Goal: Task Accomplishment & Management: Manage account settings

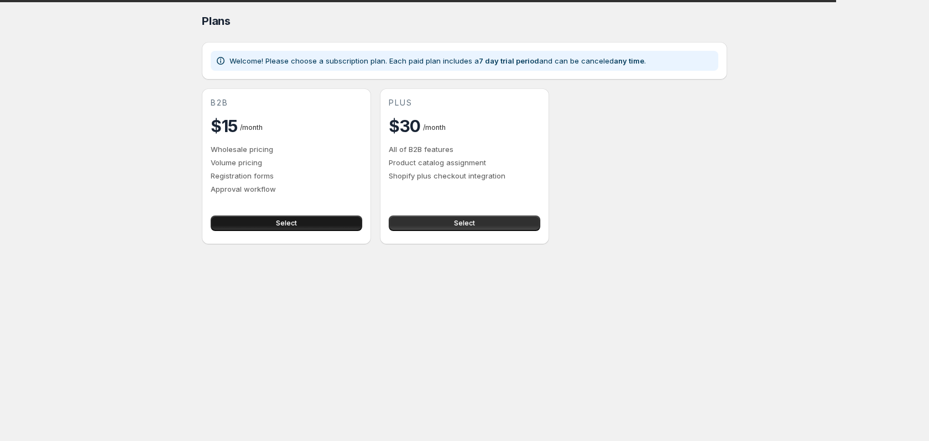
click at [287, 222] on span "Select" at bounding box center [286, 223] width 21 height 9
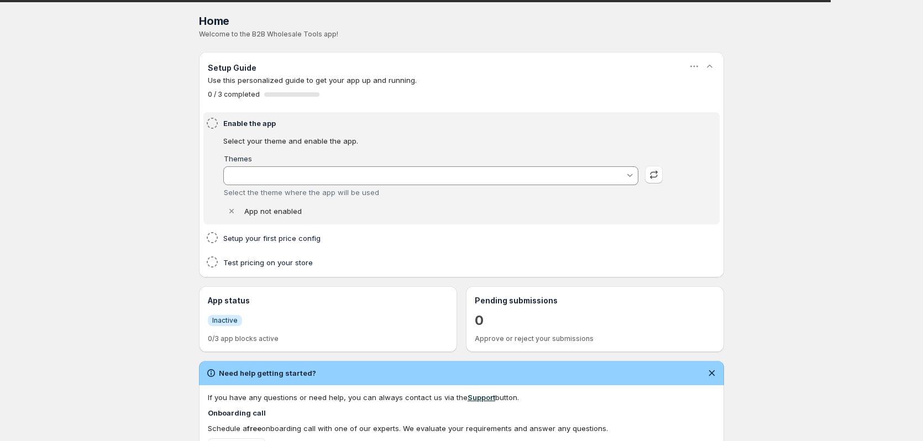
type input "Horizon"
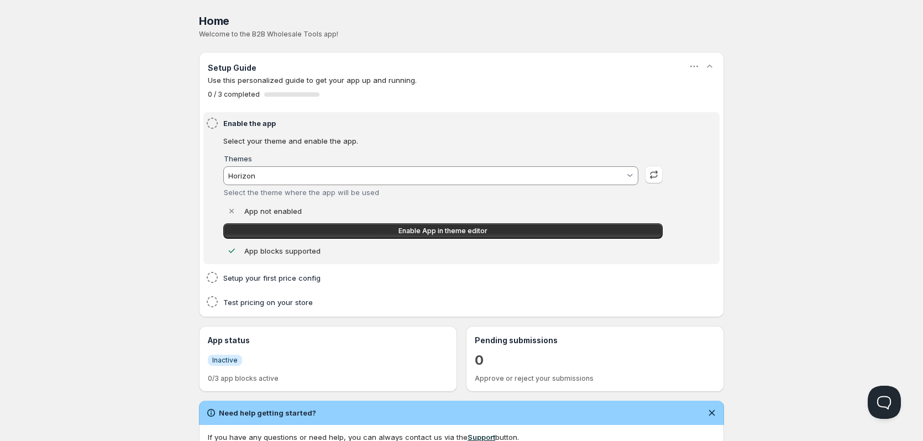
click at [442, 176] on input "Horizon" at bounding box center [426, 176] width 399 height 18
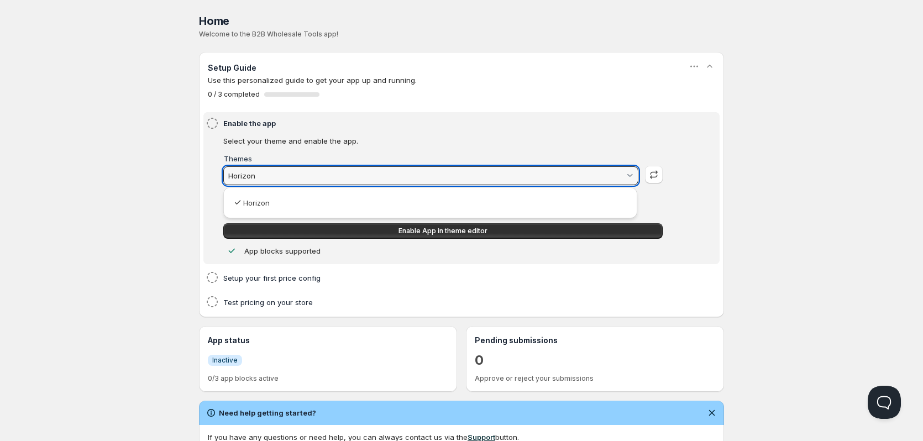
click at [442, 176] on input "Horizon" at bounding box center [426, 176] width 399 height 18
click at [688, 165] on html "Home Pricing Price lists Checkout Forms Submissions Settings Features Plans Hom…" at bounding box center [461, 352] width 923 height 704
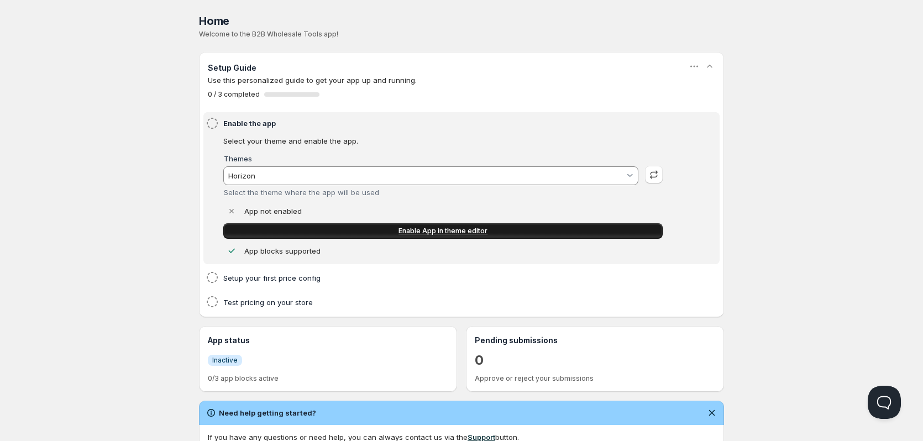
click at [459, 234] on span "Enable App in theme editor" at bounding box center [443, 231] width 89 height 9
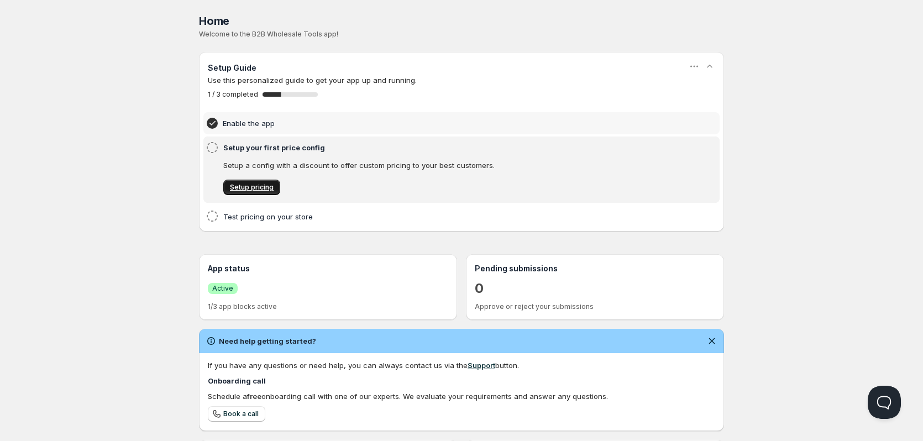
click at [237, 187] on span "Setup pricing" at bounding box center [252, 187] width 44 height 9
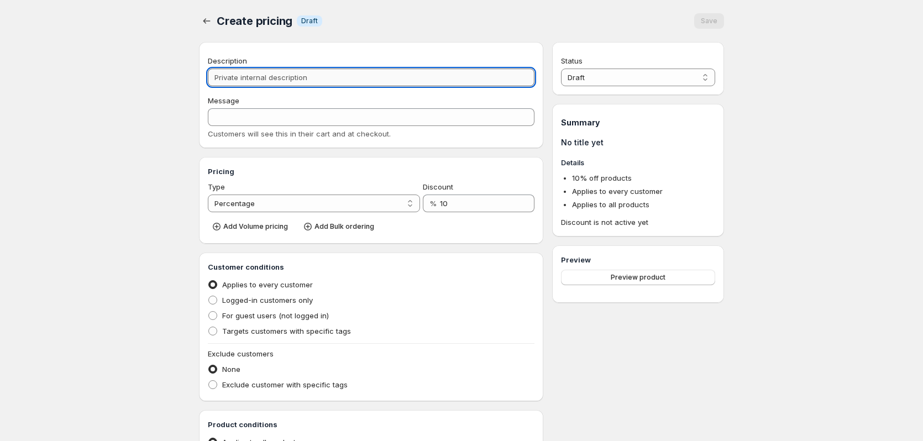
click at [237, 77] on input "Description" at bounding box center [371, 78] width 327 height 18
type input "A"
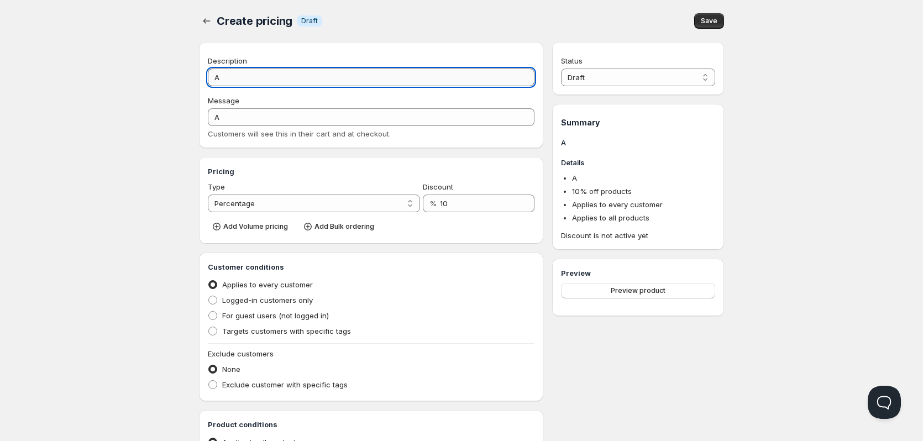
type input "At"
type input "AT"
type input "Ata"
type input "ATA"
type input "Atac"
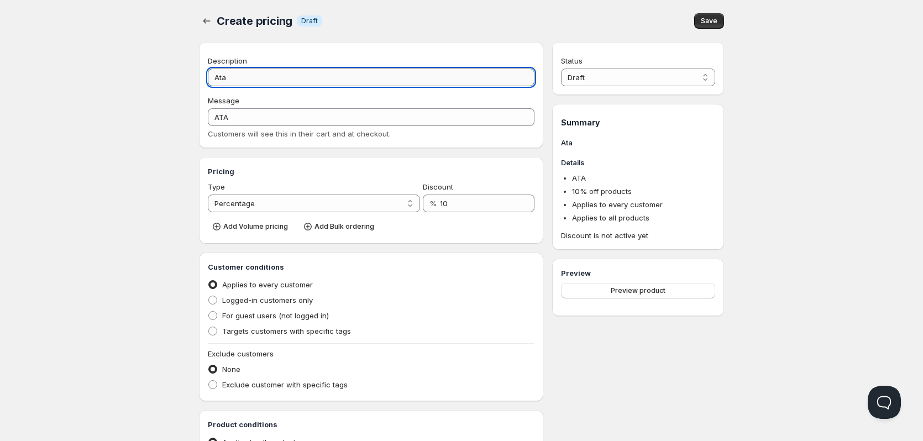
type input "ATAC"
type input "Ataca"
type input "ATACA"
type input "Atacad"
type input "ATACAD"
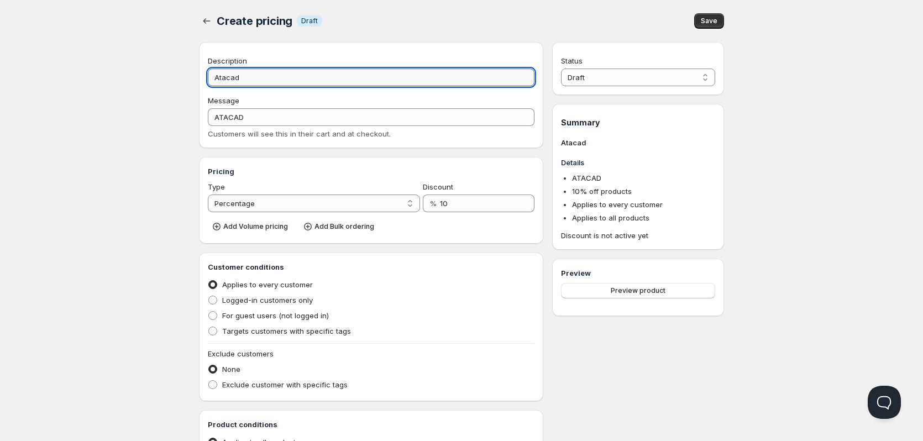
type input "Atacado"
type input "ATACADO"
type input "Atacado"
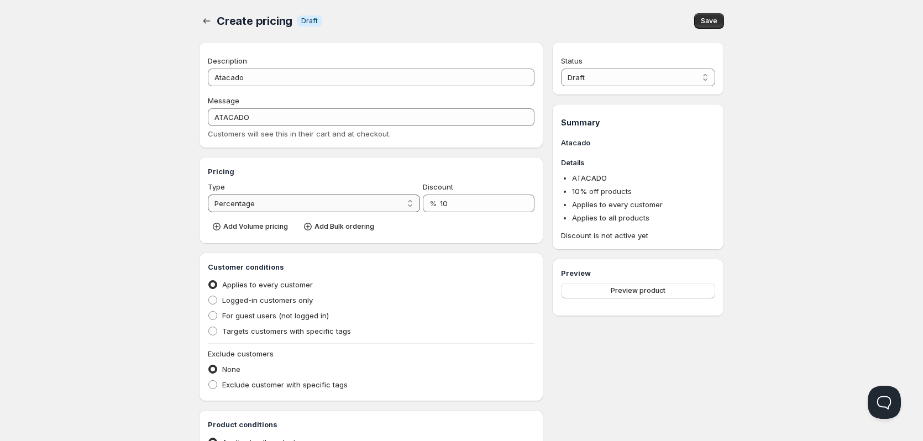
click at [295, 200] on select "Percentage Absolute" at bounding box center [314, 204] width 212 height 18
click at [208, 195] on select "Percentage Absolute" at bounding box center [314, 204] width 212 height 18
click at [292, 204] on select "Percentage Absolute" at bounding box center [314, 204] width 212 height 18
select select "1"
click at [208, 195] on select "Percentage Absolute" at bounding box center [314, 204] width 212 height 18
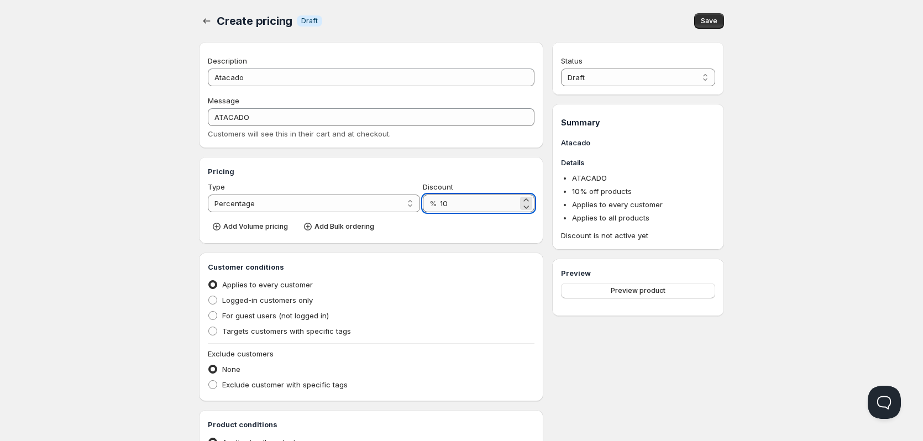
click at [453, 205] on input "10" at bounding box center [479, 204] width 78 height 18
type input "56"
click at [483, 238] on div "Pricing Type Percentage Absolute Percentage Discount % 56 Add Volume pricing Ad…" at bounding box center [371, 200] width 344 height 87
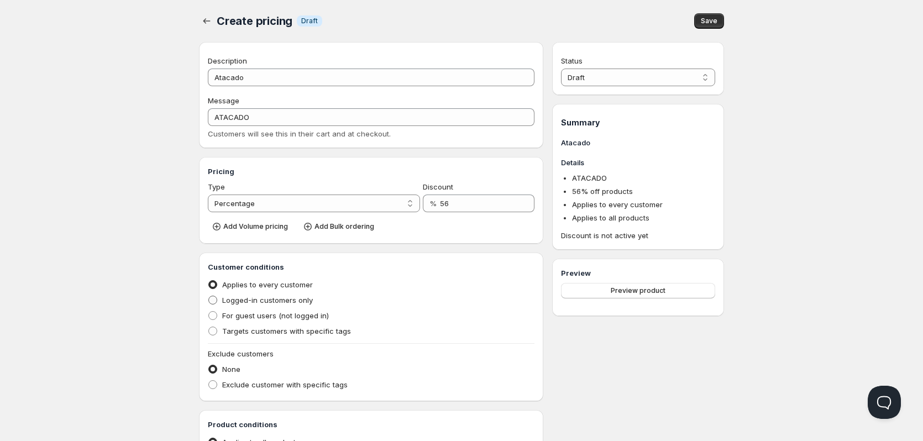
click at [269, 304] on span "Logged-in customers only" at bounding box center [267, 300] width 91 height 9
click at [209, 296] on input "Logged-in customers only" at bounding box center [208, 296] width 1 height 1
radio input "true"
click at [708, 24] on span "Save" at bounding box center [709, 21] width 17 height 9
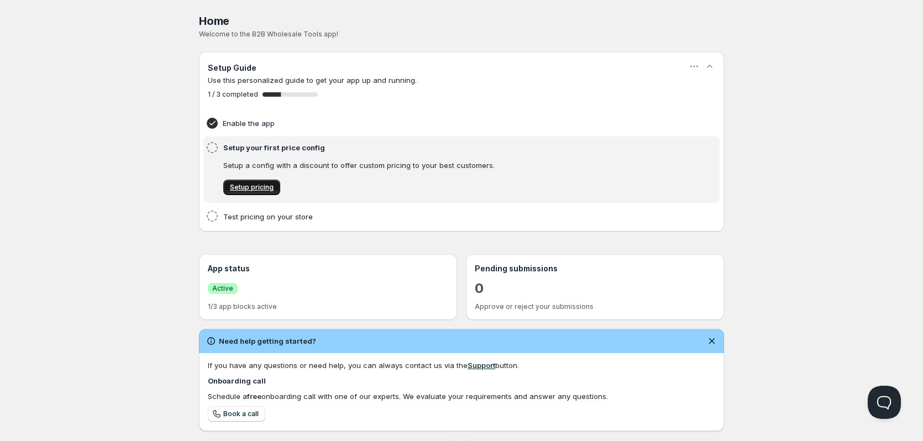
click at [246, 189] on span "Setup pricing" at bounding box center [252, 187] width 44 height 9
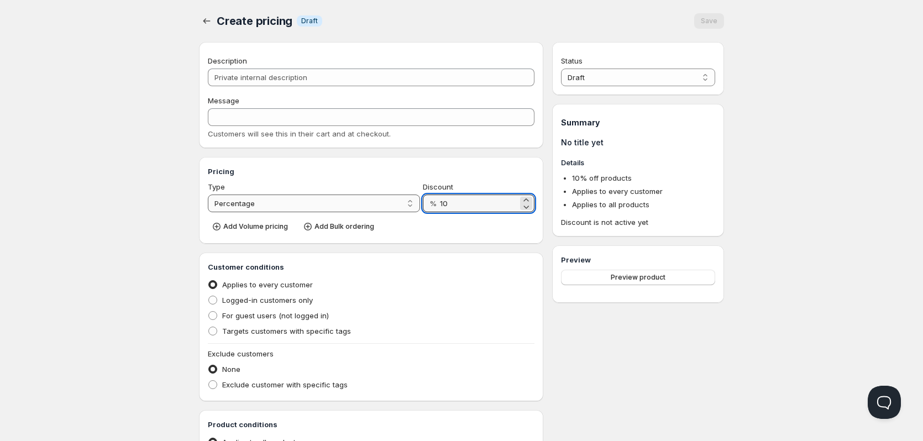
drag, startPoint x: 457, startPoint y: 200, endPoint x: 406, endPoint y: 208, distance: 51.1
click at [406, 208] on div "Type Percentage Absolute Percentage Discount % 10" at bounding box center [371, 196] width 327 height 31
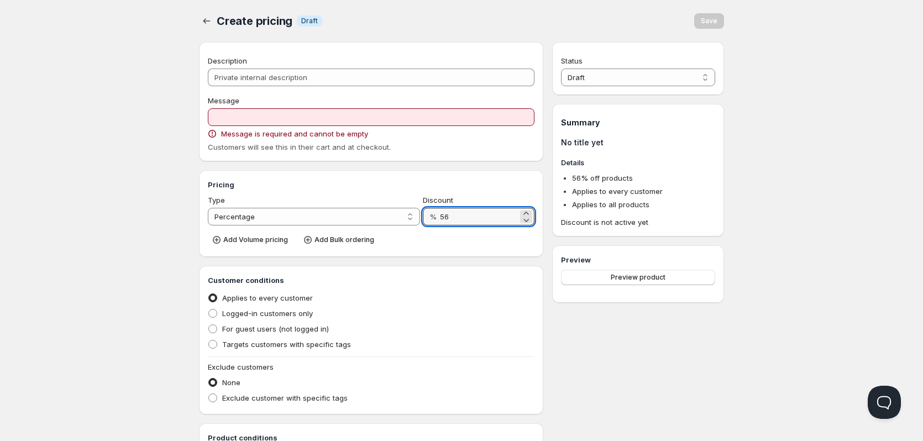
type input "56"
click at [389, 179] on h3 "Pricing" at bounding box center [371, 184] width 327 height 11
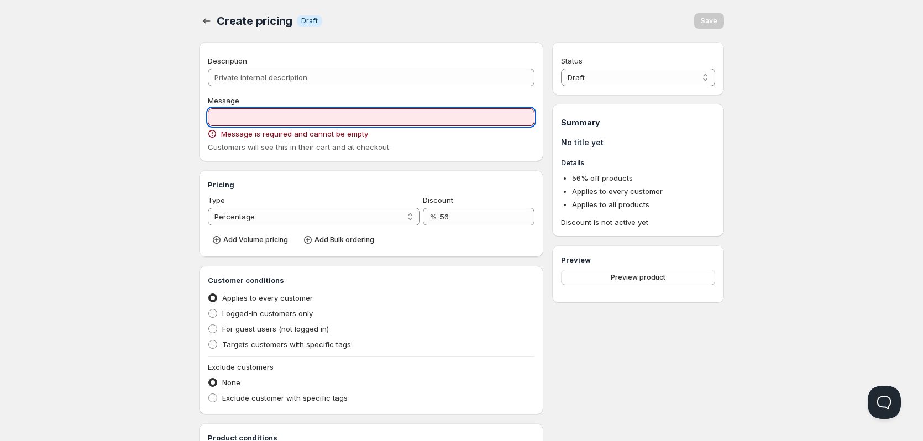
click at [346, 116] on input "Message" at bounding box center [371, 117] width 327 height 18
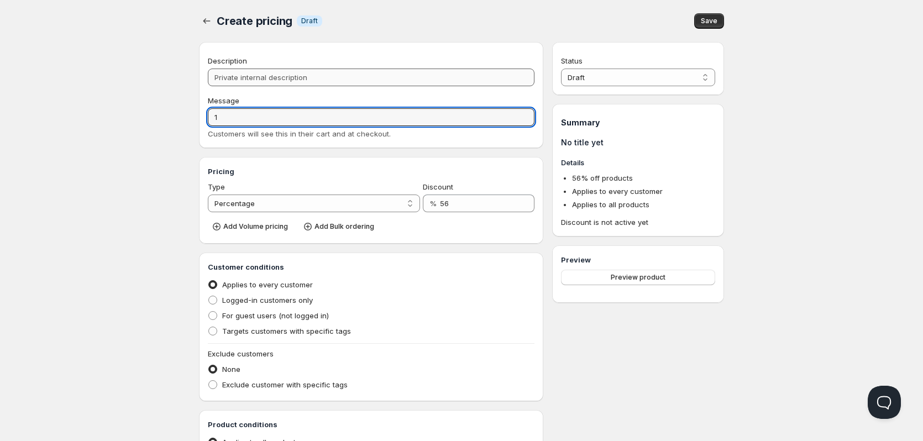
type input "1"
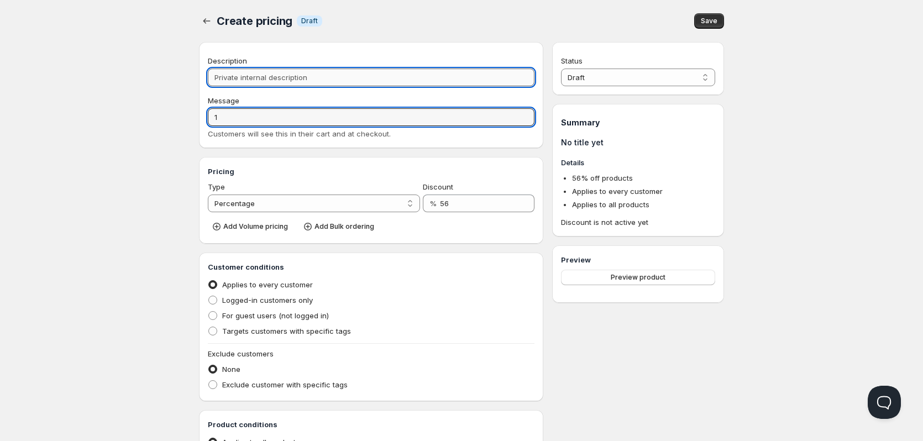
click at [257, 72] on input "Description" at bounding box center [371, 78] width 327 height 18
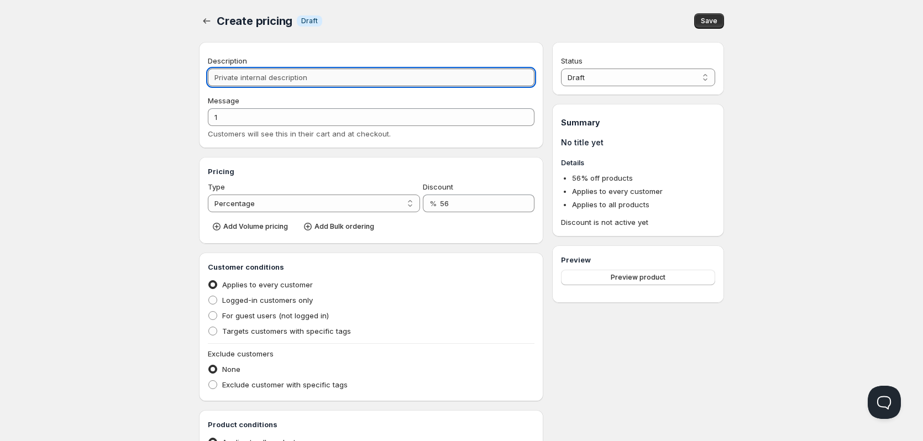
type input "A"
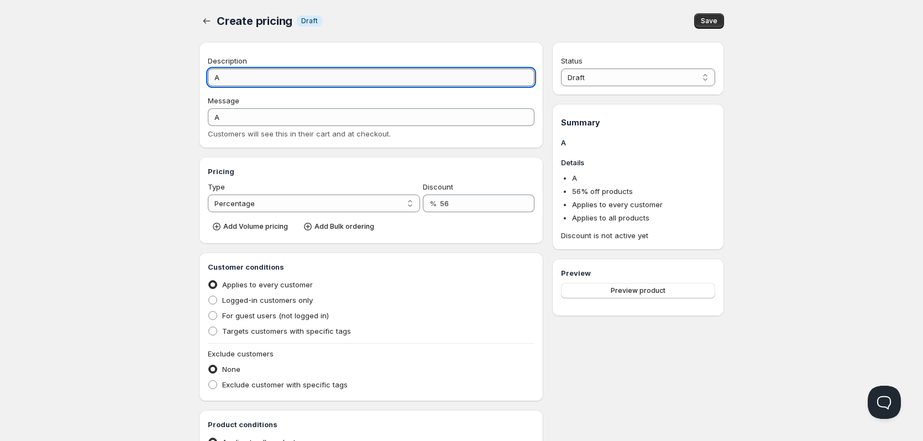
type input "At"
type input "AT"
type input "Ata"
type input "ATA"
type input "Atac"
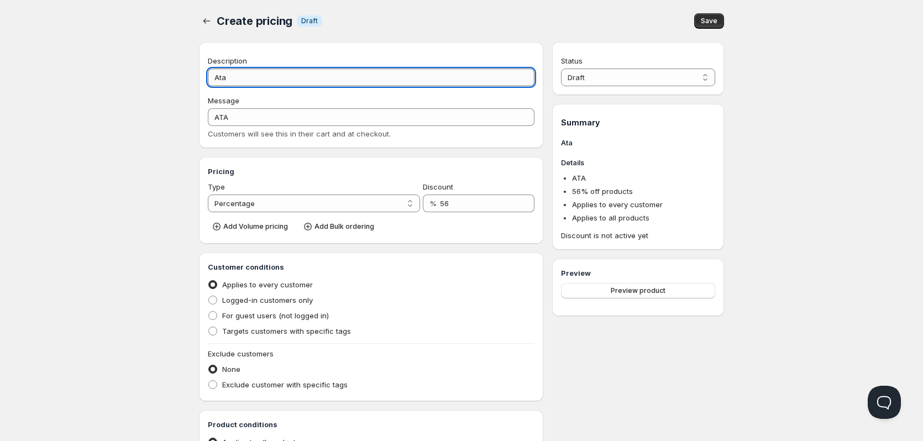
type input "ATAC"
type input "Ataca"
type input "ATACA"
type input "Atacad"
type input "ATACAD"
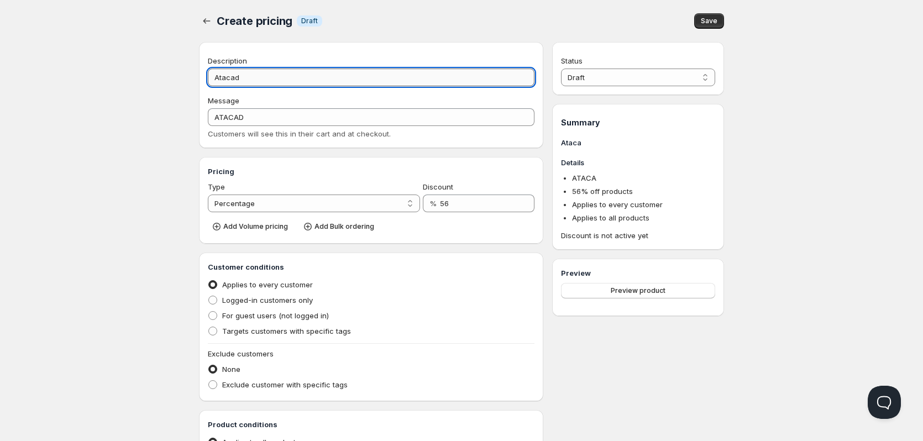
type input "Atacado"
type input "ATACADO"
type input "Atacado"
click at [393, 101] on div "Message" at bounding box center [371, 100] width 327 height 11
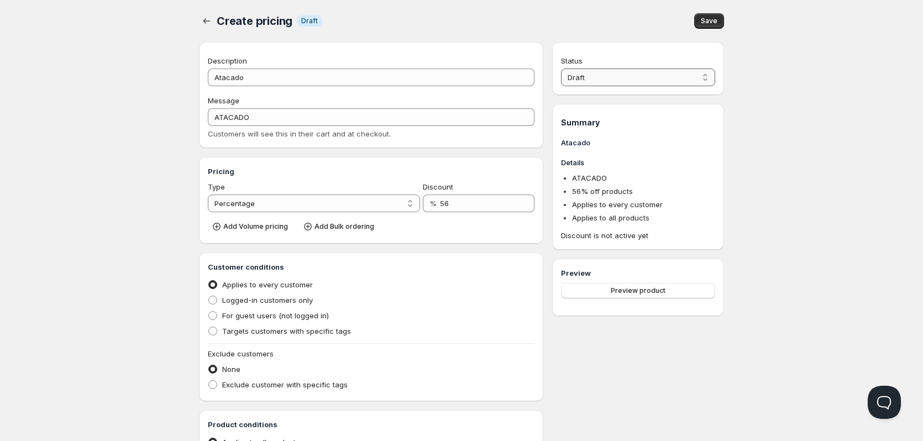
click at [643, 77] on select "Draft Active" at bounding box center [638, 78] width 154 height 18
select select "1"
click at [561, 69] on select "Draft Active" at bounding box center [638, 78] width 154 height 18
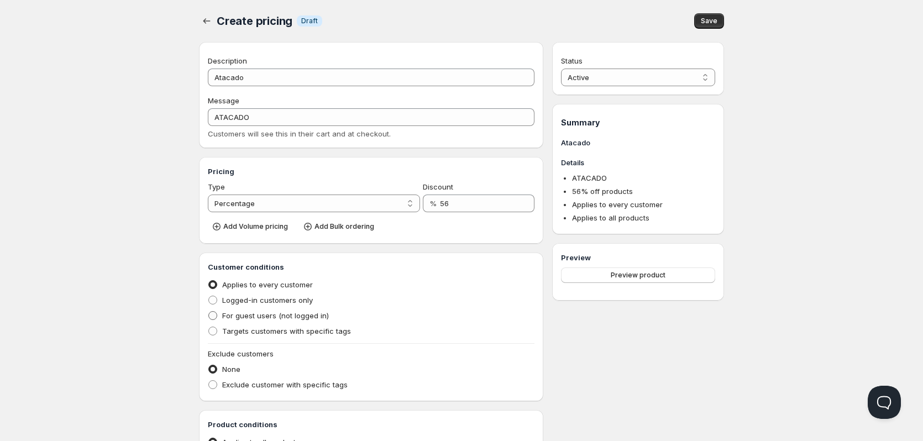
click at [253, 317] on span "For guest users (not logged in)" at bounding box center [275, 315] width 107 height 9
click at [209, 312] on input "For guest users (not logged in)" at bounding box center [208, 311] width 1 height 1
radio input "true"
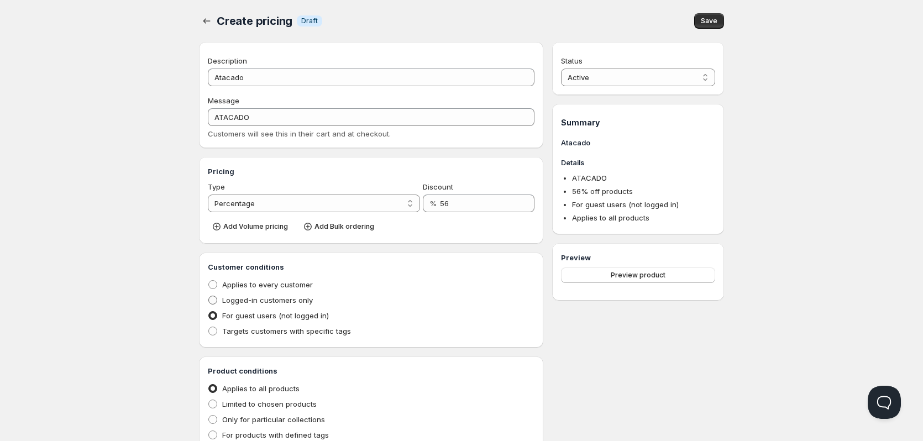
click at [250, 303] on span "Logged-in customers only" at bounding box center [267, 300] width 91 height 9
click at [209, 296] on input "Logged-in customers only" at bounding box center [208, 296] width 1 height 1
radio input "true"
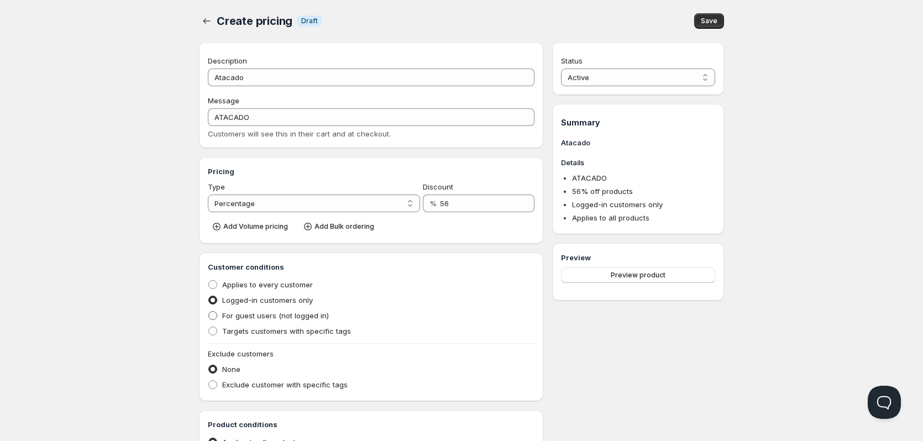
click at [250, 313] on span "For guest users (not logged in)" at bounding box center [275, 315] width 107 height 9
click at [209, 312] on input "For guest users (not logged in)" at bounding box center [208, 311] width 1 height 1
radio input "true"
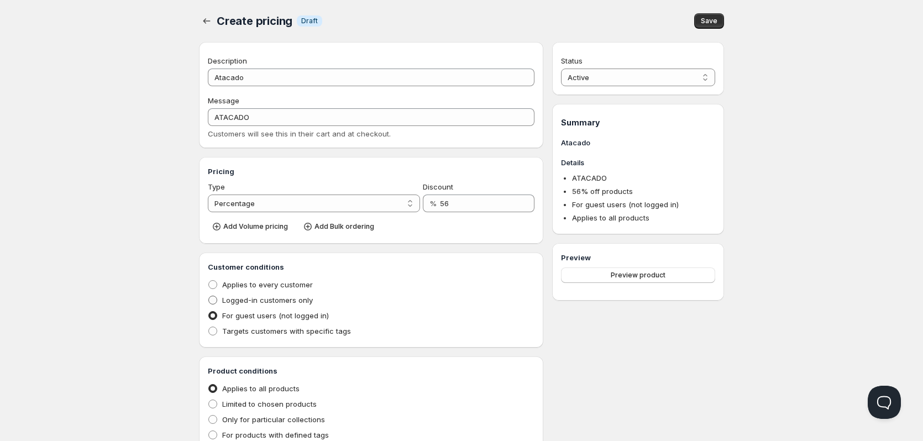
click at [248, 301] on span "Logged-in customers only" at bounding box center [267, 300] width 91 height 9
click at [209, 296] on input "Logged-in customers only" at bounding box center [208, 296] width 1 height 1
radio input "true"
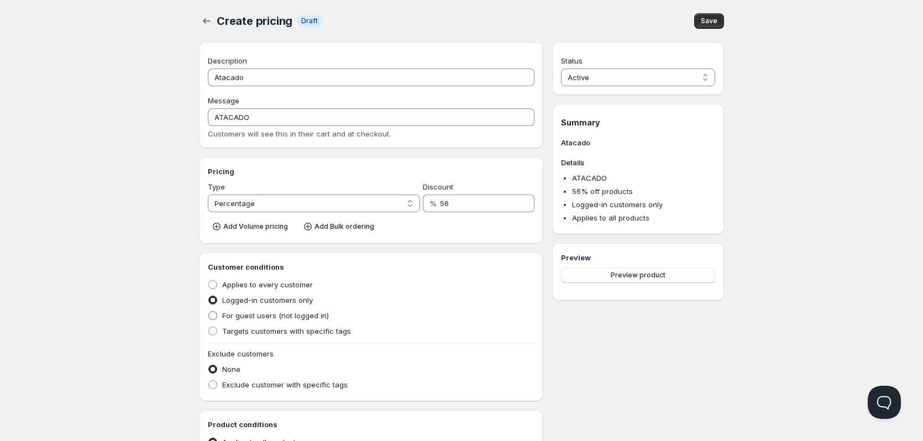
click at [248, 313] on span "For guest users (not logged in)" at bounding box center [275, 315] width 107 height 9
click at [209, 312] on input "For guest users (not logged in)" at bounding box center [208, 311] width 1 height 1
radio input "true"
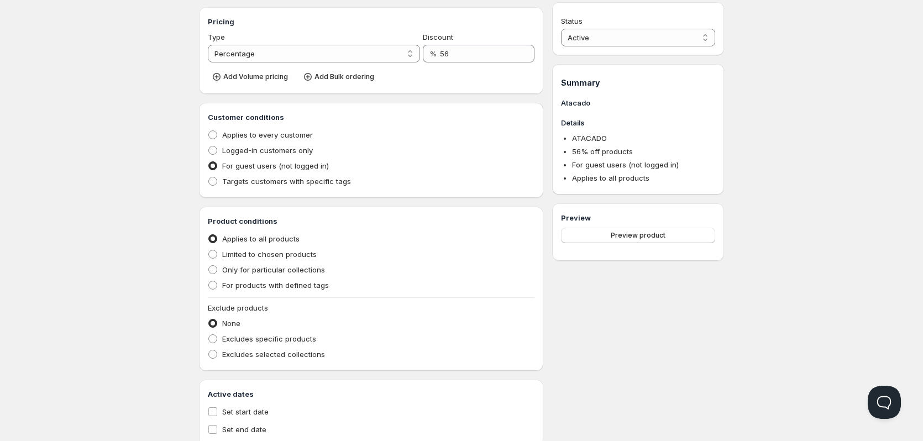
scroll to position [166, 0]
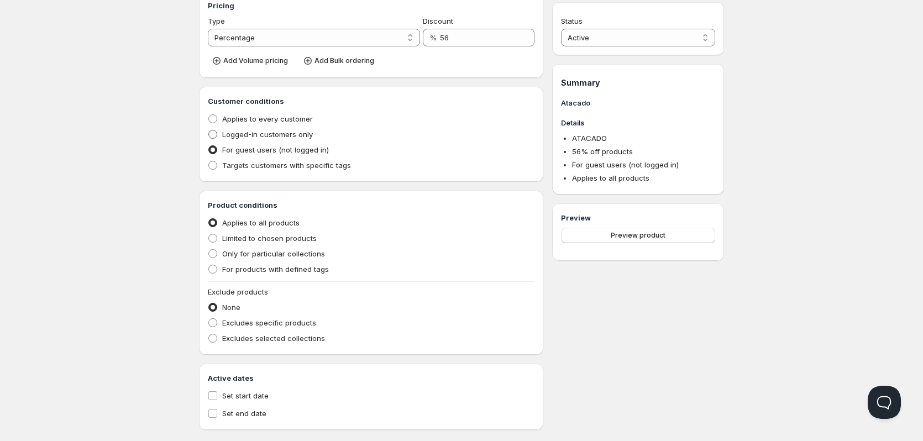
click at [247, 132] on span "Logged-in customers only" at bounding box center [267, 134] width 91 height 9
click at [209, 130] on input "Logged-in customers only" at bounding box center [208, 130] width 1 height 1
radio input "true"
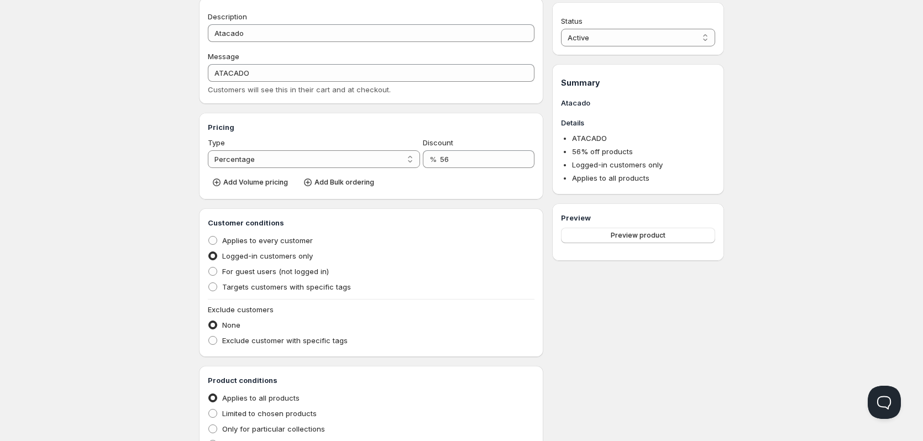
scroll to position [0, 0]
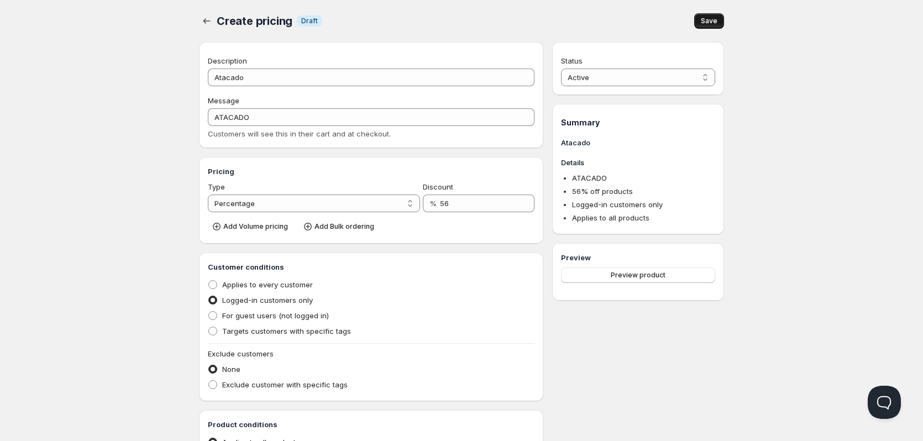
click at [705, 18] on span "Save" at bounding box center [709, 21] width 17 height 9
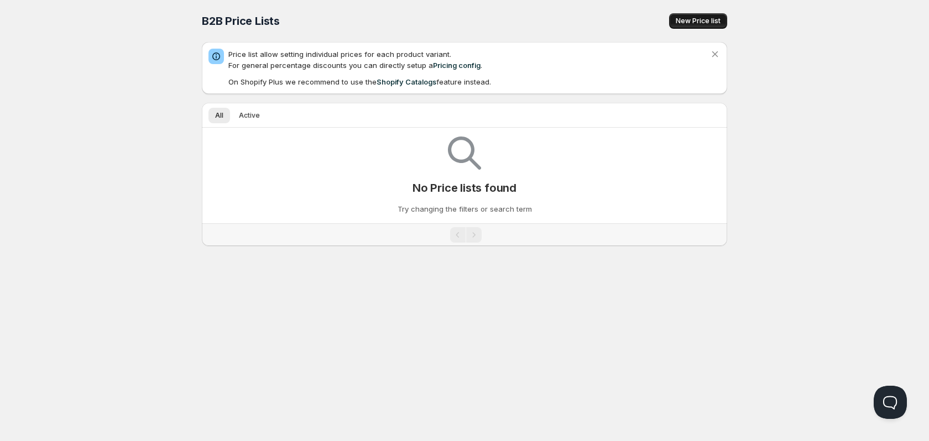
click at [685, 20] on span "New Price list" at bounding box center [698, 21] width 45 height 9
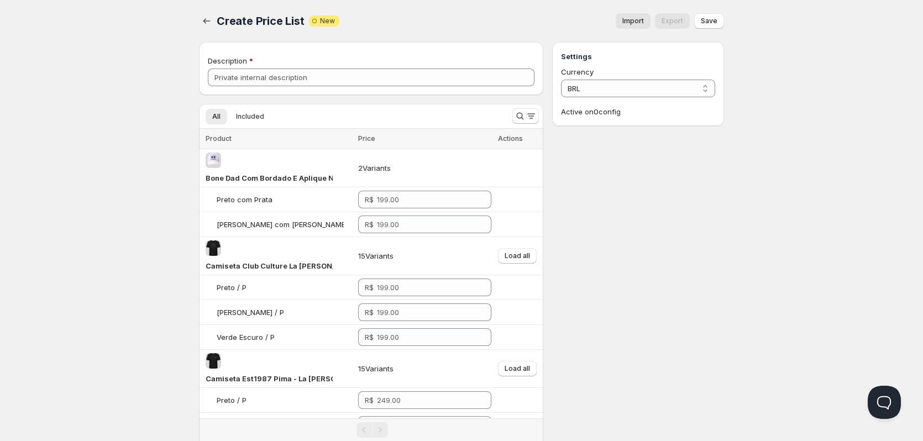
drag, startPoint x: 714, startPoint y: 18, endPoint x: 859, endPoint y: 45, distance: 148.0
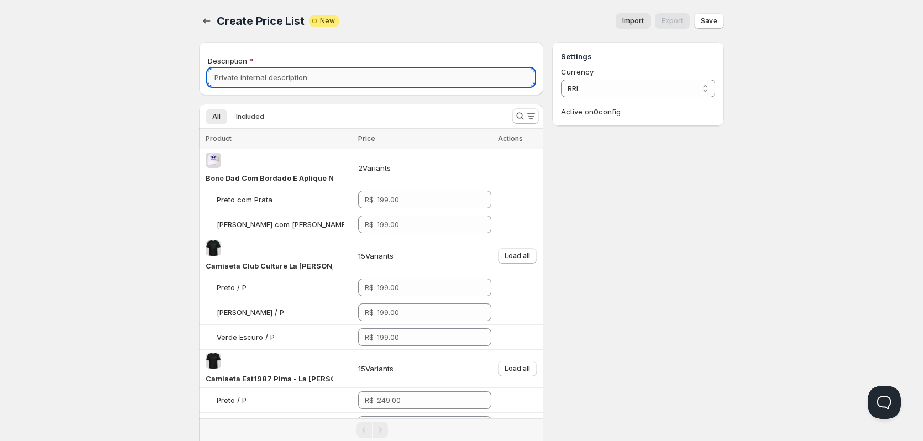
click at [414, 85] on input "Description" at bounding box center [371, 78] width 327 height 18
type input "1"
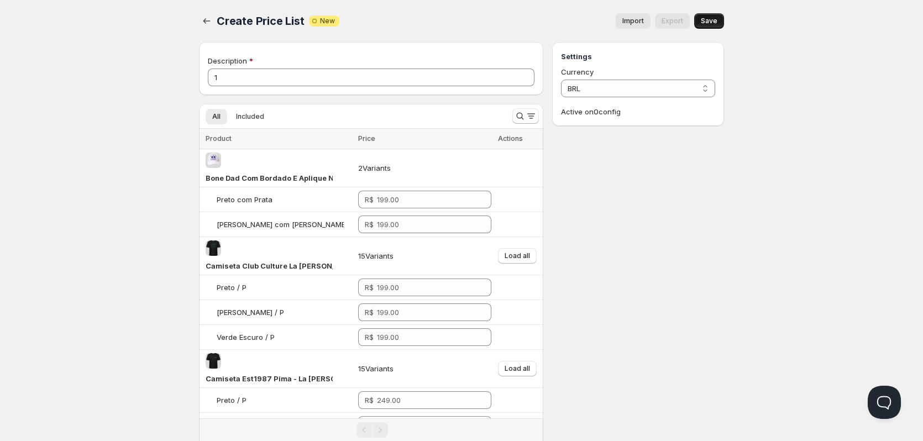
click at [718, 20] on button "Save" at bounding box center [709, 20] width 30 height 15
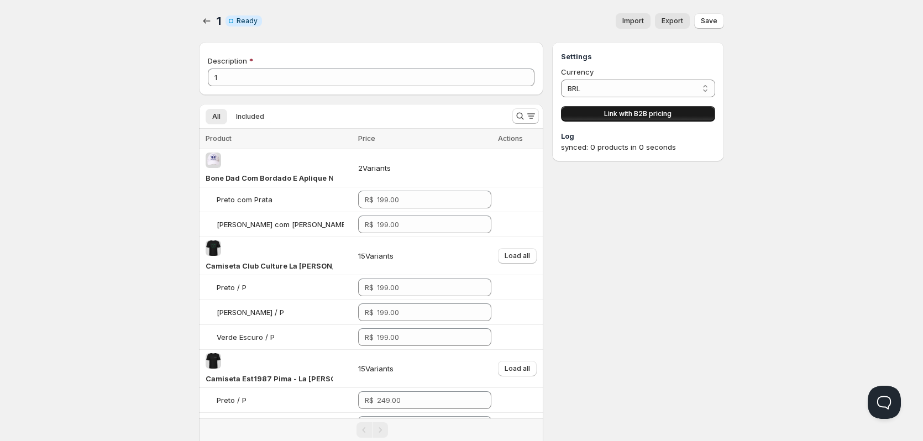
click at [652, 114] on span "Link with B2B pricing" at bounding box center [637, 113] width 67 height 9
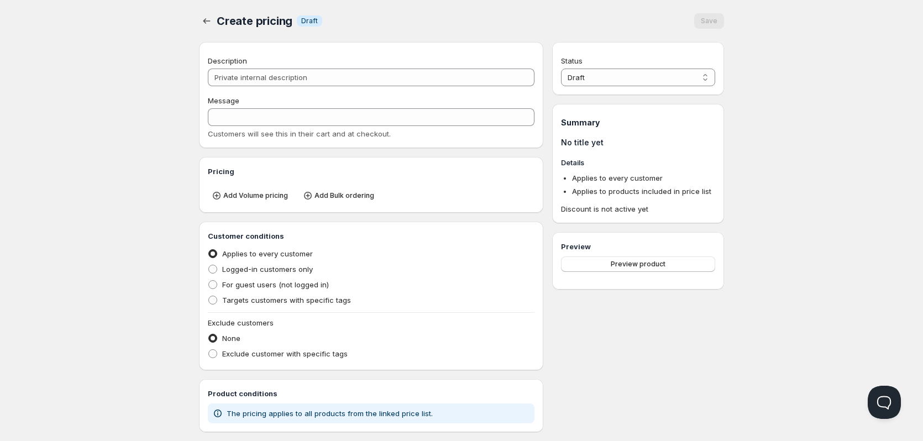
type input "PL 1"
type input "PL_1"
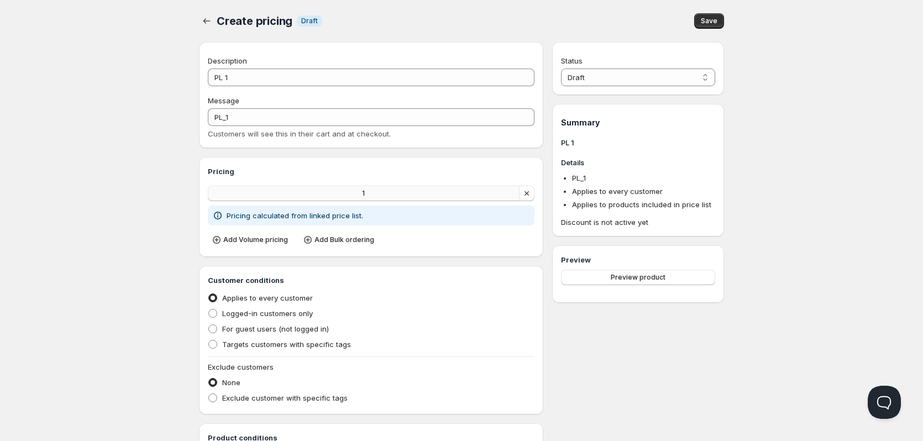
click at [416, 192] on button "1" at bounding box center [364, 193] width 312 height 15
click at [712, 20] on span "Save" at bounding box center [709, 21] width 17 height 9
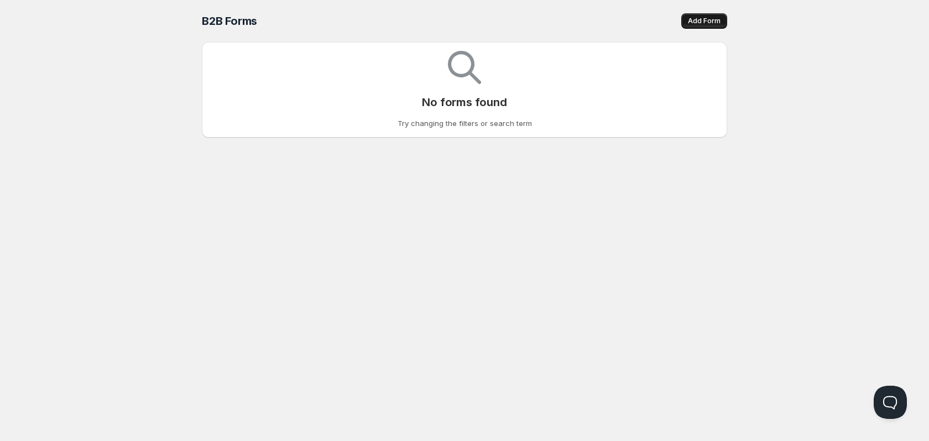
click at [713, 18] on span "Add Form" at bounding box center [704, 21] width 33 height 9
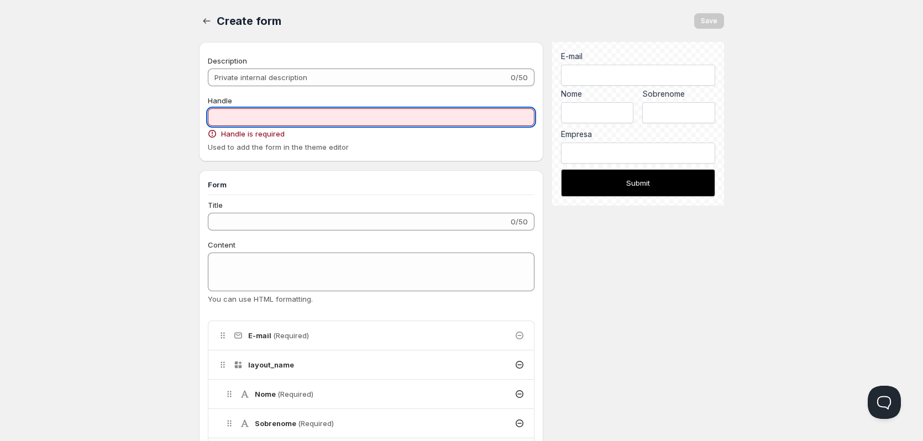
click at [301, 114] on input "Handle" at bounding box center [371, 117] width 327 height 18
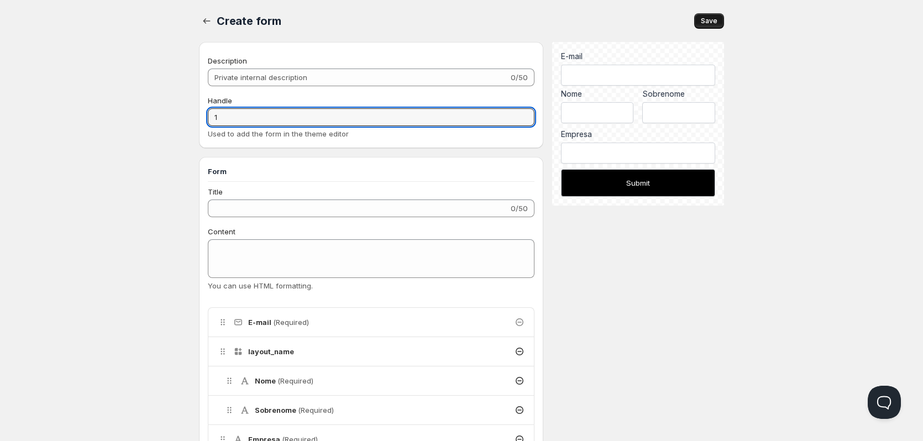
type input "1"
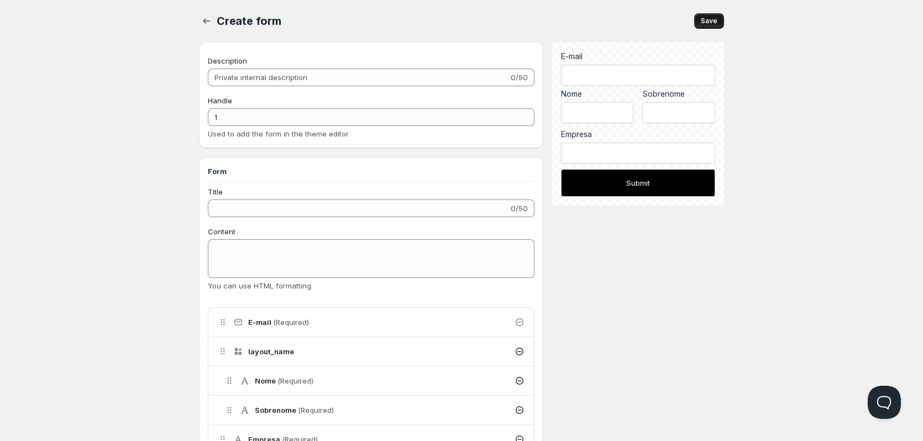
click at [705, 17] on span "Save" at bounding box center [709, 21] width 17 height 9
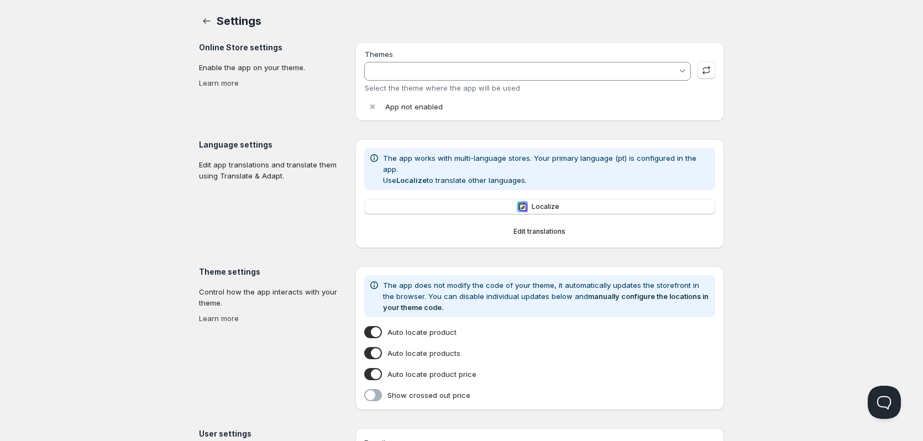
type input "Horizon"
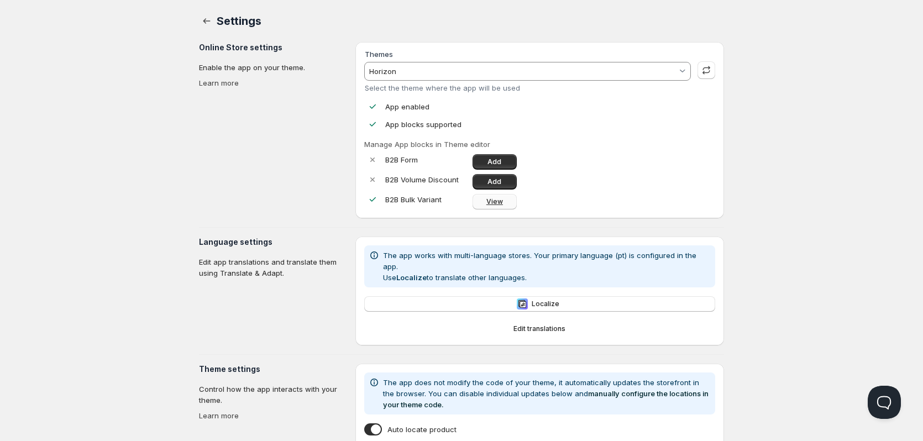
click at [492, 202] on span "View" at bounding box center [495, 201] width 17 height 9
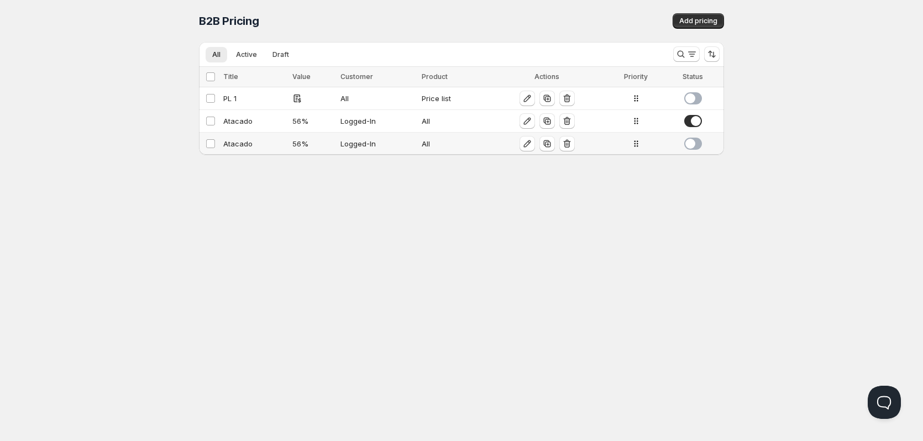
click at [700, 143] on span at bounding box center [693, 144] width 18 height 12
click at [697, 93] on span at bounding box center [693, 98] width 18 height 12
click at [253, 123] on div "Atacado" at bounding box center [254, 121] width 62 height 11
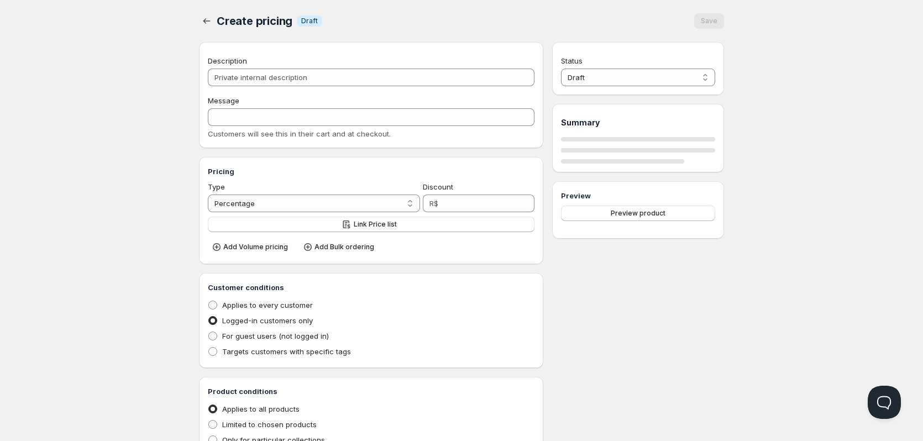
type input "Atacado"
type input "ATACADO"
type input "56"
radio input "true"
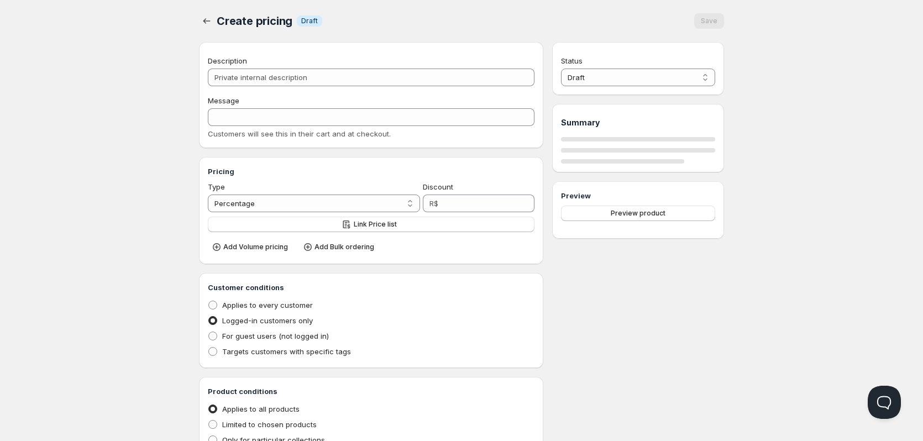
select select "1"
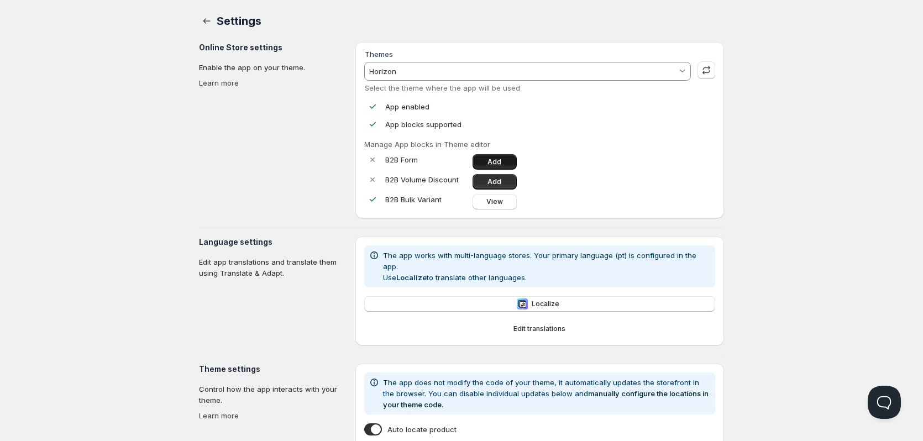
click at [497, 160] on span "Add" at bounding box center [495, 162] width 14 height 9
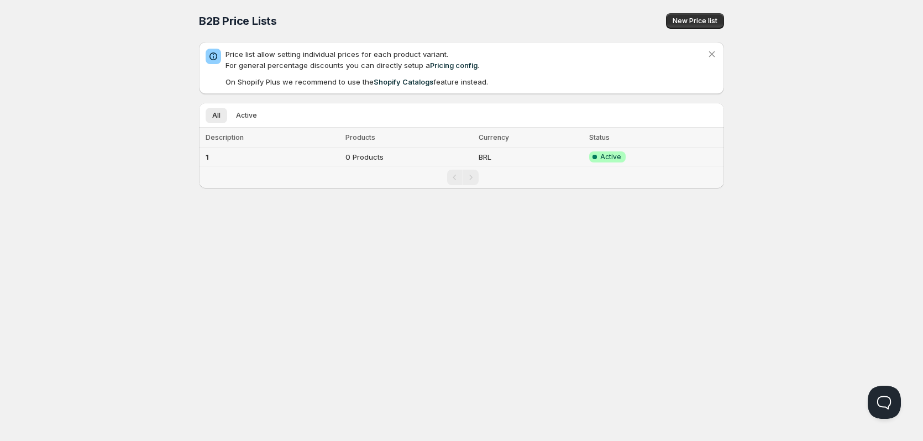
click at [349, 157] on td "0 Products" at bounding box center [408, 157] width 133 height 18
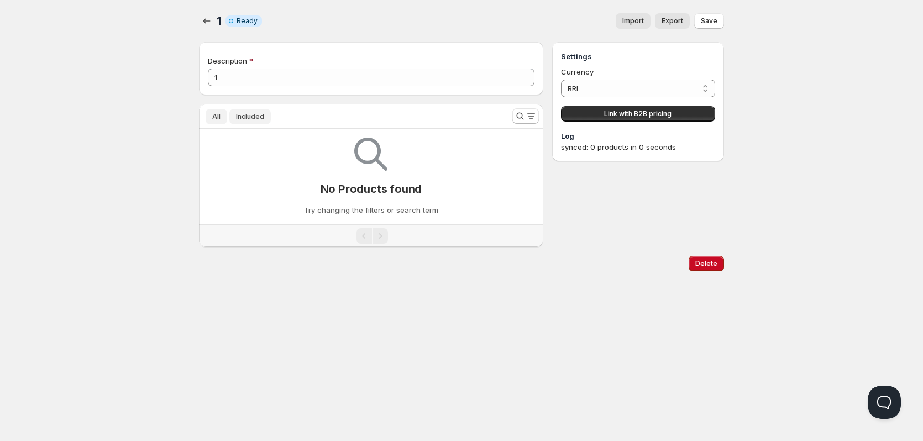
click at [248, 115] on span "Included" at bounding box center [250, 116] width 28 height 9
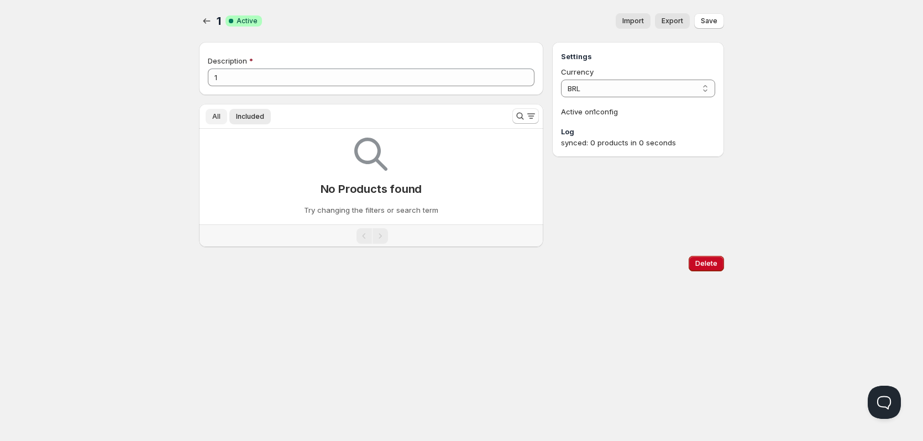
click at [216, 118] on span "All" at bounding box center [216, 116] width 8 height 9
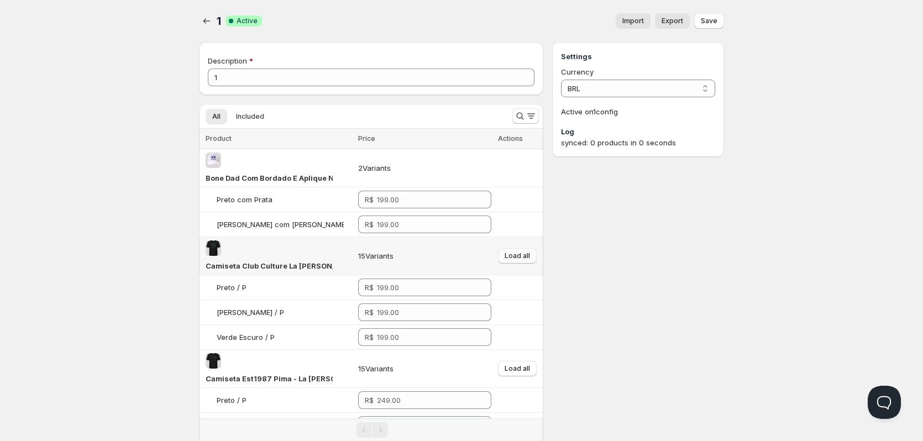
click at [520, 252] on span "Load all" at bounding box center [517, 256] width 25 height 9
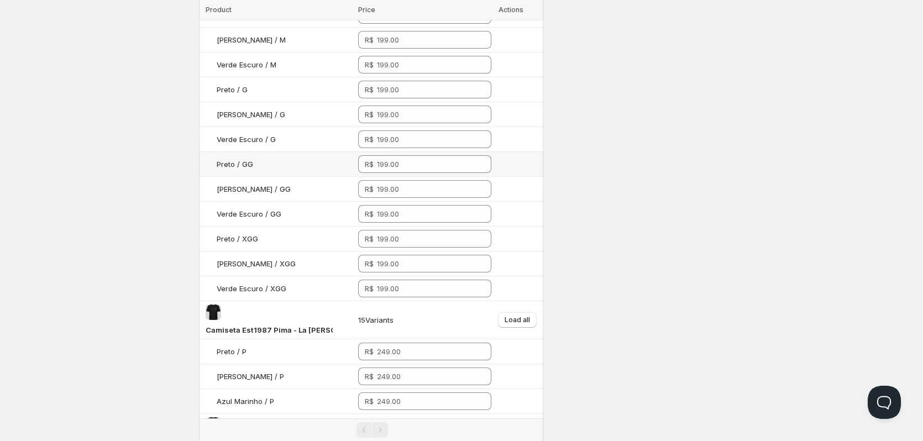
scroll to position [498, 0]
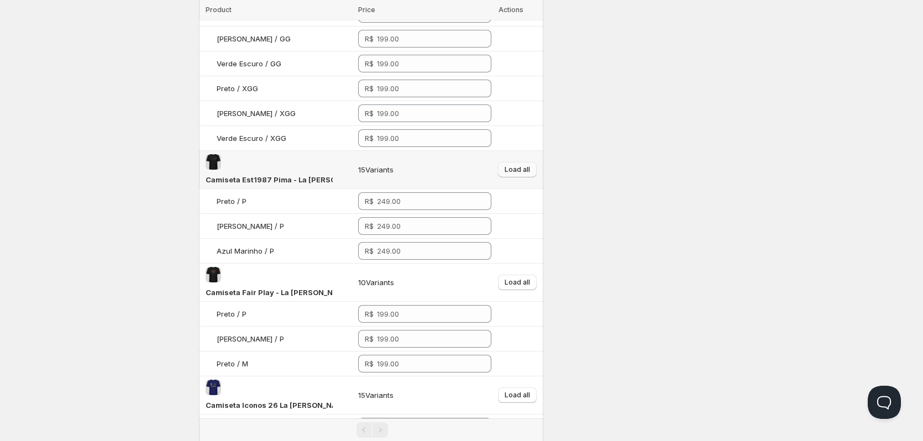
click at [516, 165] on span "Load all" at bounding box center [517, 169] width 25 height 9
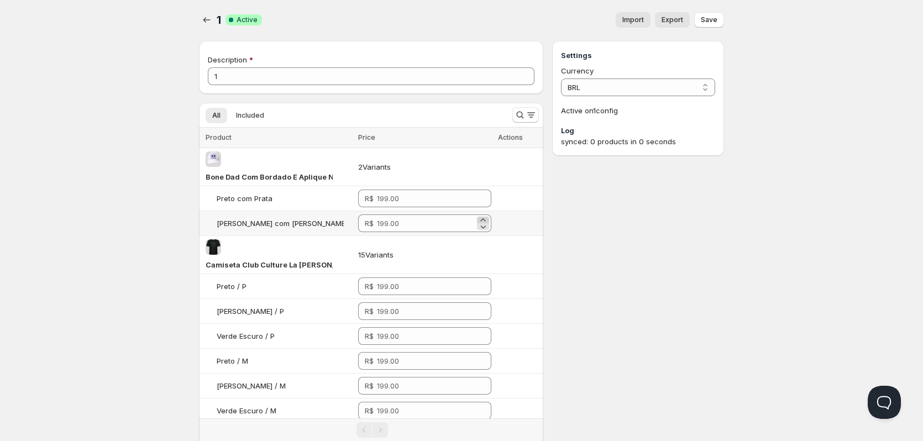
scroll to position [0, 0]
click at [716, 25] on span "Save" at bounding box center [709, 21] width 17 height 9
click at [707, 27] on button "Save" at bounding box center [709, 20] width 30 height 15
click at [688, 88] on select "BRL" at bounding box center [638, 89] width 154 height 18
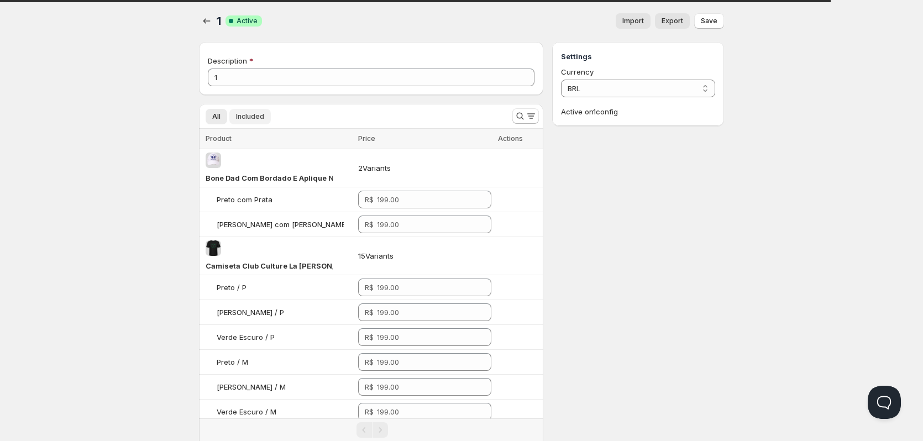
click at [250, 119] on span "Included" at bounding box center [250, 116] width 28 height 9
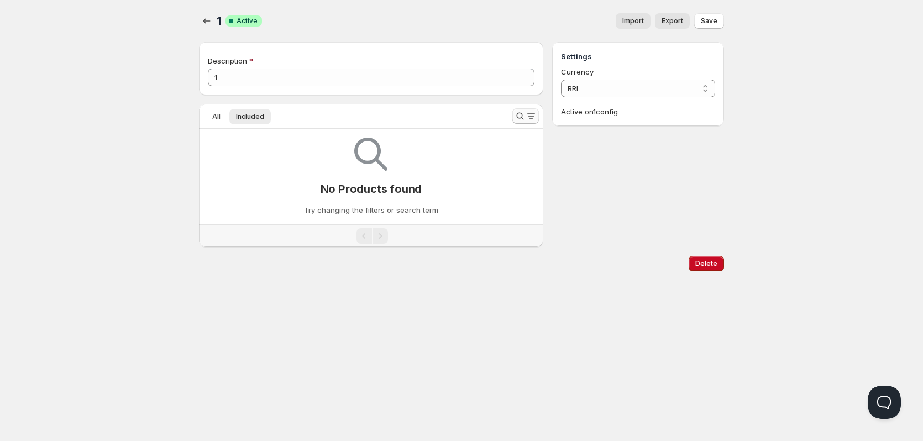
click at [521, 116] on icon "Search and filter results" at bounding box center [520, 116] width 11 height 11
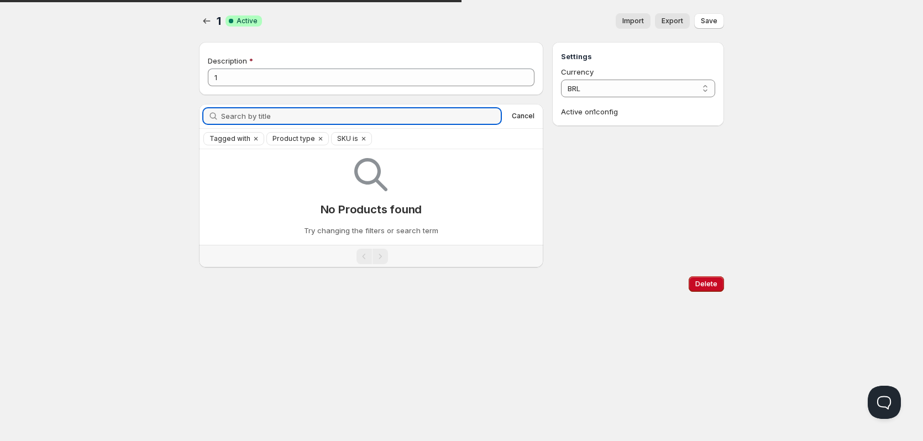
type input "a"
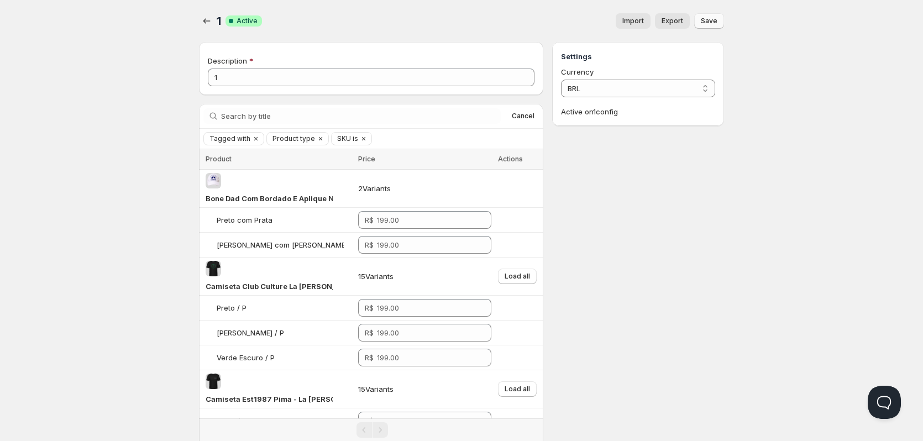
click at [717, 19] on span "Save" at bounding box center [709, 21] width 17 height 9
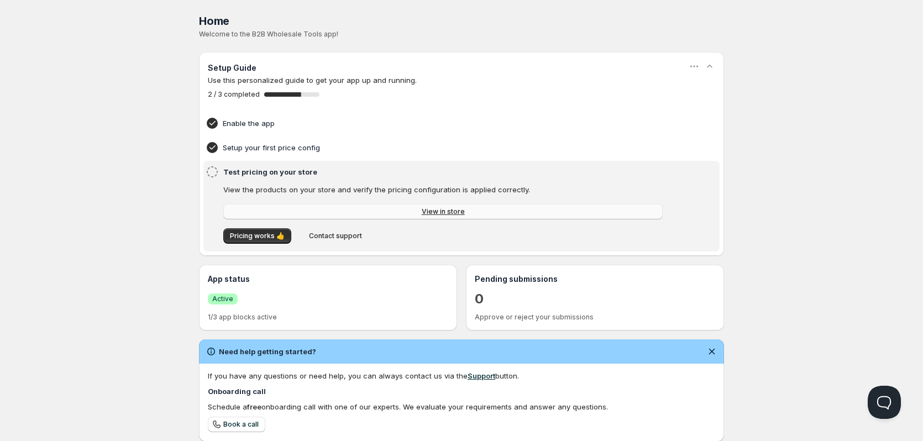
click at [419, 210] on link "View in store" at bounding box center [443, 211] width 440 height 15
click at [260, 238] on span "Pricing works 👍" at bounding box center [257, 236] width 55 height 9
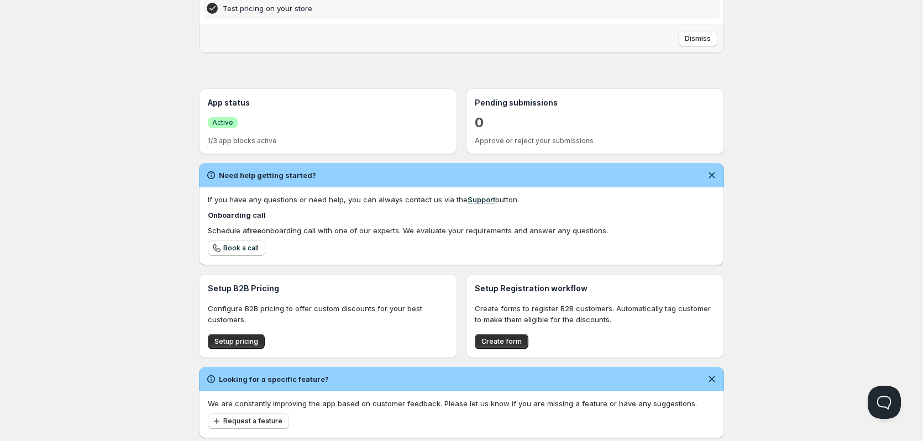
scroll to position [191, 0]
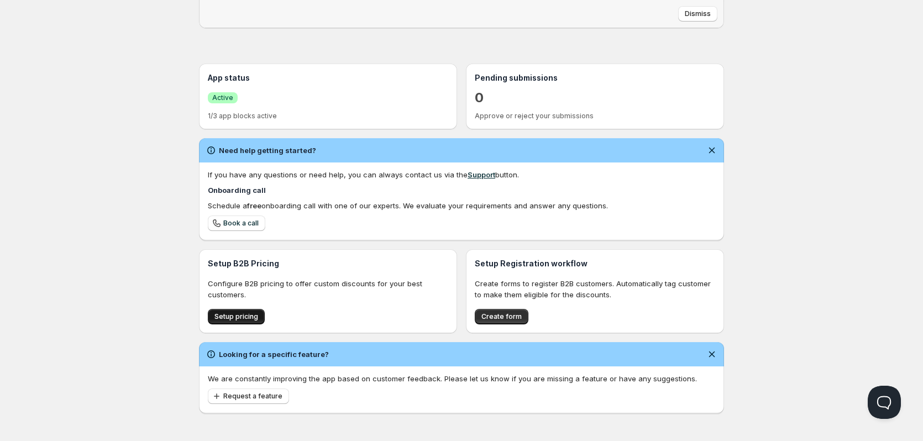
click at [238, 322] on button "Setup pricing" at bounding box center [236, 316] width 57 height 15
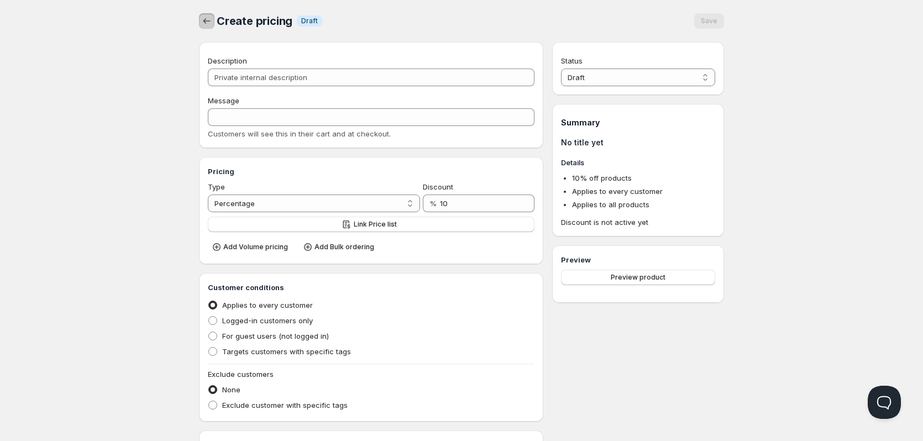
click at [205, 22] on icon "button" at bounding box center [206, 21] width 7 height 6
click at [207, 20] on icon "button" at bounding box center [206, 20] width 11 height 11
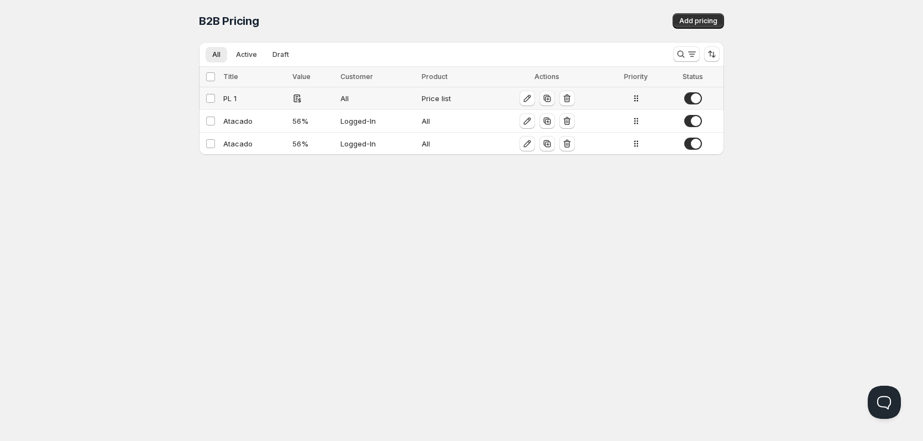
click at [549, 97] on icon "button" at bounding box center [546, 98] width 7 height 7
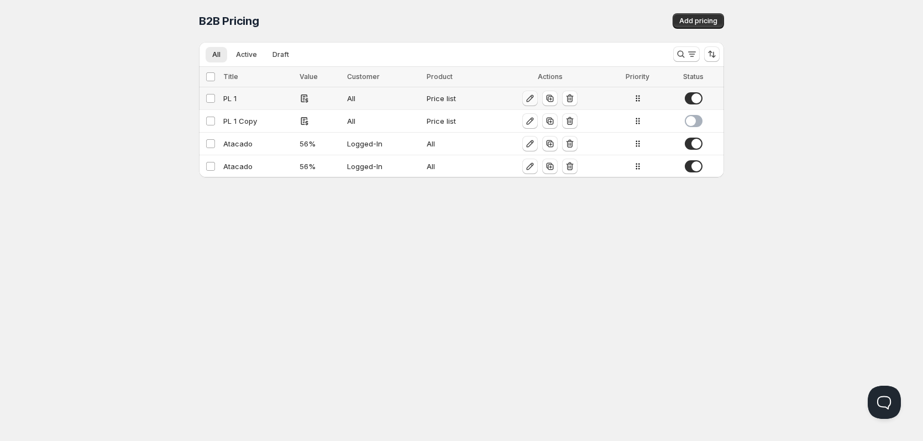
click at [531, 99] on icon "button" at bounding box center [530, 98] width 11 height 11
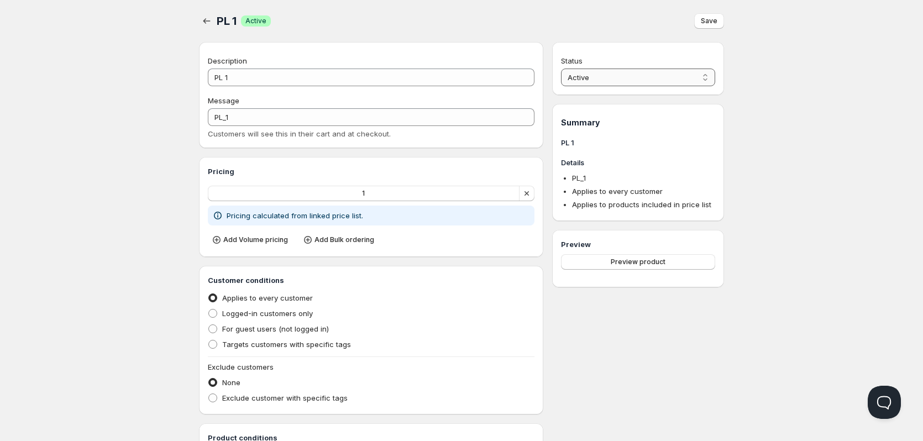
click at [639, 71] on select "Active Draft" at bounding box center [638, 78] width 154 height 18
click at [634, 80] on select "Active Draft" at bounding box center [638, 78] width 154 height 18
click at [376, 196] on button "1" at bounding box center [364, 193] width 312 height 15
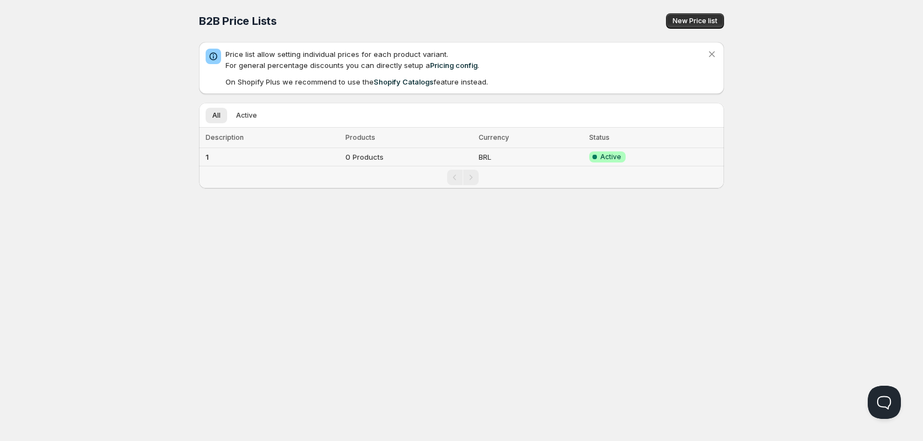
click at [353, 157] on td "0 Products" at bounding box center [408, 157] width 133 height 18
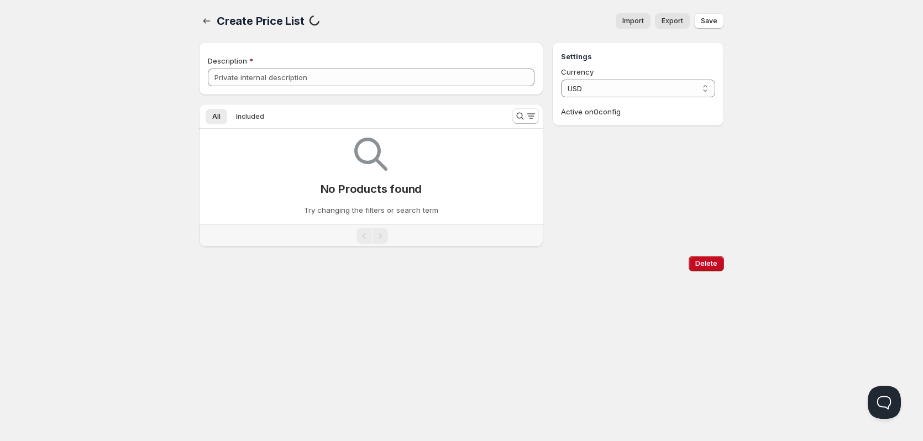
type input "1"
select select "BRL"
click at [352, 171] on div "No Products found Try changing the filters or search term" at bounding box center [371, 172] width 327 height 87
click at [248, 112] on button "Included" at bounding box center [249, 116] width 41 height 15
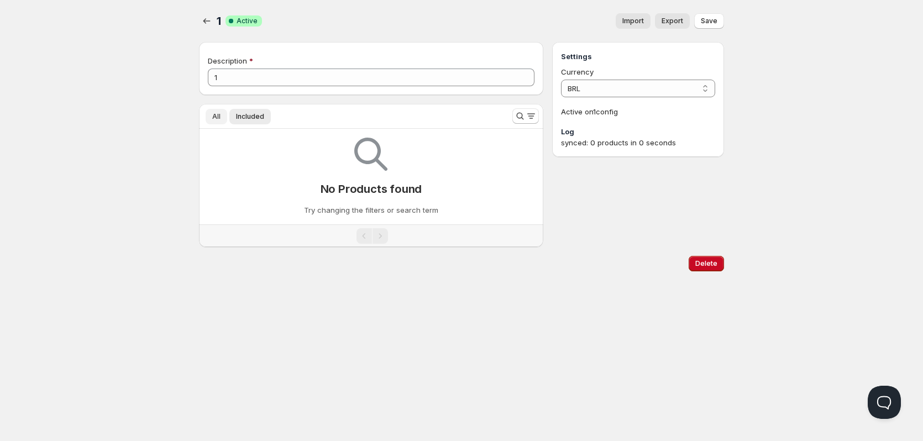
click at [211, 118] on button "All" at bounding box center [217, 116] width 22 height 15
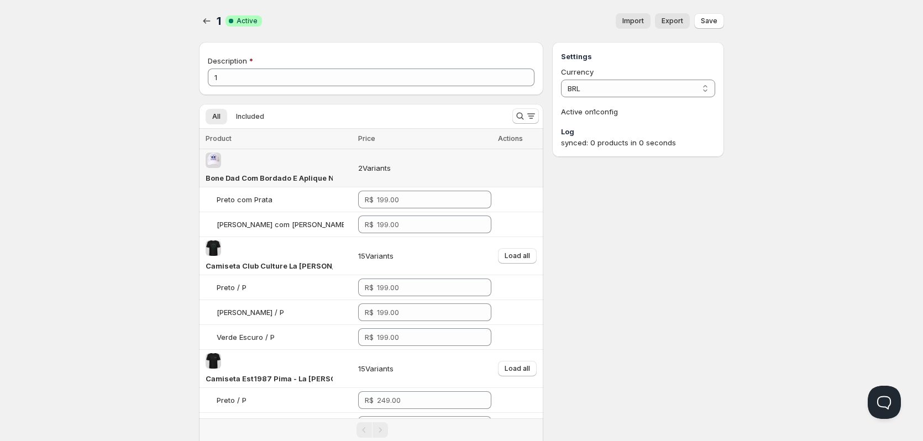
click at [213, 161] on img at bounding box center [213, 160] width 15 height 15
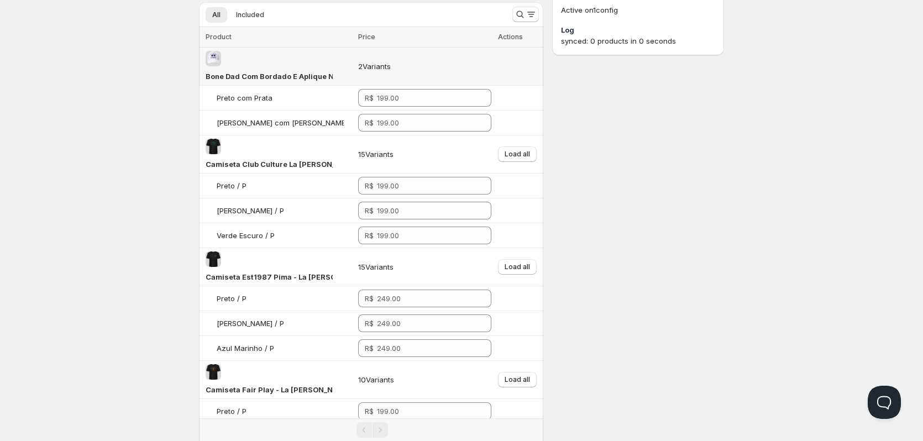
scroll to position [111, 0]
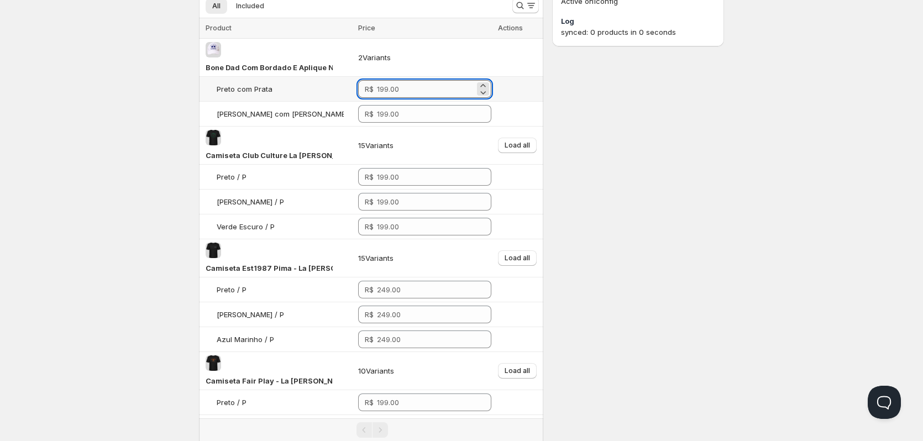
click at [393, 91] on input "number" at bounding box center [426, 89] width 98 height 18
click at [483, 85] on icon at bounding box center [483, 85] width 11 height 11
click at [482, 96] on icon at bounding box center [483, 92] width 11 height 11
click at [421, 83] on input "0" at bounding box center [426, 89] width 97 height 18
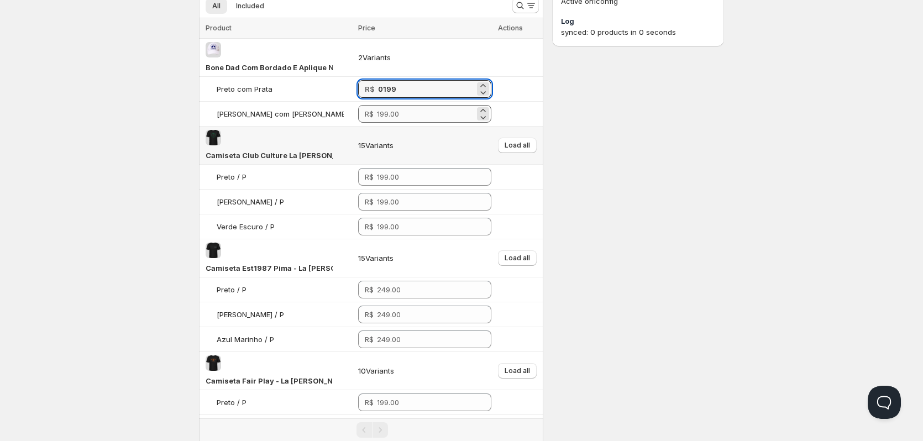
type input "0199"
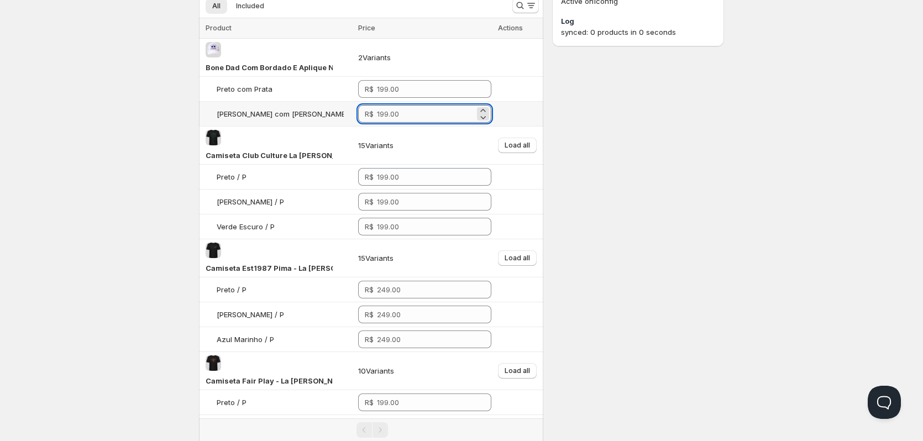
click at [412, 110] on input "number" at bounding box center [426, 114] width 98 height 18
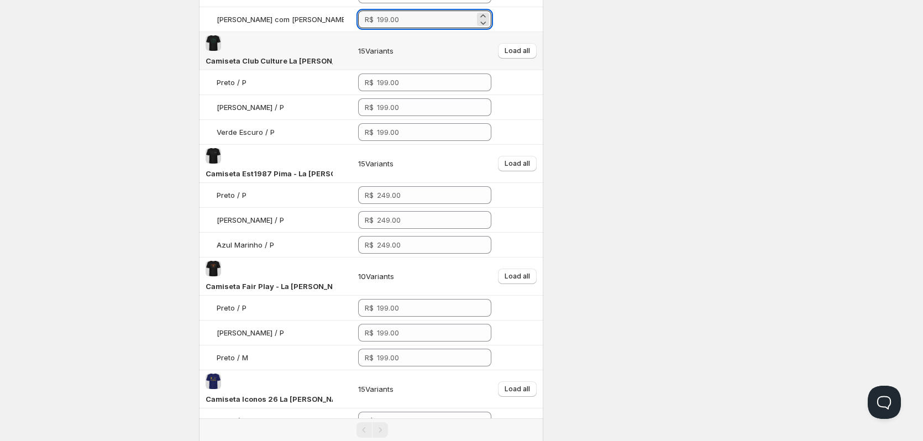
scroll to position [0, 0]
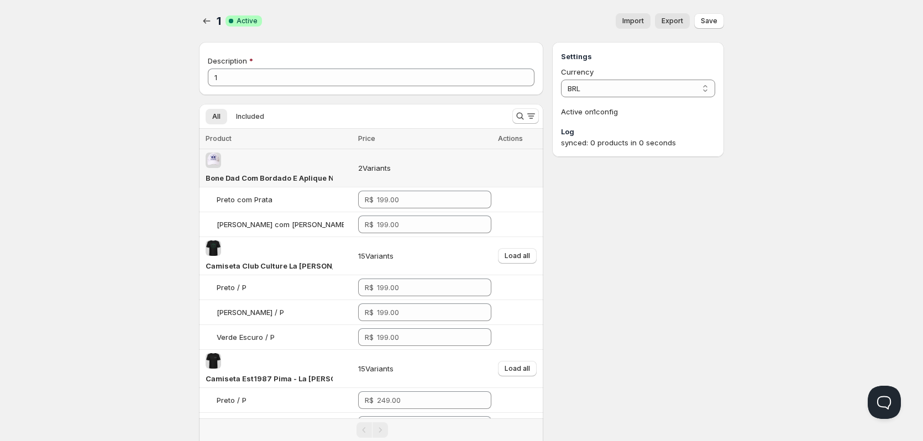
click at [515, 173] on td at bounding box center [519, 168] width 49 height 38
click at [517, 248] on button "Load all" at bounding box center [517, 255] width 39 height 15
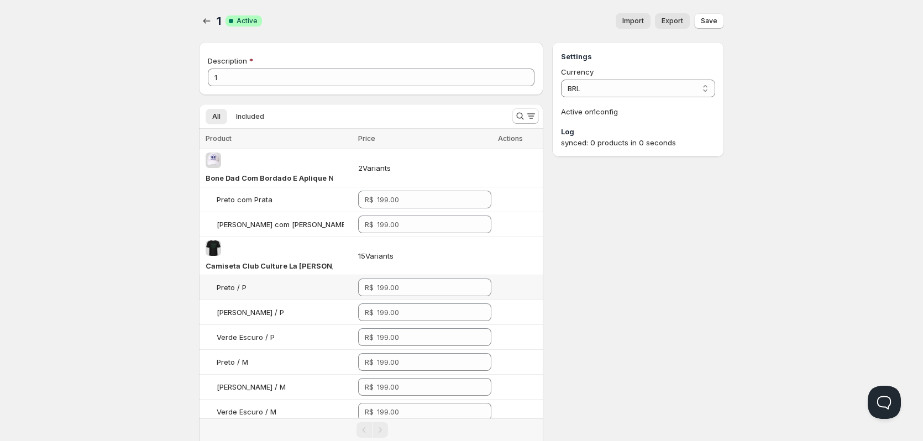
click at [245, 283] on span "Preto / P" at bounding box center [232, 287] width 30 height 9
click at [218, 245] on img at bounding box center [213, 247] width 15 height 15
click at [216, 158] on img at bounding box center [213, 160] width 15 height 15
click at [260, 275] on td "Preto / P" at bounding box center [277, 287] width 156 height 25
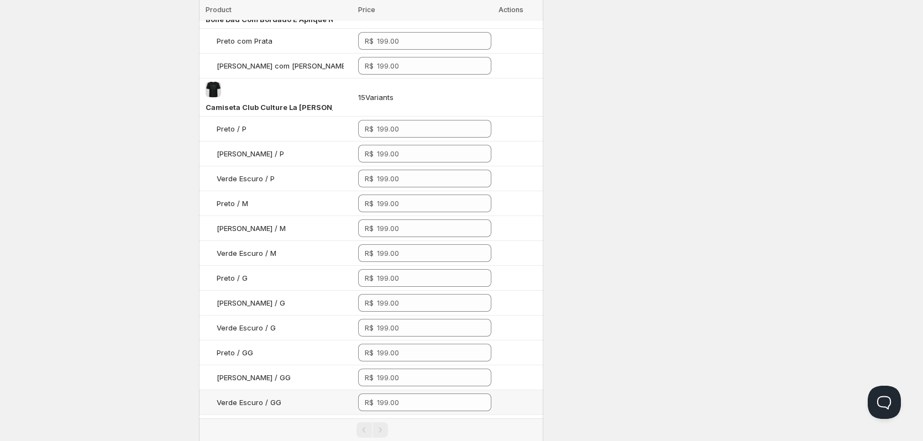
scroll to position [332, 0]
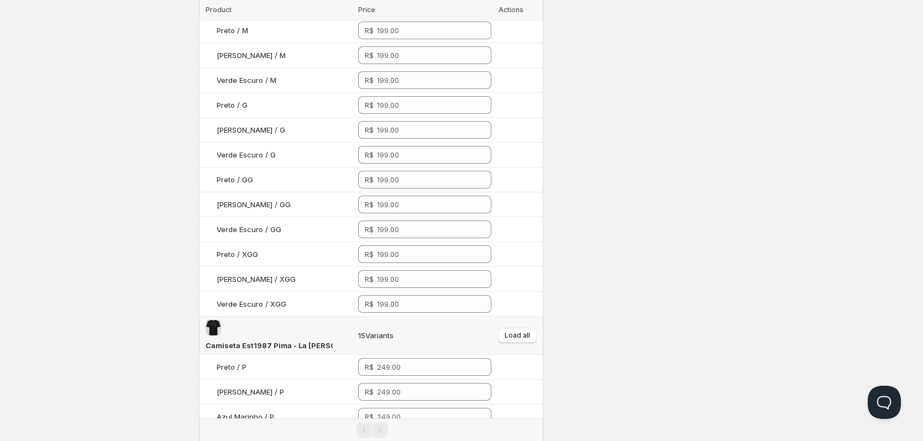
click at [211, 320] on img at bounding box center [213, 327] width 15 height 15
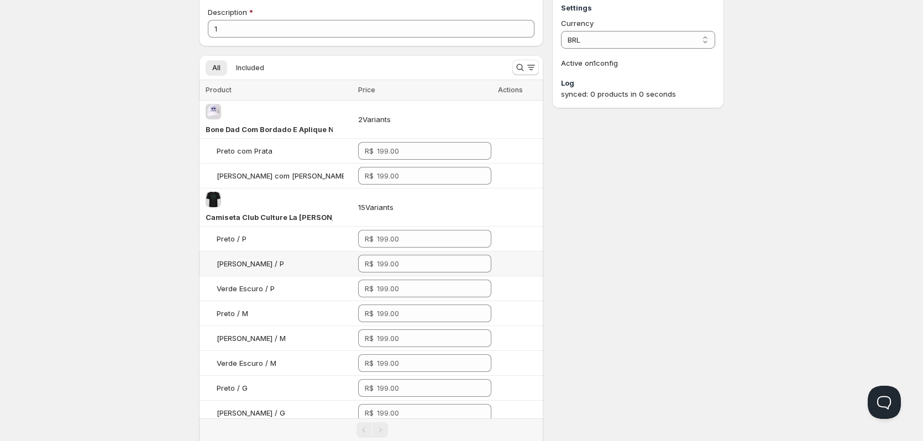
scroll to position [0, 0]
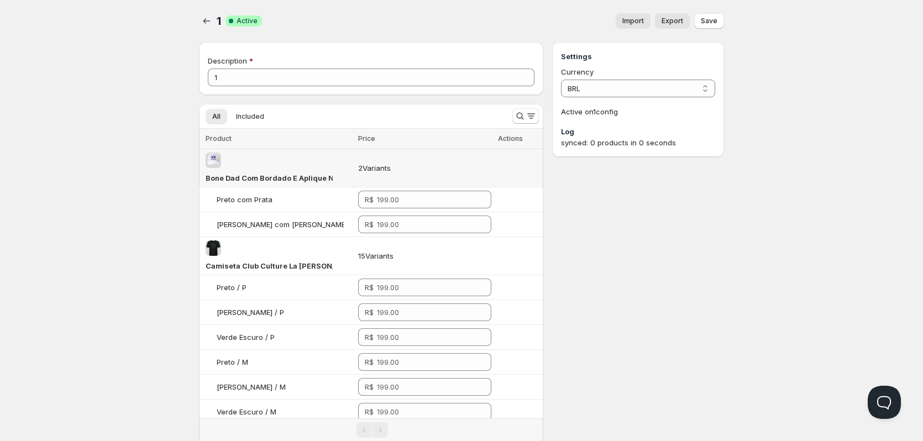
click at [245, 181] on span "Bone Dad Com Bordado E Aplique Numero 3 La Martina" at bounding box center [321, 178] width 230 height 9
drag, startPoint x: 282, startPoint y: 182, endPoint x: 352, endPoint y: 184, distance: 69.7
click at [362, 184] on tr "Bone Dad Com Bordado E Aplique Numero 3 La Martina 2 Variants" at bounding box center [371, 168] width 344 height 38
click at [265, 176] on span "Bone Dad Com Bordado E Aplique Numero 3 La Martina" at bounding box center [321, 178] width 230 height 9
click at [244, 262] on span "Camiseta Club Culture La Martina" at bounding box center [283, 266] width 154 height 9
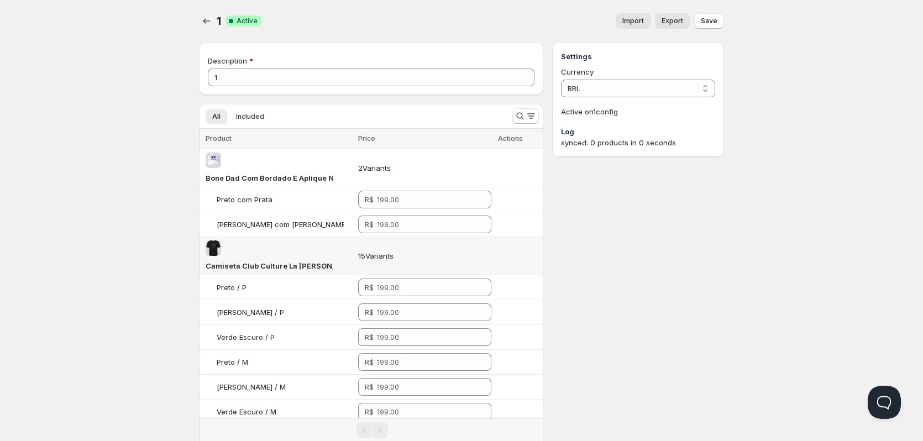
click at [247, 260] on div "Camiseta Club Culture La Martina" at bounding box center [269, 265] width 127 height 11
click at [218, 253] on img at bounding box center [213, 247] width 15 height 15
click at [401, 250] on td "15 Variants" at bounding box center [425, 256] width 140 height 38
click at [509, 146] on th "Actions" at bounding box center [519, 139] width 49 height 20
click at [516, 197] on td at bounding box center [519, 199] width 49 height 25
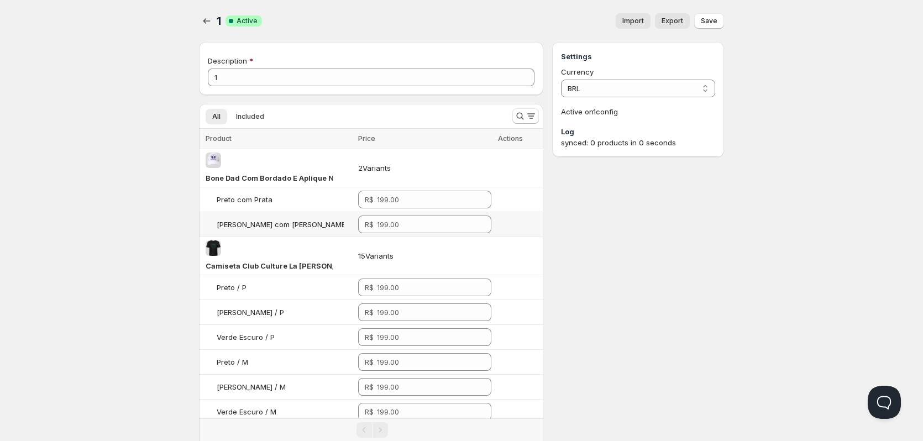
click at [527, 223] on td at bounding box center [519, 224] width 49 height 25
click at [631, 142] on div "synced: 0 products in 0 seconds" at bounding box center [638, 142] width 154 height 11
click at [509, 141] on span "Actions" at bounding box center [510, 138] width 25 height 8
click at [208, 17] on icon "button" at bounding box center [206, 20] width 11 height 11
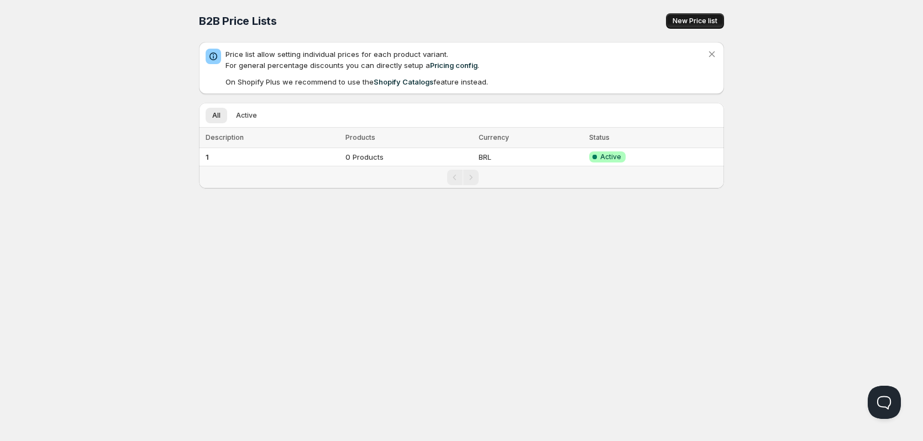
click at [702, 23] on span "New Price list" at bounding box center [695, 21] width 45 height 9
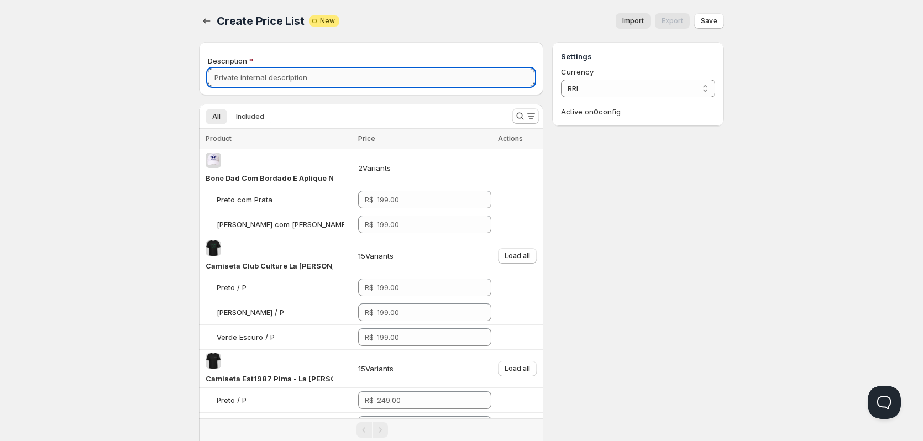
click at [334, 85] on input "Description" at bounding box center [371, 78] width 327 height 18
click at [328, 76] on input "add" at bounding box center [371, 78] width 327 height 18
drag, startPoint x: 328, startPoint y: 77, endPoint x: 263, endPoint y: 109, distance: 72.9
click at [263, 109] on button "Included" at bounding box center [249, 116] width 41 height 15
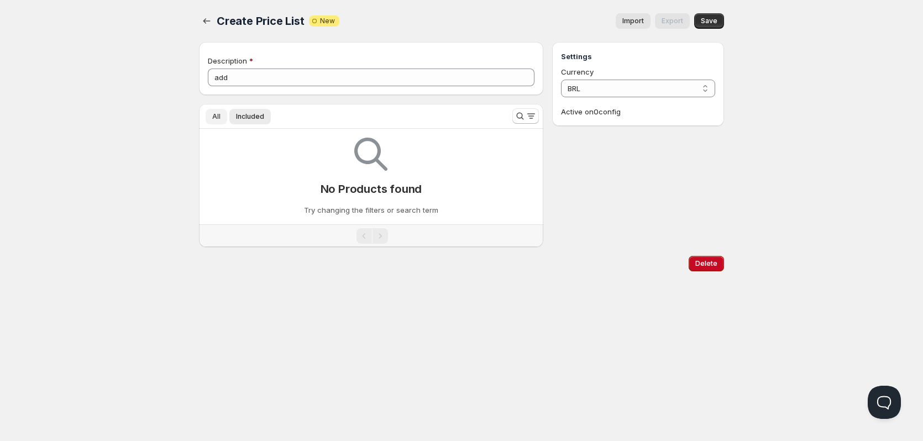
click at [208, 123] on button "All" at bounding box center [217, 116] width 22 height 15
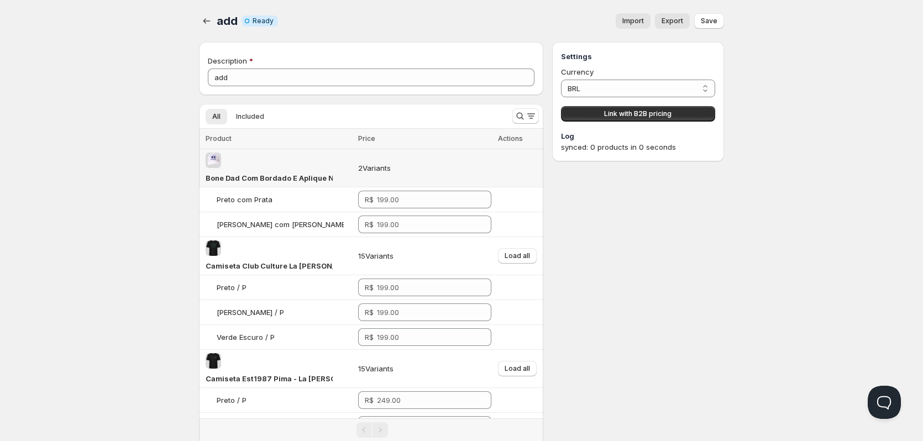
click at [273, 181] on span "Bone Dad Com Bordado E Aplique Numero 3 La Martina" at bounding box center [321, 178] width 230 height 9
click at [266, 180] on span "Bone Dad Com Bordado E Aplique Numero 3 La Martina" at bounding box center [321, 178] width 230 height 9
click at [381, 165] on td "2 Variants" at bounding box center [425, 168] width 140 height 38
click at [208, 160] on img at bounding box center [213, 160] width 15 height 15
click at [207, 161] on img at bounding box center [213, 160] width 15 height 15
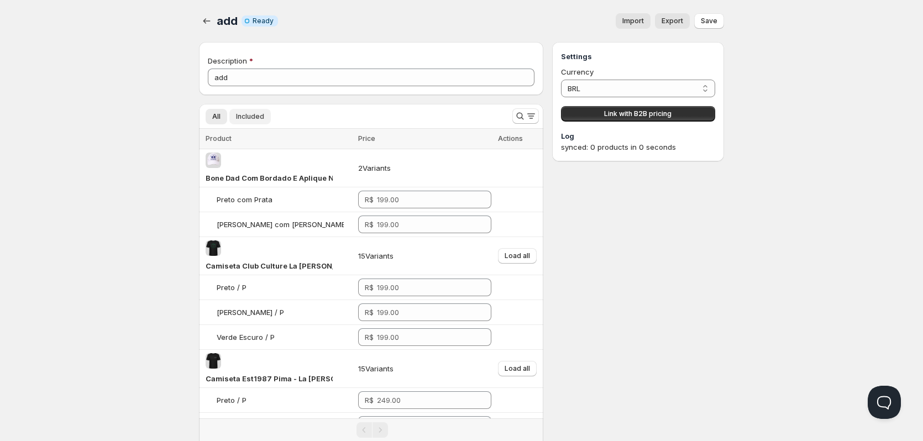
click at [249, 117] on span "Included" at bounding box center [250, 116] width 28 height 9
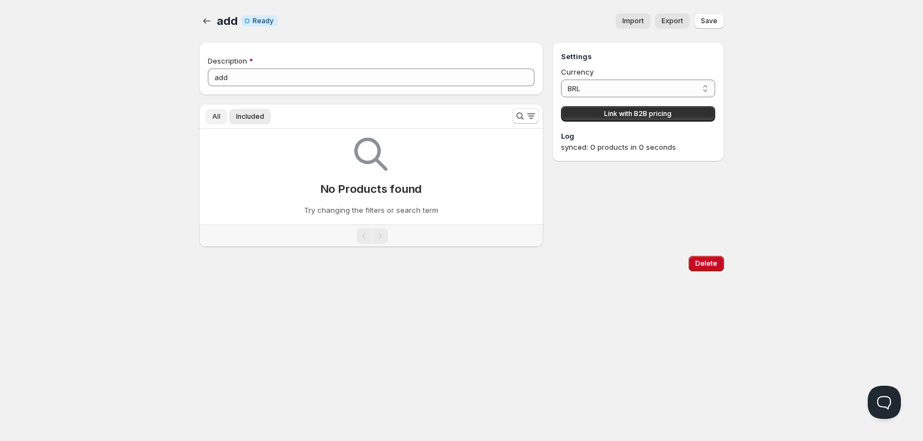
click at [214, 114] on span "All" at bounding box center [216, 116] width 8 height 9
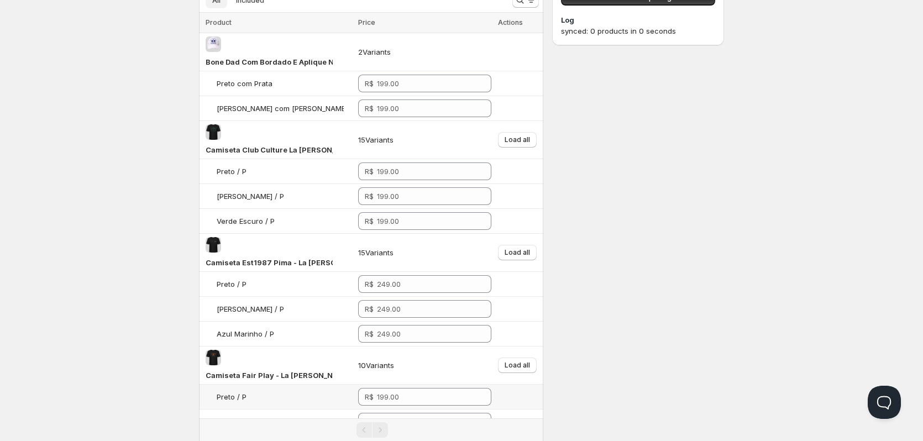
scroll to position [276, 0]
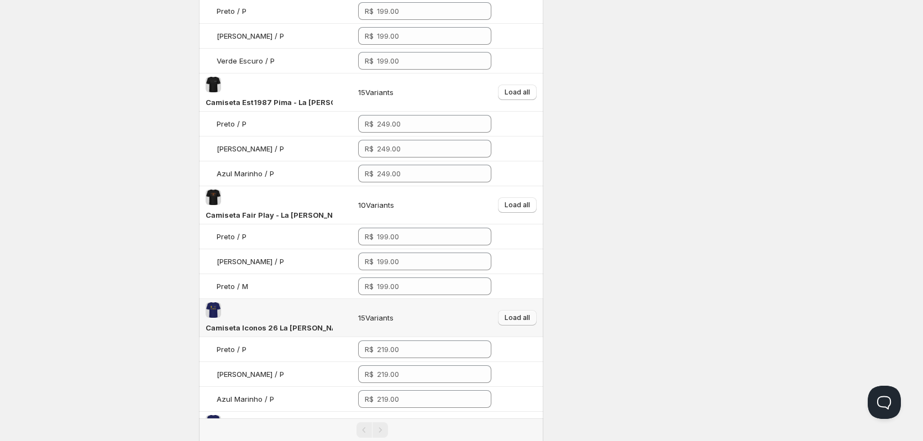
click at [517, 313] on span "Load all" at bounding box center [517, 317] width 25 height 9
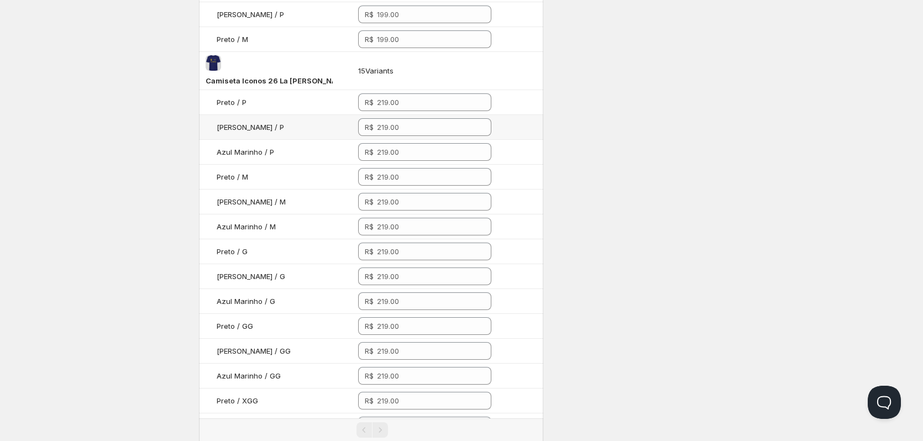
scroll to position [608, 0]
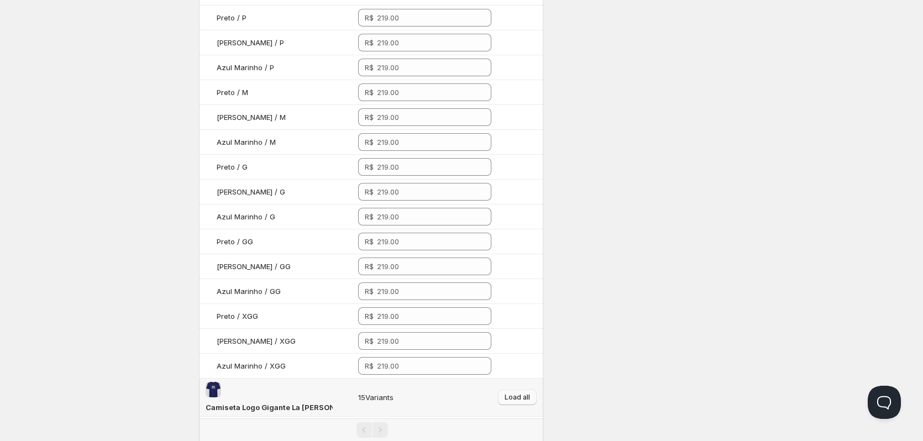
click at [512, 393] on span "Load all" at bounding box center [517, 397] width 25 height 9
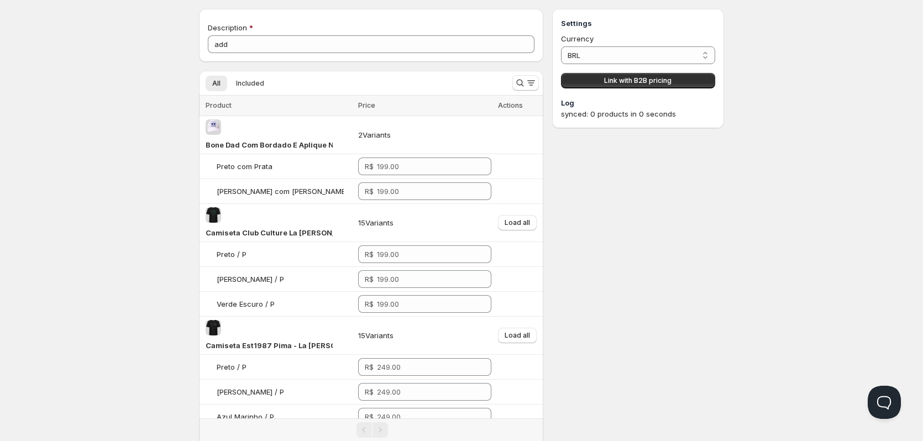
scroll to position [0, 0]
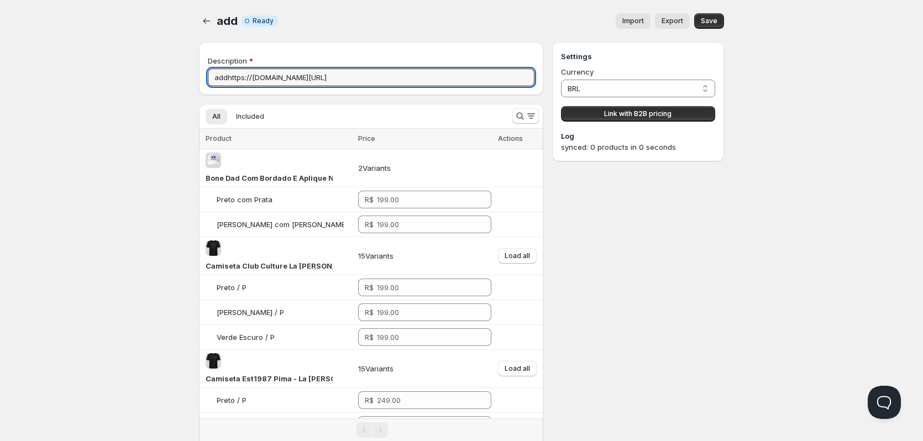
type input "addhttps://cdn.shopify.com/s/files/1/0724/3523/7052/files/524b5bfd6a7373f2b073b…"
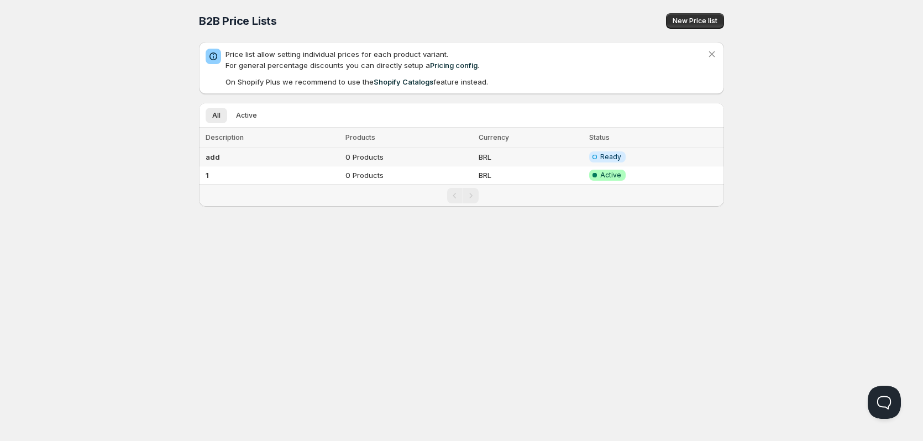
click at [207, 156] on b "add" at bounding box center [213, 157] width 14 height 9
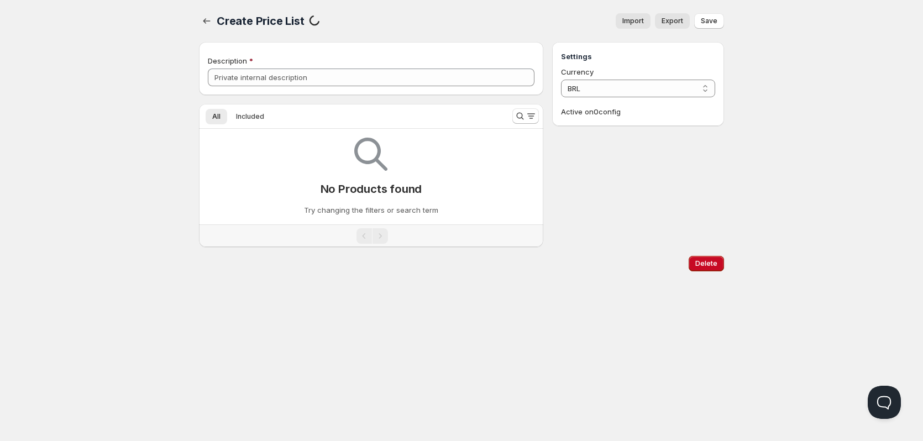
type input "add"
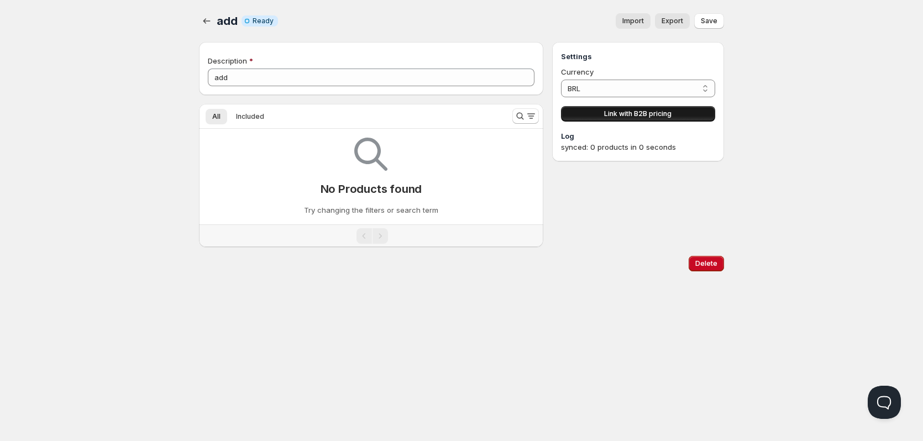
click at [645, 115] on span "Link with B2B pricing" at bounding box center [637, 113] width 67 height 9
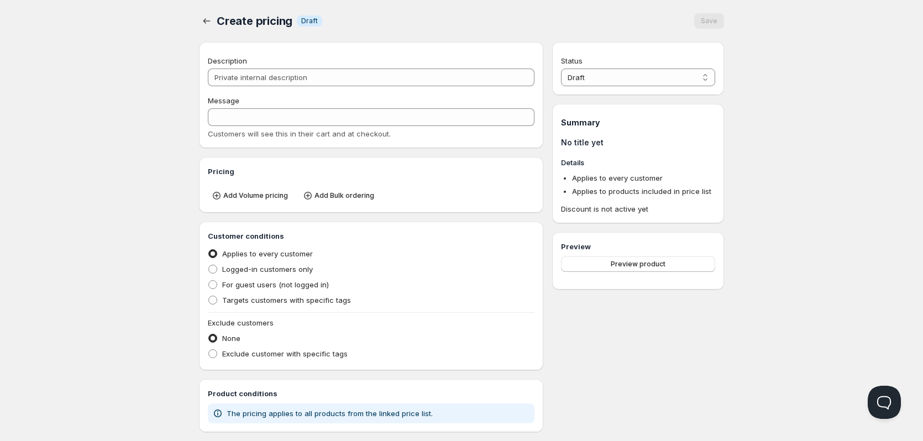
type input "PL add"
type input "PL_ADD"
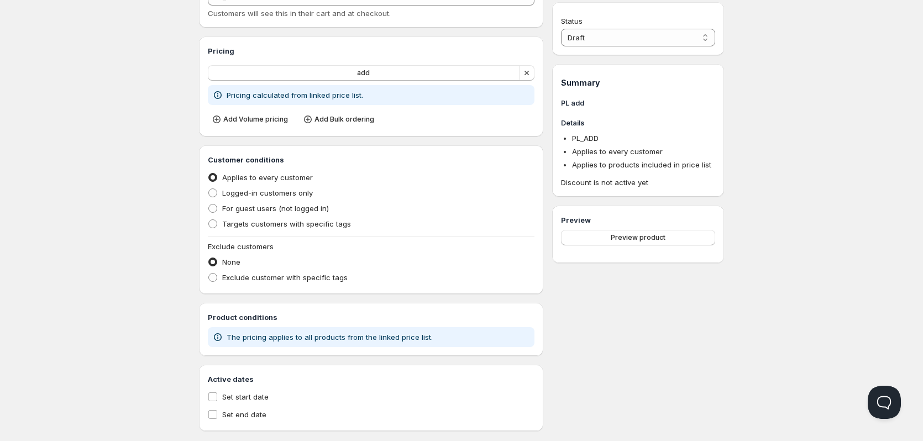
scroll to position [139, 0]
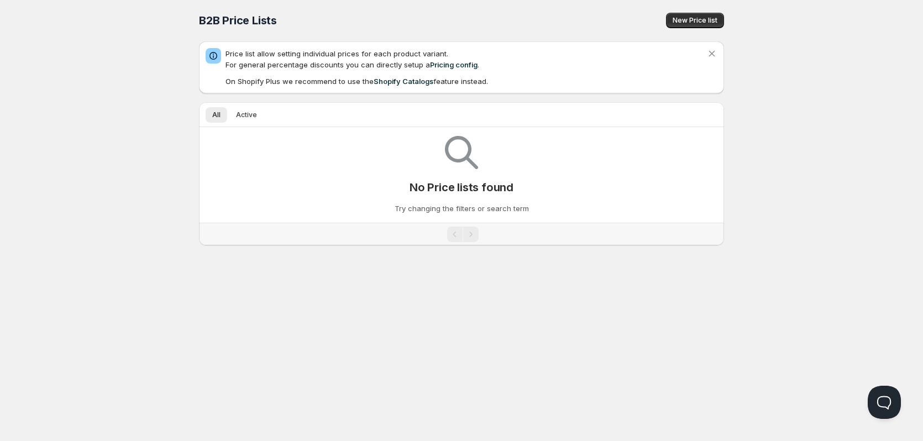
scroll to position [1, 0]
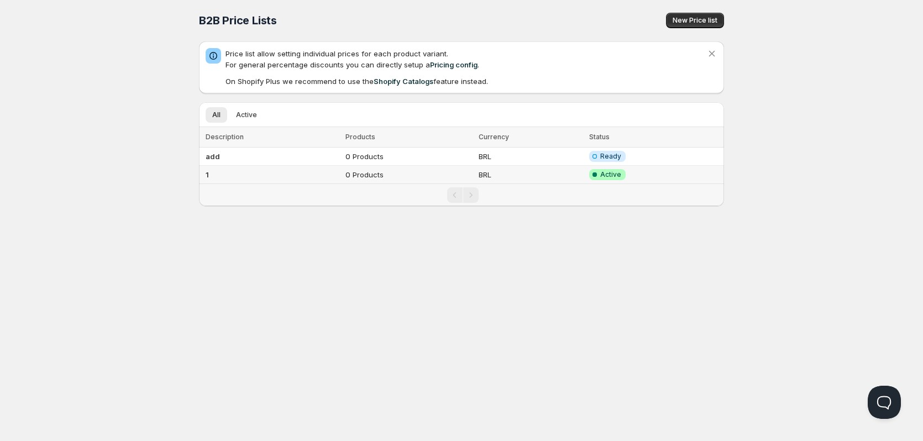
click at [354, 176] on td "0 Products" at bounding box center [408, 175] width 133 height 18
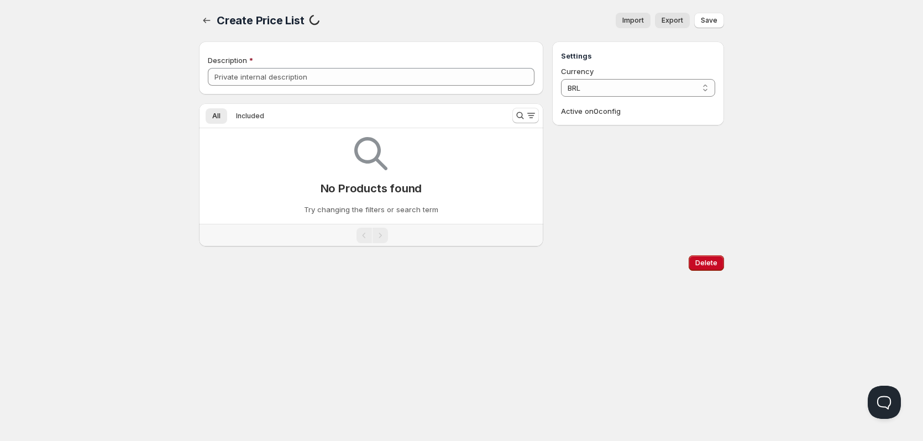
type input "1"
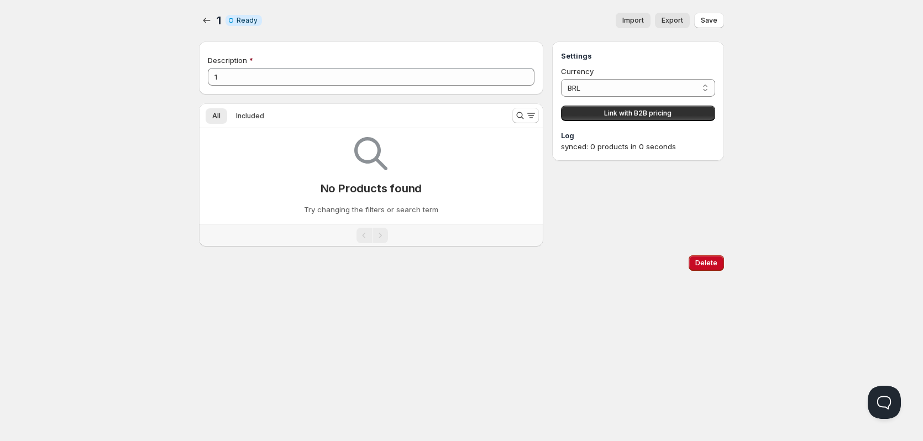
click at [395, 176] on div "No Products found Try changing the filters or search term" at bounding box center [371, 171] width 327 height 87
click at [515, 113] on icon "Search and filter results" at bounding box center [520, 115] width 11 height 11
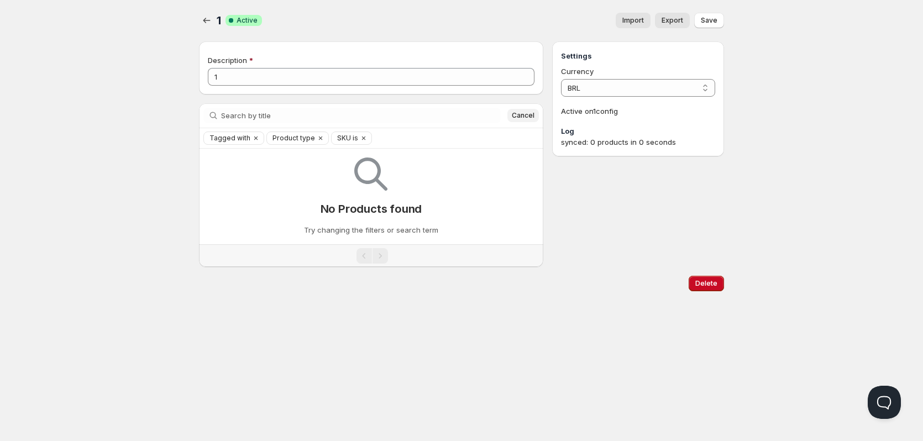
click at [514, 113] on span "Cancel" at bounding box center [523, 115] width 23 height 9
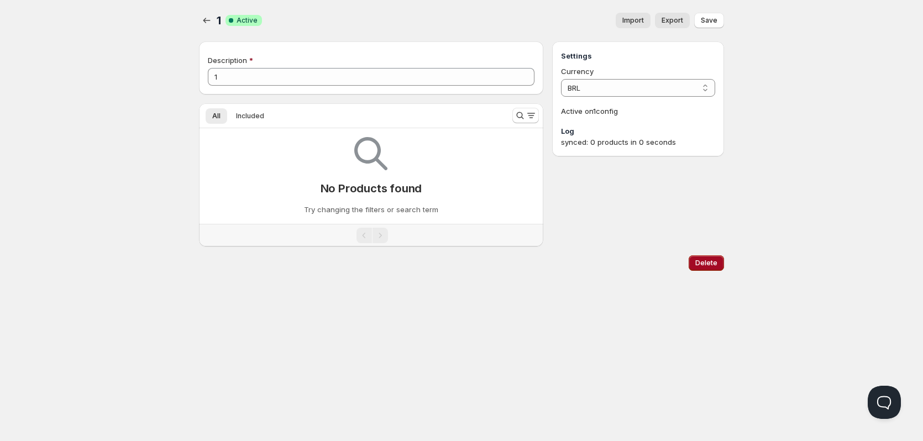
click at [712, 268] on button "Delete" at bounding box center [706, 262] width 35 height 15
click at [253, 20] on span "Active" at bounding box center [247, 20] width 21 height 9
click at [206, 23] on icon "button" at bounding box center [206, 20] width 11 height 11
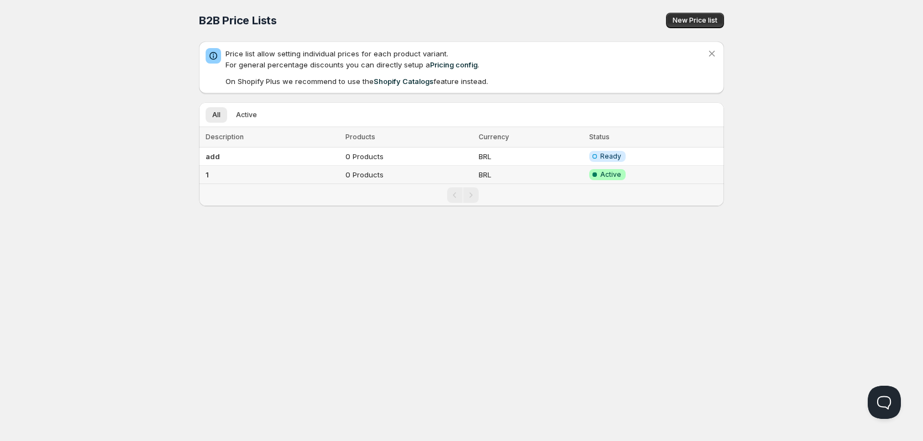
click at [605, 174] on span "Active" at bounding box center [610, 174] width 21 height 9
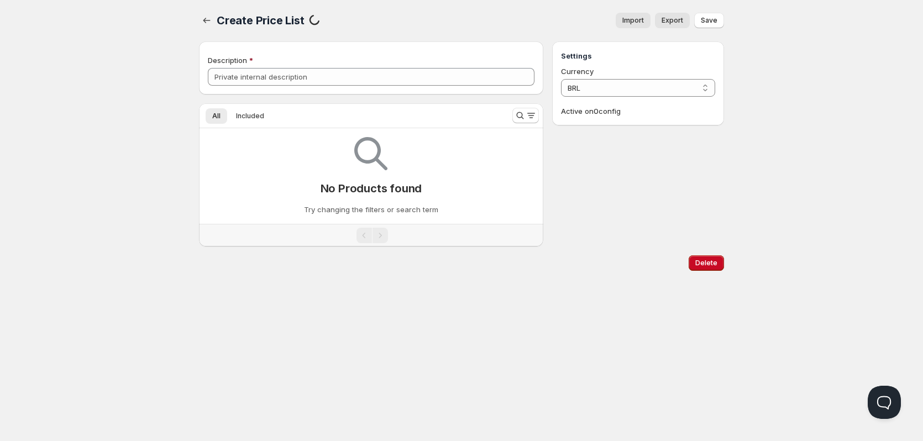
type input "1"
click at [614, 111] on p "Active on 1 config" at bounding box center [638, 111] width 154 height 11
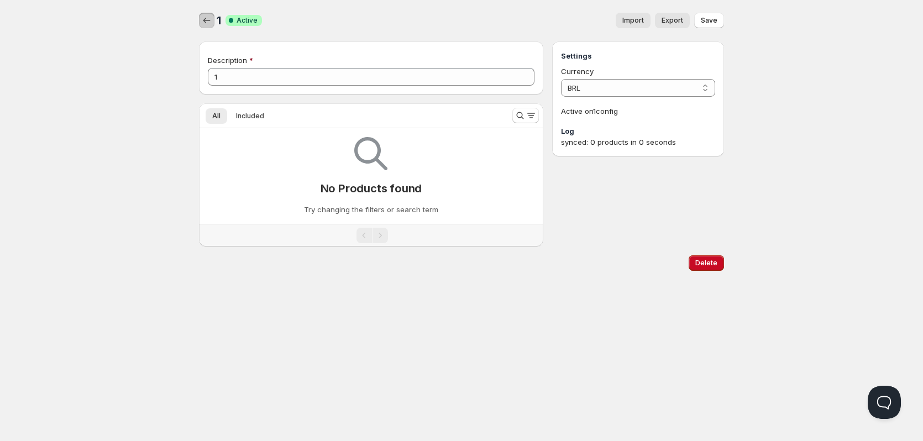
click at [205, 22] on icon "button" at bounding box center [206, 21] width 7 height 6
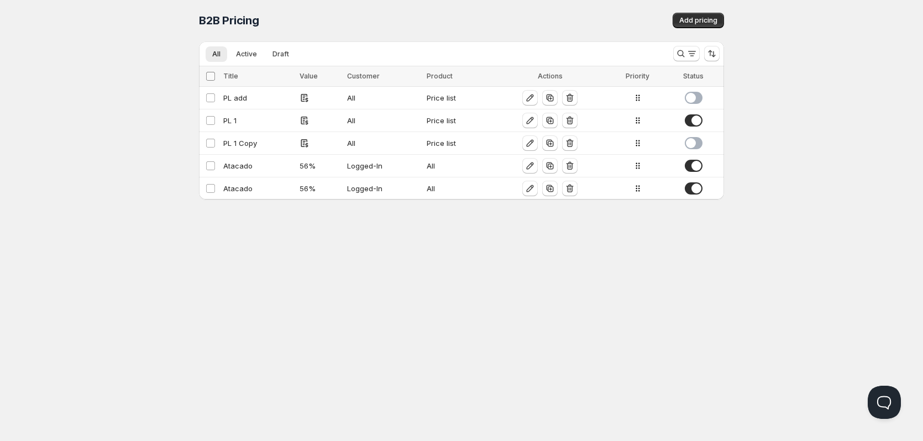
click at [210, 74] on input "Select all Configs" at bounding box center [210, 76] width 9 height 9
checkbox input "true"
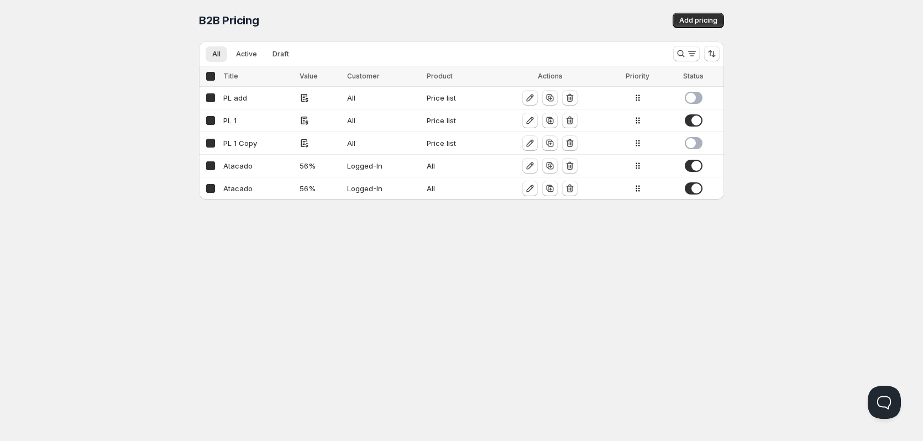
checkbox input "true"
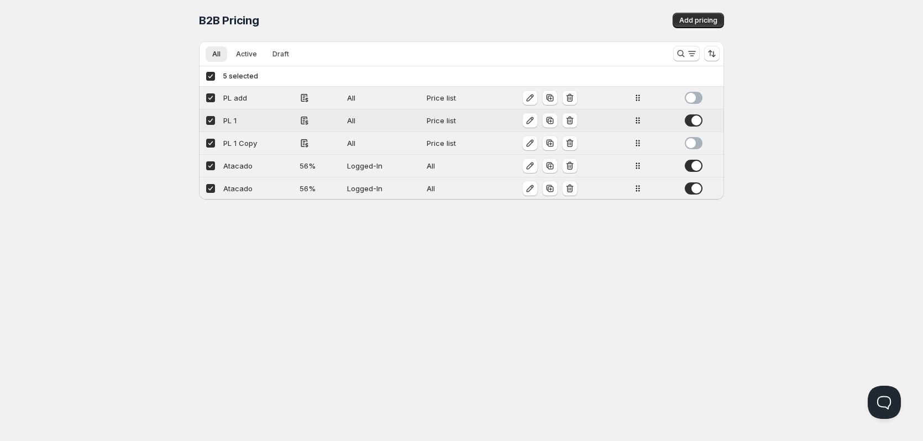
click at [691, 120] on span at bounding box center [694, 120] width 18 height 12
click at [687, 166] on span at bounding box center [694, 166] width 18 height 12
click at [690, 189] on span at bounding box center [694, 188] width 18 height 12
click at [440, 270] on div "Home Pricing Price lists Checkout Forms Submissions Settings Features Plans B2B…" at bounding box center [461, 219] width 923 height 441
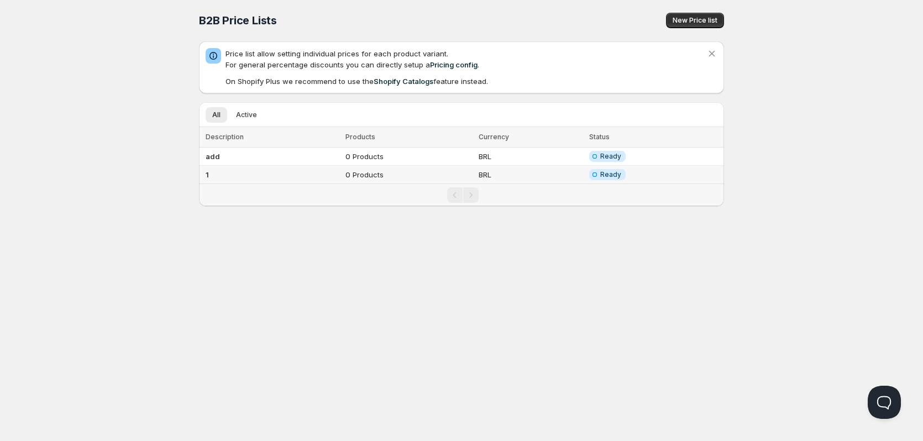
click at [593, 180] on icon at bounding box center [594, 174] width 11 height 11
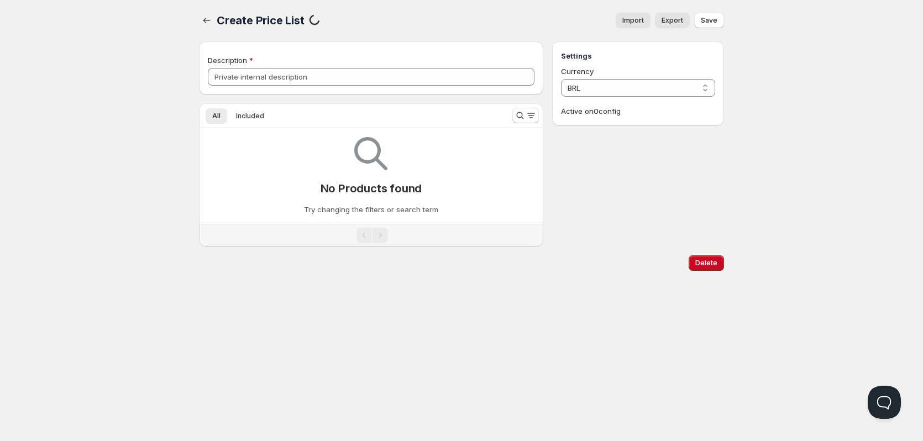
type input "1"
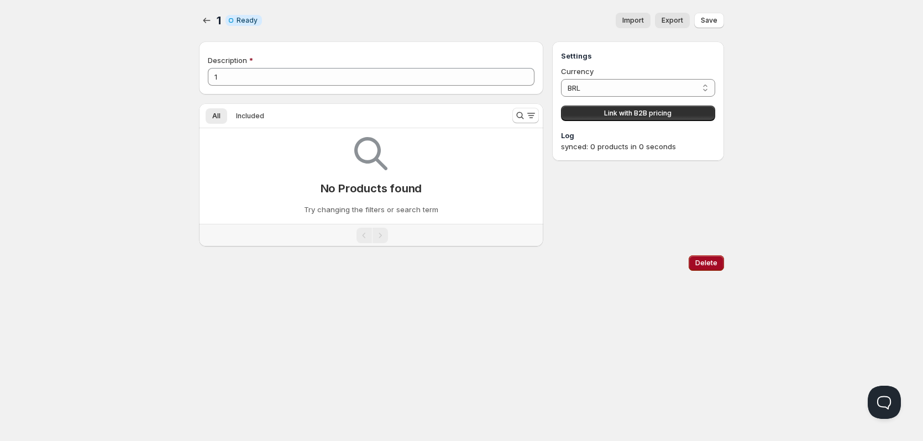
click at [707, 258] on button "Delete" at bounding box center [706, 262] width 35 height 15
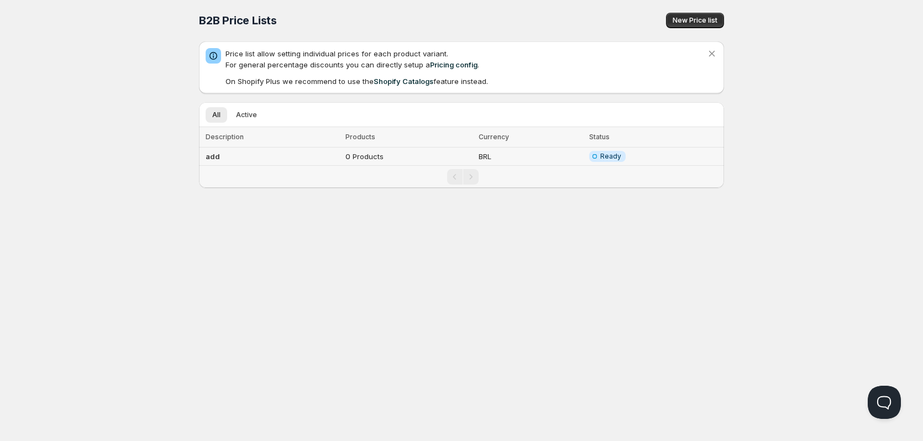
click at [523, 153] on td "BRL" at bounding box center [530, 157] width 111 height 18
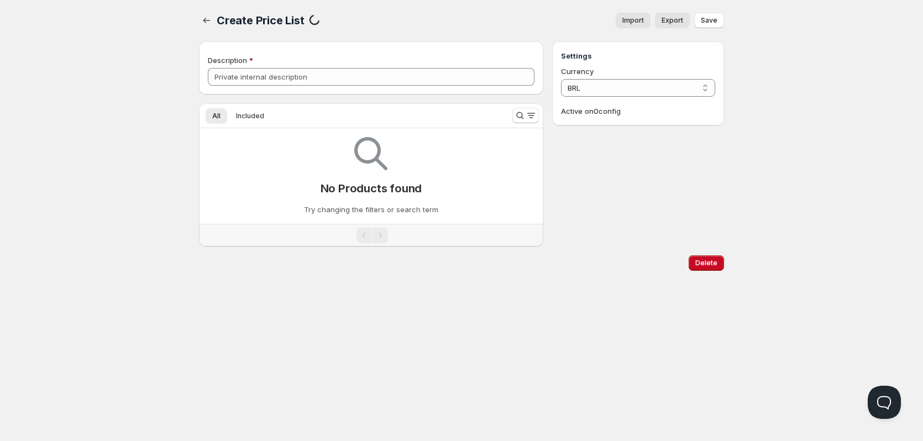
type input "add"
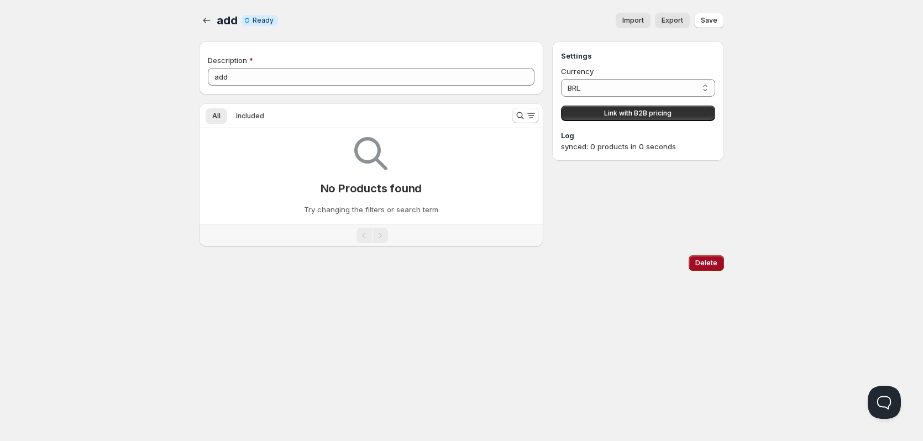
click at [713, 257] on button "Delete" at bounding box center [706, 262] width 35 height 15
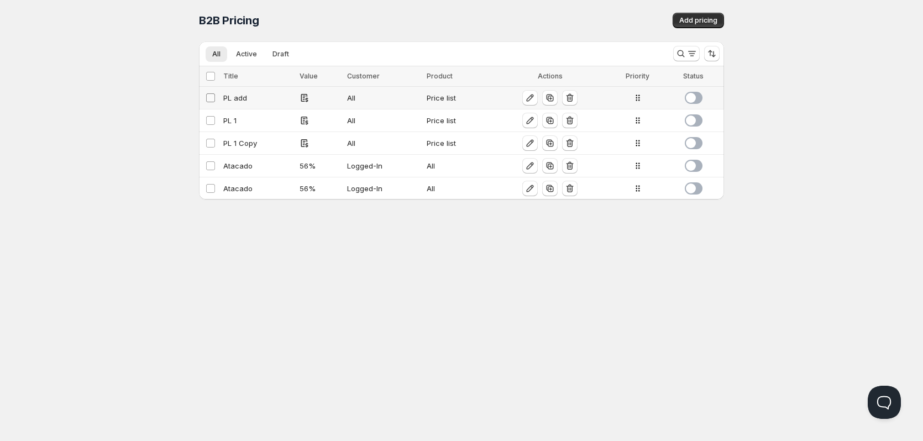
click at [214, 96] on input "Select config" at bounding box center [210, 97] width 9 height 9
checkbox input "true"
click at [213, 119] on input "Select config" at bounding box center [210, 120] width 9 height 9
checkbox input "true"
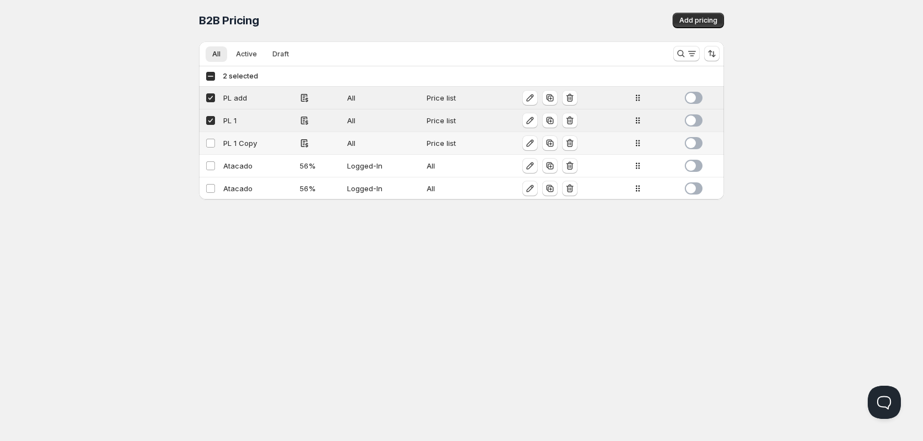
click at [212, 133] on td "Select config" at bounding box center [209, 143] width 21 height 23
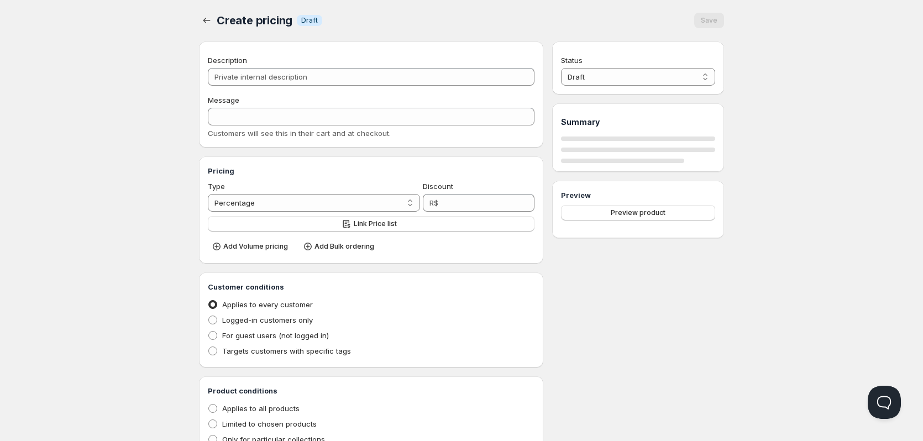
type input "PL 1 Copy"
type input "PL_1"
radio input "true"
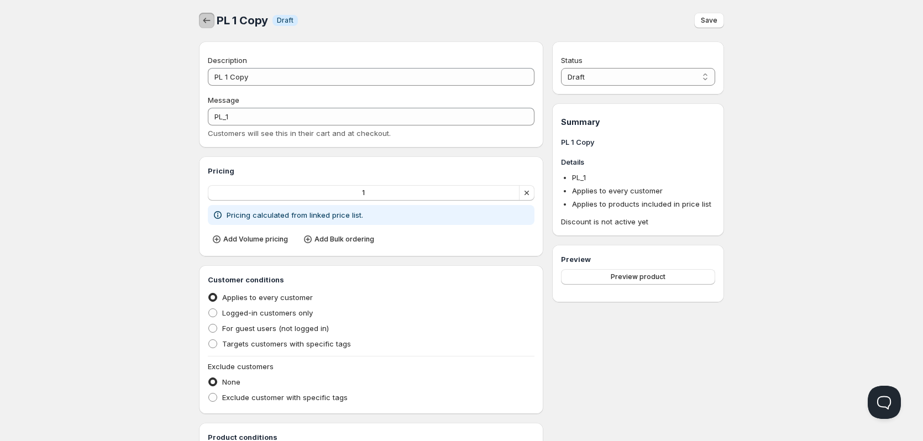
click at [206, 24] on icon "button" at bounding box center [206, 20] width 11 height 11
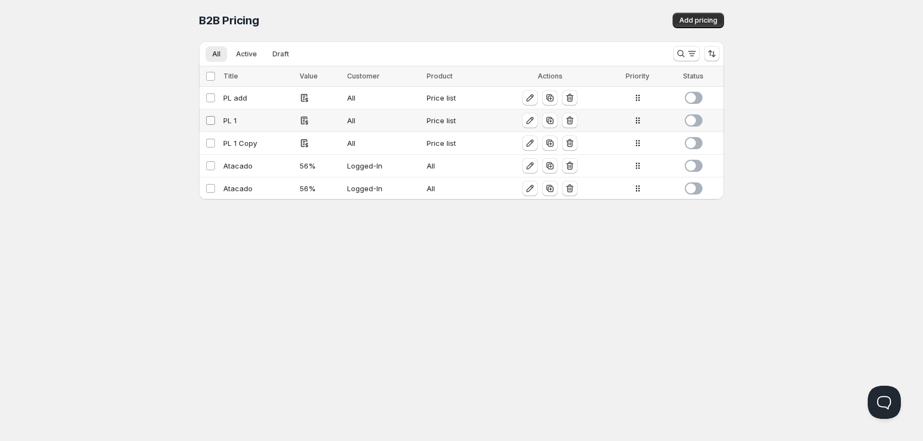
click at [210, 124] on input "Select config" at bounding box center [210, 120] width 9 height 9
checkbox input "true"
click at [206, 145] on input "Select config" at bounding box center [210, 143] width 9 height 9
checkbox input "true"
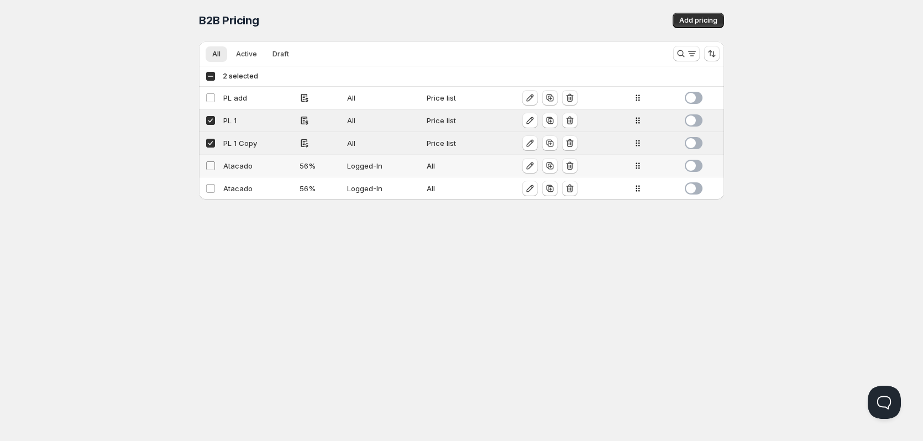
click at [206, 161] on span at bounding box center [211, 166] width 10 height 10
click at [206, 161] on input "Select config" at bounding box center [210, 165] width 9 height 9
checkbox input "false"
click at [207, 186] on input "Select config" at bounding box center [210, 188] width 9 height 9
checkbox input "true"
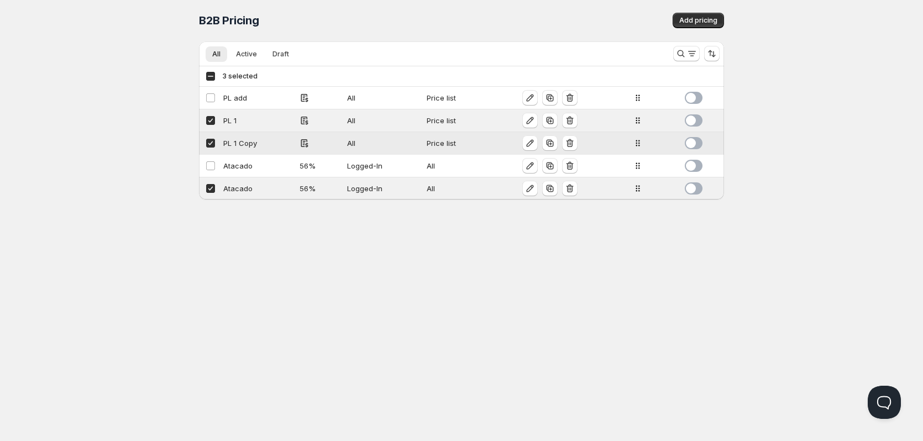
click at [210, 146] on input "Select config" at bounding box center [210, 143] width 9 height 9
checkbox input "false"
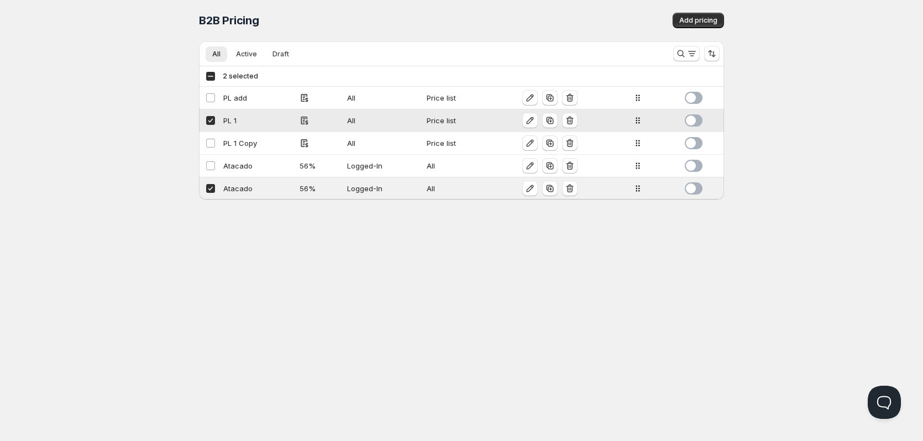
click at [213, 123] on input "Select config" at bounding box center [210, 120] width 9 height 9
checkbox input "false"
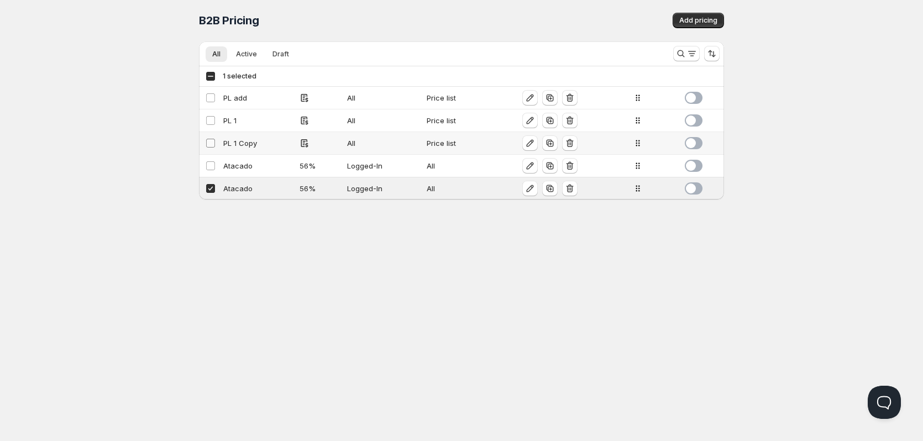
click at [213, 139] on input "Select config" at bounding box center [210, 143] width 9 height 9
checkbox input "true"
click at [212, 119] on input "Select config" at bounding box center [210, 120] width 9 height 9
checkbox input "true"
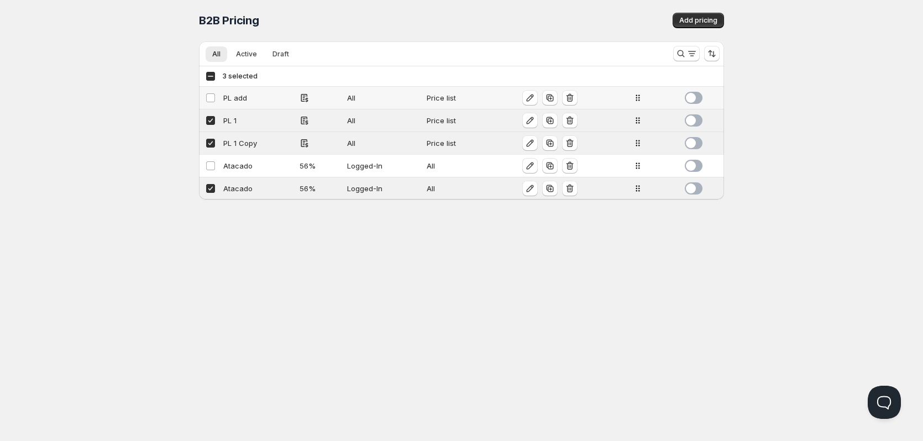
click at [213, 91] on td "Select config" at bounding box center [209, 98] width 21 height 23
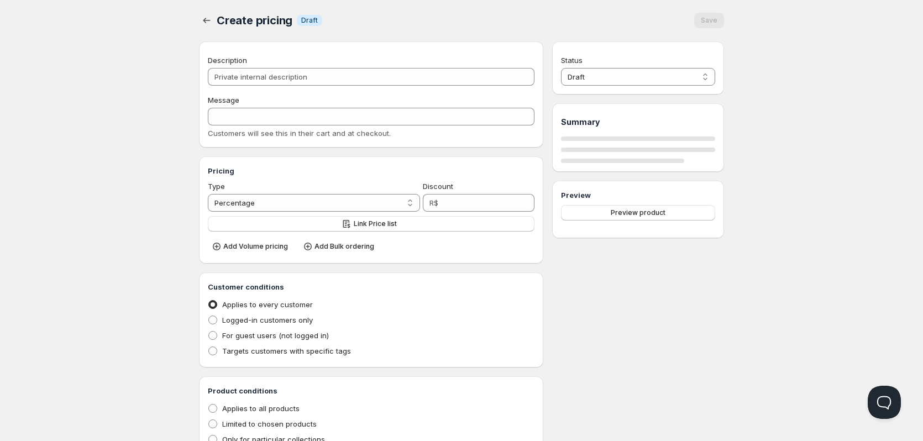
type input "PL add"
type input "PL_ADD"
radio input "true"
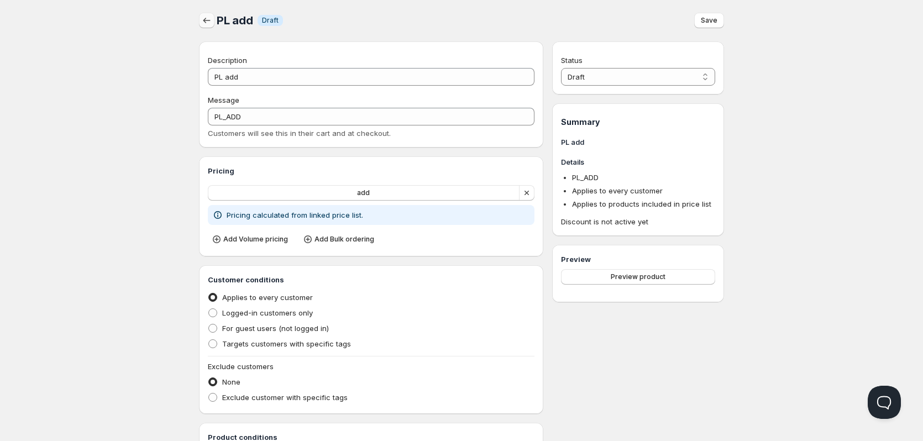
click at [211, 21] on icon "button" at bounding box center [206, 20] width 11 height 11
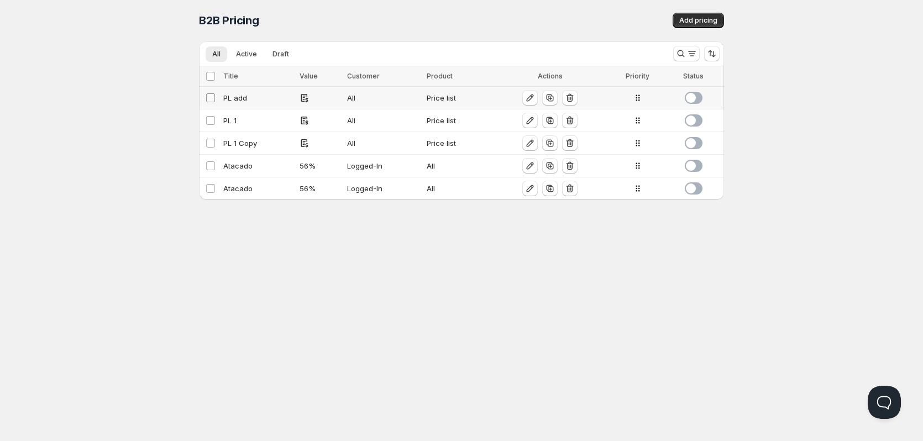
click at [207, 96] on input "Select config" at bounding box center [210, 97] width 9 height 9
checkbox input "true"
click at [207, 119] on input "Select config" at bounding box center [210, 120] width 9 height 9
checkbox input "true"
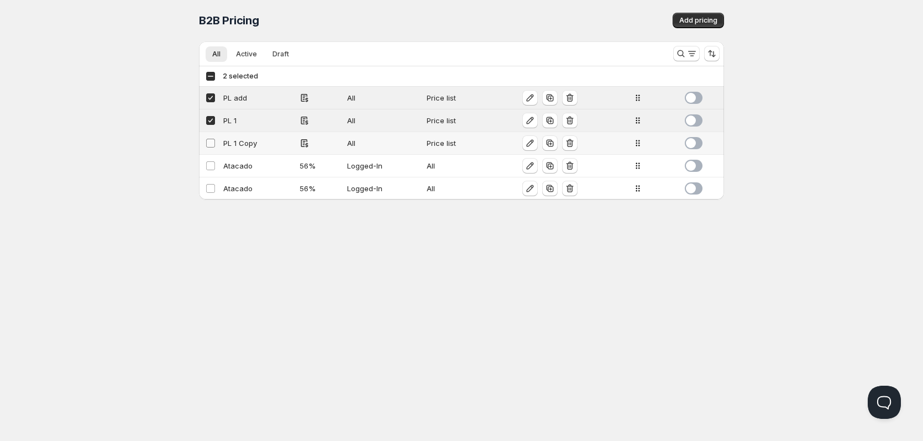
click at [210, 144] on input "Select config" at bounding box center [210, 143] width 9 height 9
checkbox input "true"
click at [211, 170] on span at bounding box center [211, 166] width 10 height 10
click at [211, 170] on input "Select config" at bounding box center [210, 165] width 9 height 9
checkbox input "false"
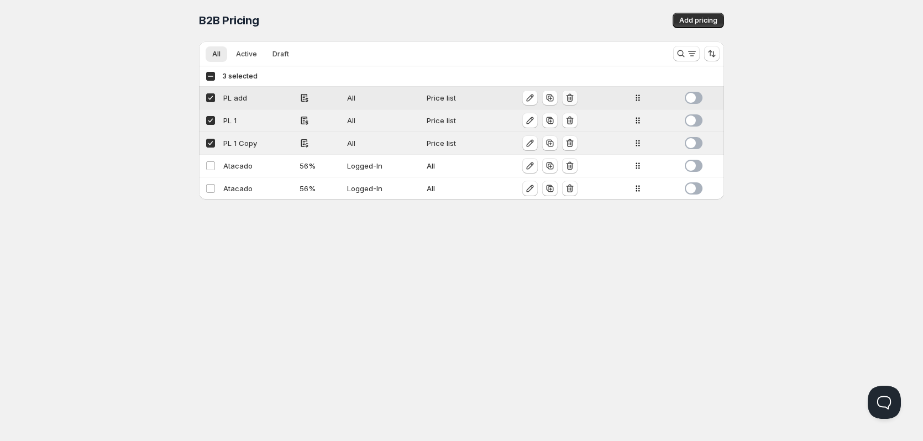
click at [575, 100] on icon "button" at bounding box center [569, 97] width 11 height 11
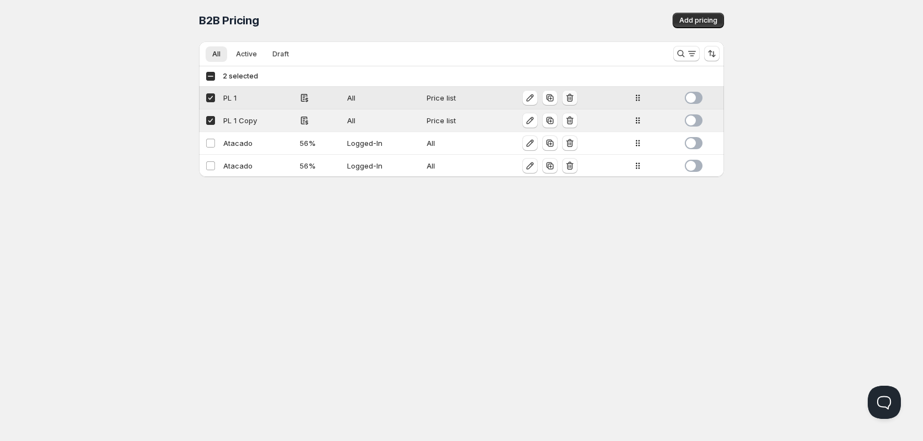
click at [571, 100] on icon "button" at bounding box center [571, 98] width 1 height 3
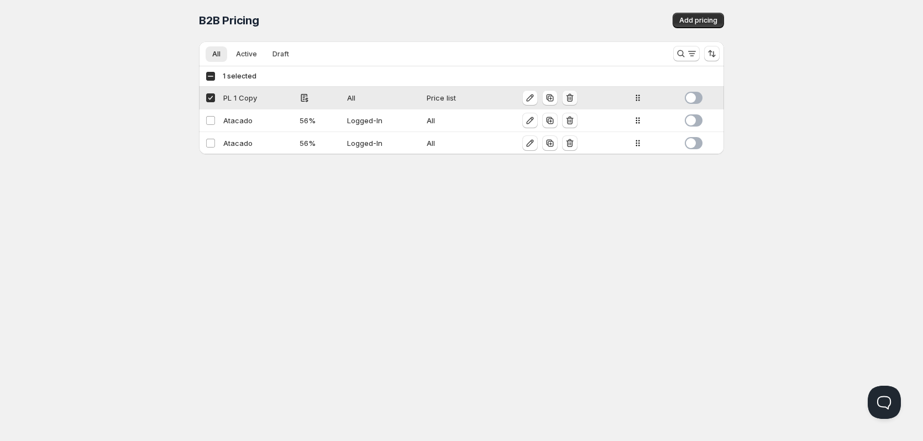
click at [574, 96] on icon "button" at bounding box center [569, 97] width 11 height 11
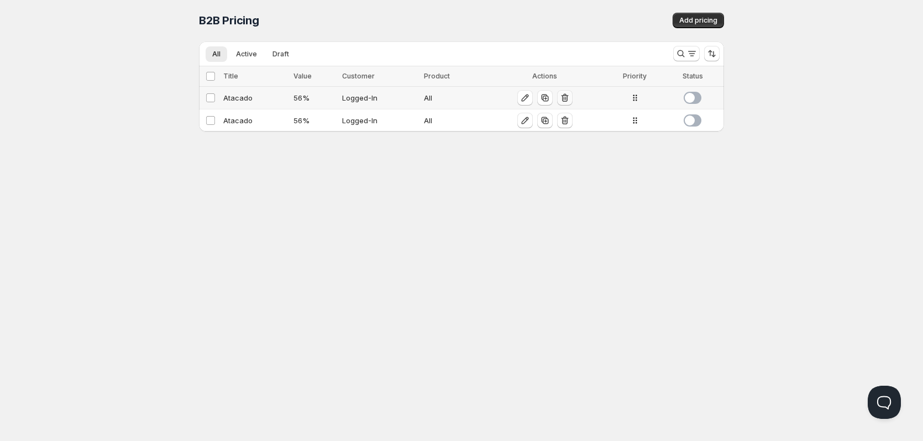
click at [566, 95] on icon "button" at bounding box center [565, 97] width 11 height 11
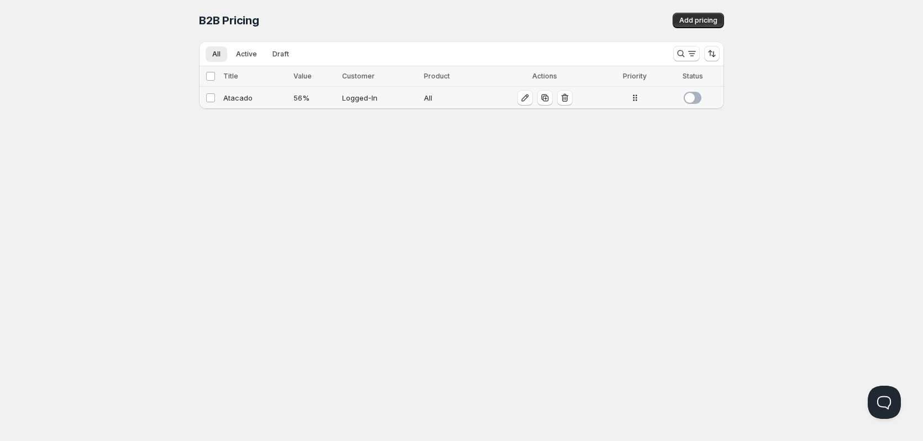
click at [297, 102] on div "56 %" at bounding box center [315, 97] width 42 height 11
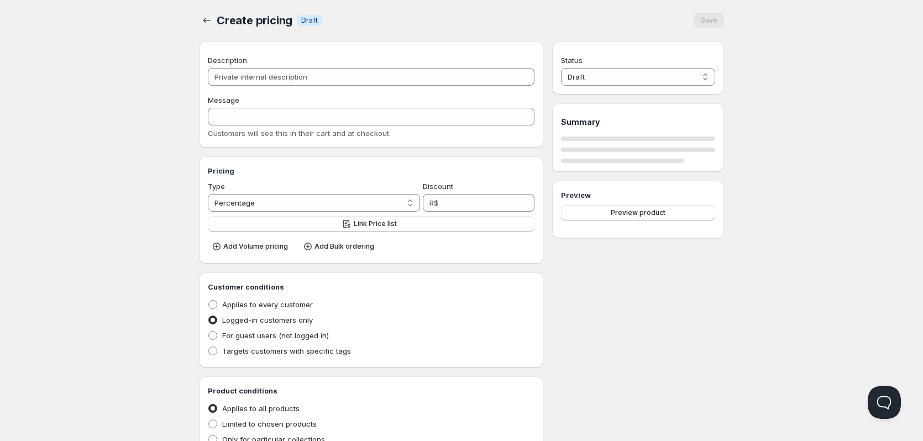
type input "Atacado"
type input "ATACADO"
type input "56"
radio input "true"
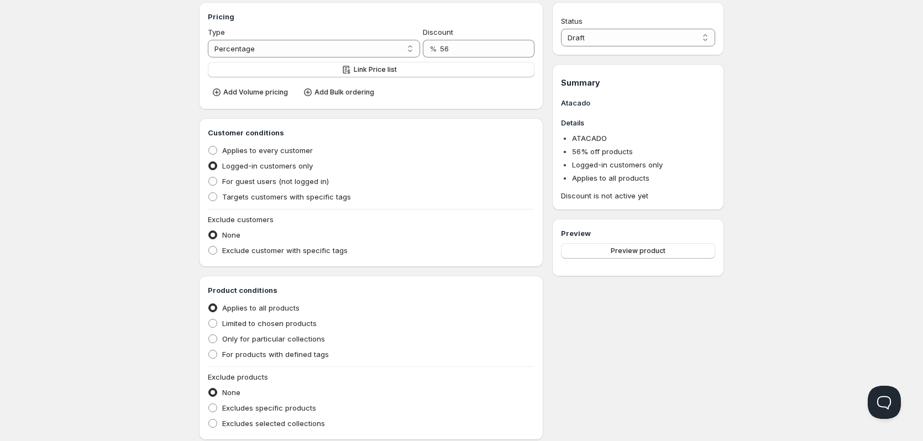
scroll to position [166, 0]
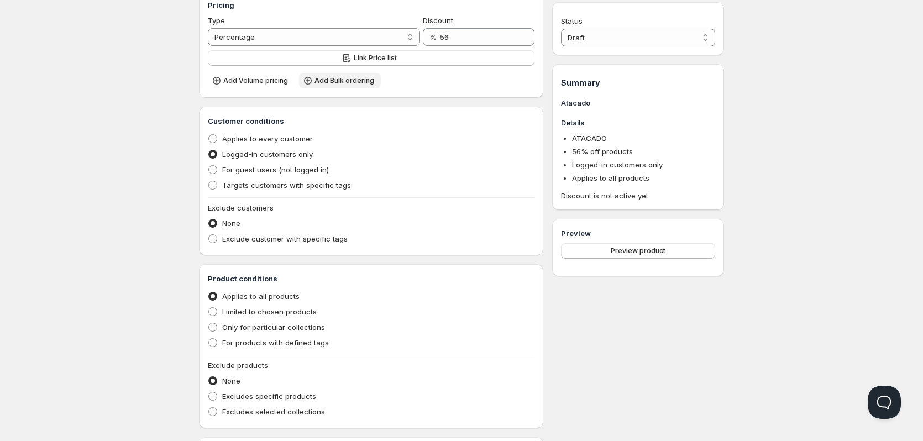
click at [304, 82] on icon "button" at bounding box center [307, 80] width 11 height 11
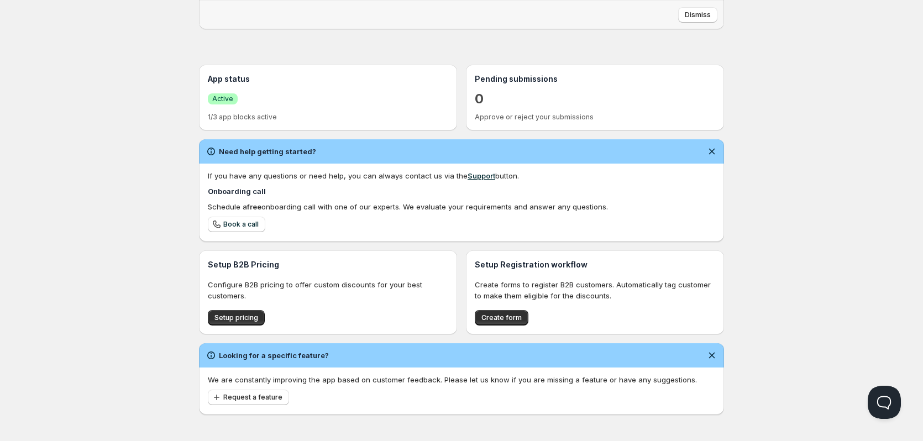
scroll to position [191, 0]
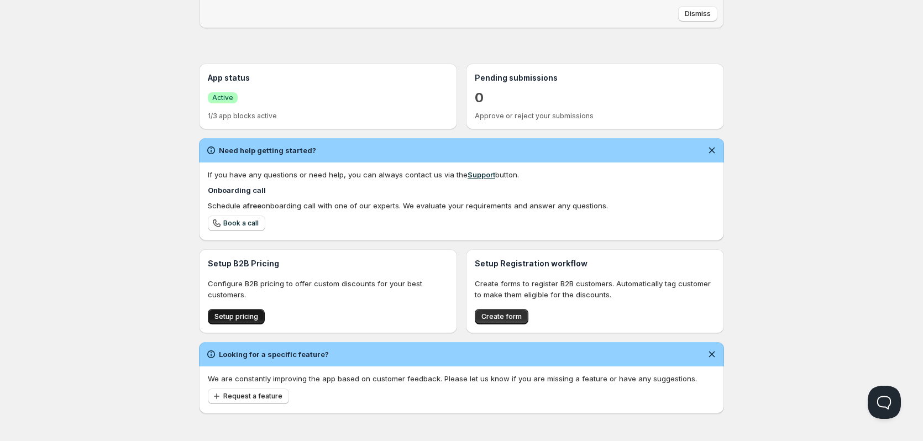
click at [252, 316] on span "Setup pricing" at bounding box center [237, 316] width 44 height 9
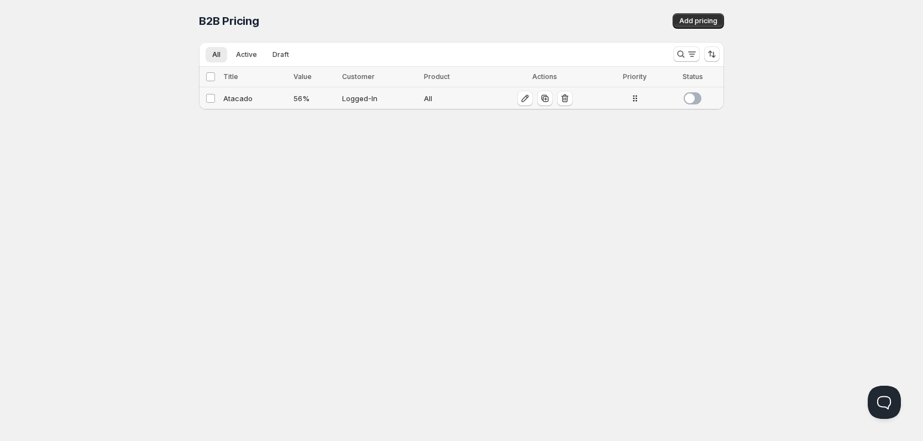
click at [346, 100] on div "Logged-In" at bounding box center [379, 98] width 75 height 11
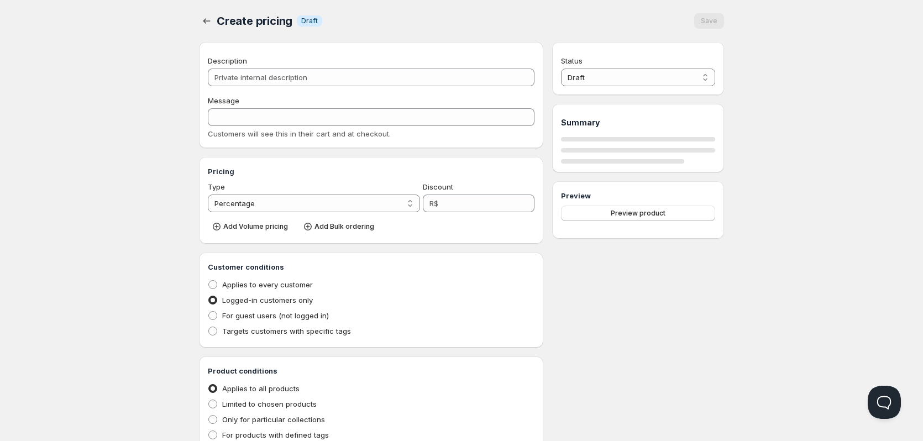
type input "Atacado"
type input "ATACADO"
type input "56"
radio input "true"
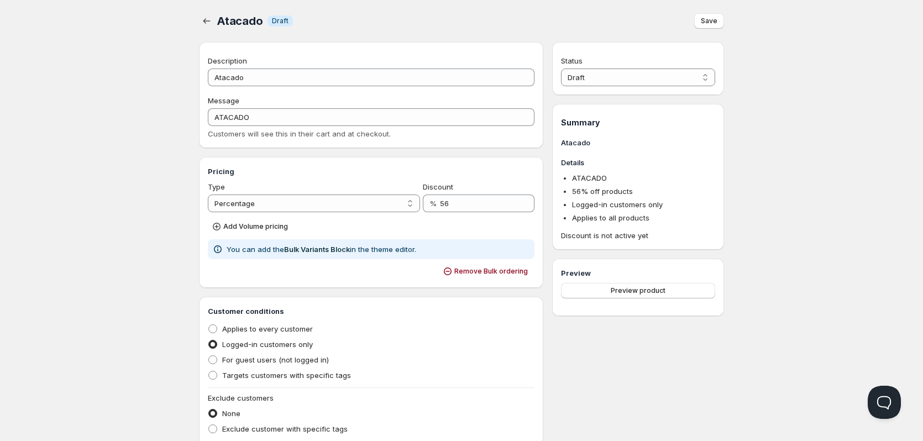
click at [233, 249] on p "You can add the Bulk Variants Block in the theme editor." at bounding box center [322, 249] width 190 height 11
drag, startPoint x: 672, startPoint y: 85, endPoint x: 672, endPoint y: 77, distance: 7.7
click at [672, 85] on select "Draft Active" at bounding box center [638, 78] width 154 height 18
select select "1"
click at [561, 69] on select "Draft Active" at bounding box center [638, 78] width 154 height 18
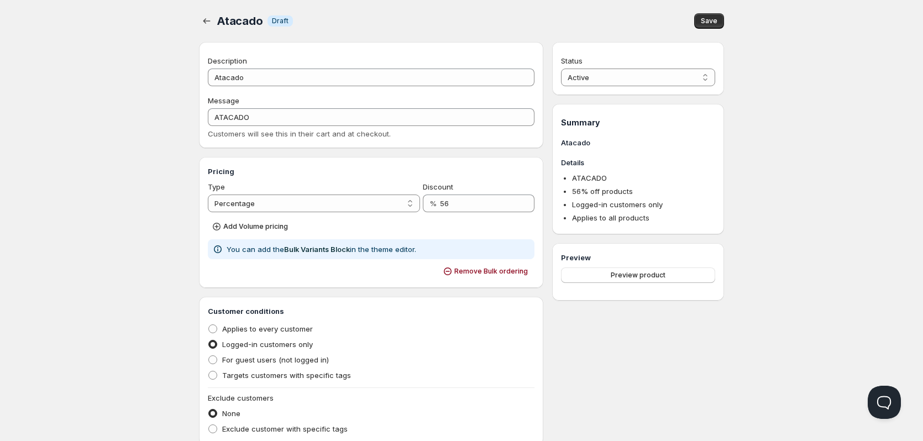
click at [709, 19] on span "Save" at bounding box center [709, 21] width 17 height 9
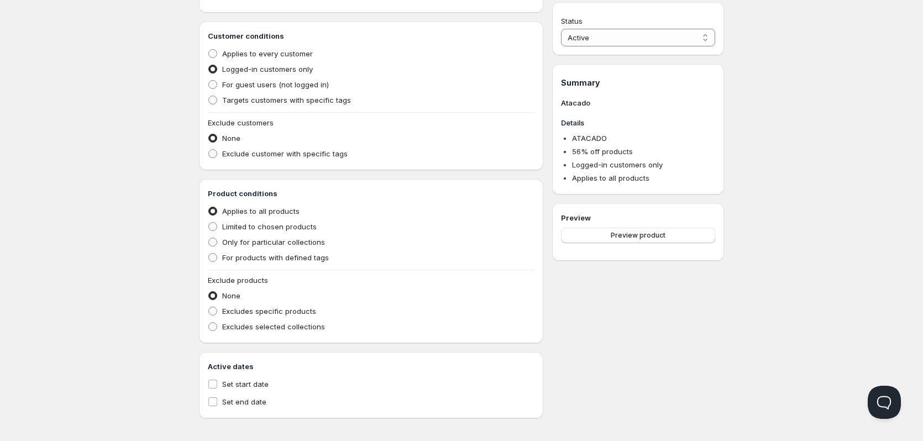
scroll to position [276, 0]
click at [264, 229] on span "Limited to chosen products" at bounding box center [269, 225] width 95 height 9
click at [209, 222] on input "Limited to chosen products" at bounding box center [208, 221] width 1 height 1
radio input "true"
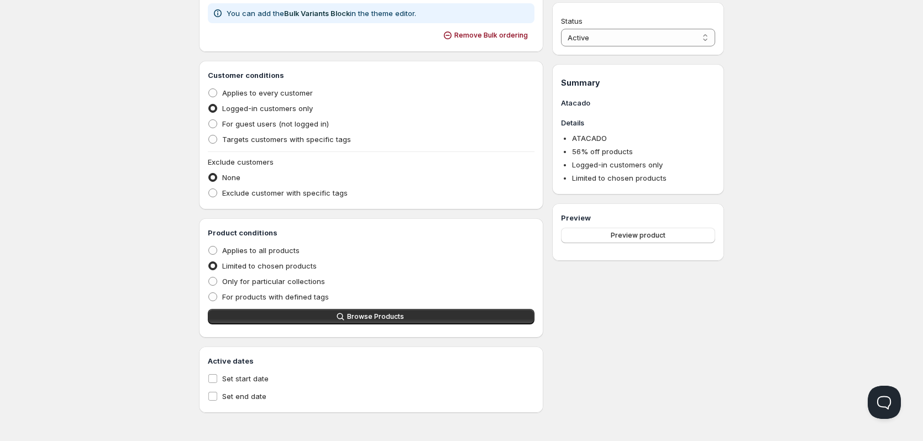
scroll to position [236, 0]
click at [330, 317] on button "Browse Products" at bounding box center [371, 316] width 327 height 15
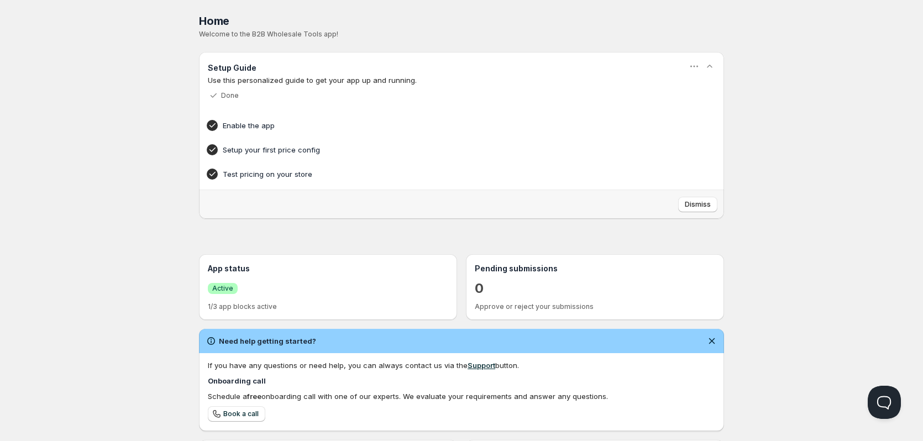
click at [245, 297] on div "Success Active" at bounding box center [328, 288] width 240 height 19
click at [223, 283] on span "Success Active" at bounding box center [223, 288] width 30 height 11
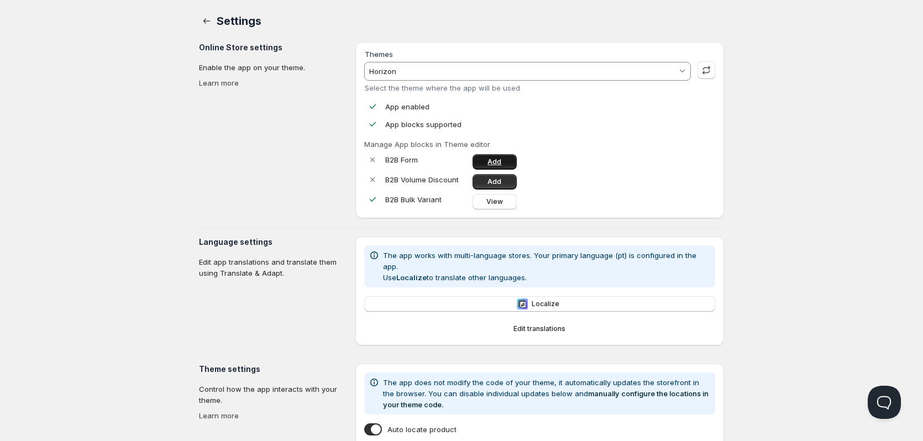
click at [496, 159] on span "Add" at bounding box center [495, 162] width 14 height 9
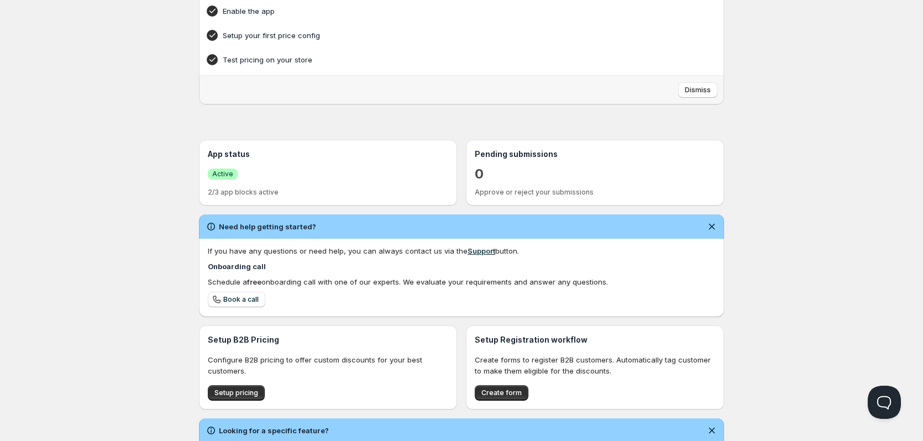
scroll to position [191, 0]
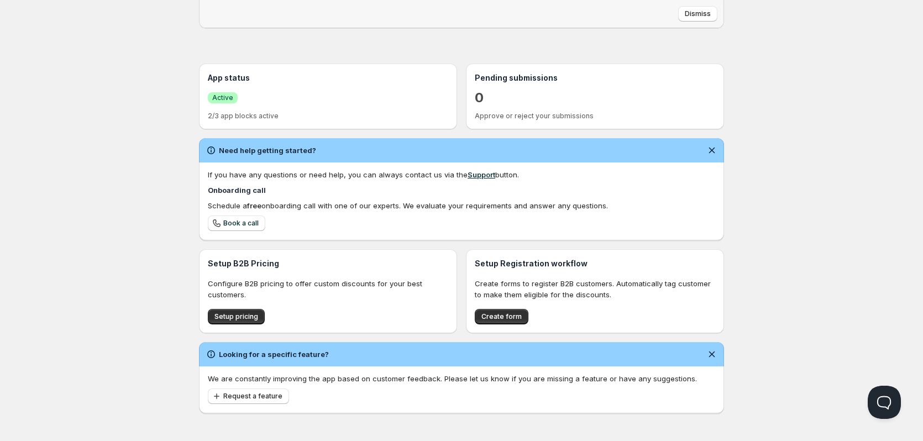
click at [214, 100] on span "Active" at bounding box center [222, 97] width 21 height 9
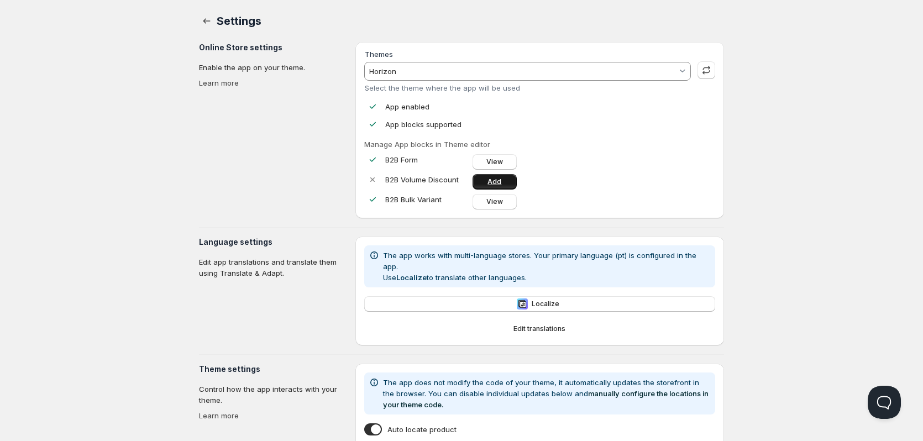
click at [494, 184] on span "Add" at bounding box center [495, 181] width 14 height 9
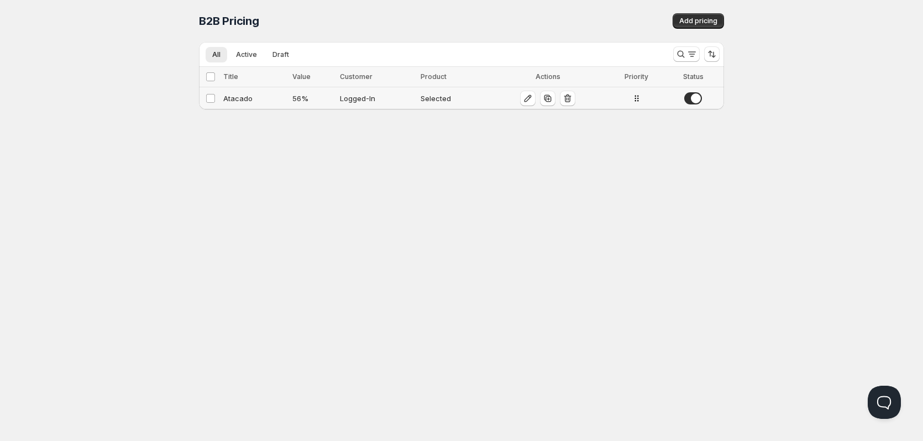
click at [401, 99] on div "Logged-In" at bounding box center [377, 98] width 74 height 11
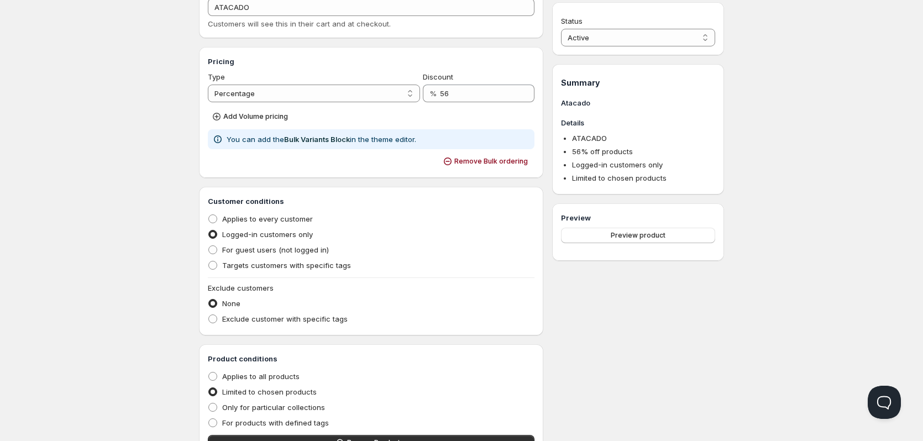
scroll to position [111, 0]
click at [219, 218] on label "Applies to every customer" at bounding box center [260, 218] width 105 height 15
click at [209, 215] on input "Applies to every customer" at bounding box center [208, 214] width 1 height 1
radio input "true"
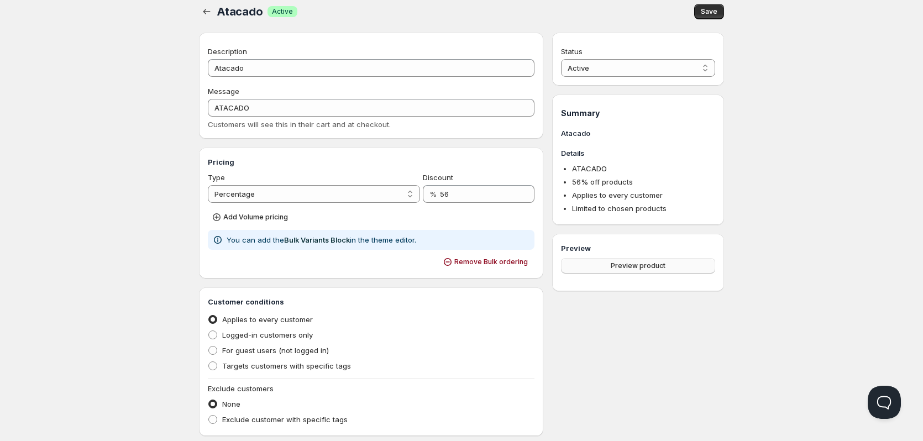
scroll to position [0, 0]
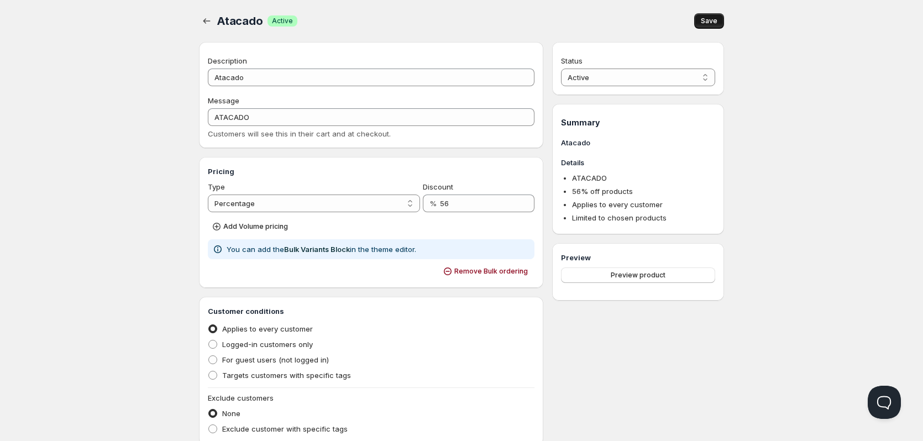
click at [707, 14] on button "Save" at bounding box center [709, 20] width 30 height 15
click at [292, 252] on link "Bulk Variants Block" at bounding box center [317, 249] width 66 height 9
click at [324, 251] on link "Bulk Variants Block" at bounding box center [317, 249] width 66 height 9
click at [327, 247] on link "Bulk Variants Block" at bounding box center [317, 249] width 66 height 9
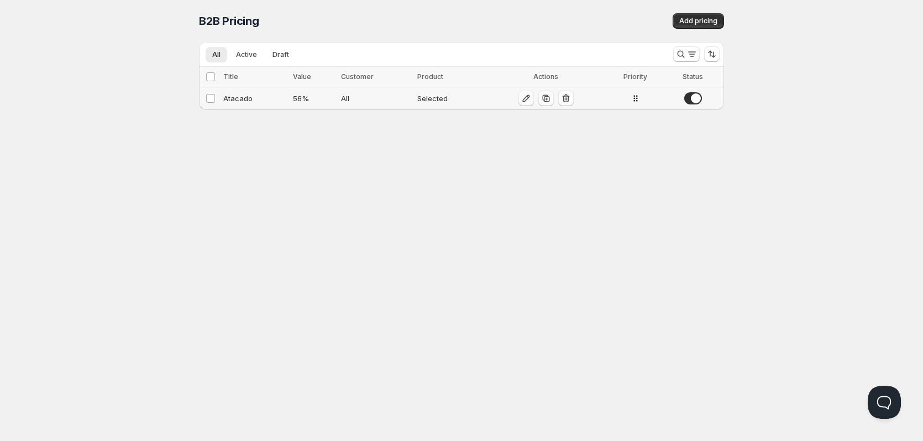
click at [524, 97] on icon "button" at bounding box center [526, 98] width 11 height 11
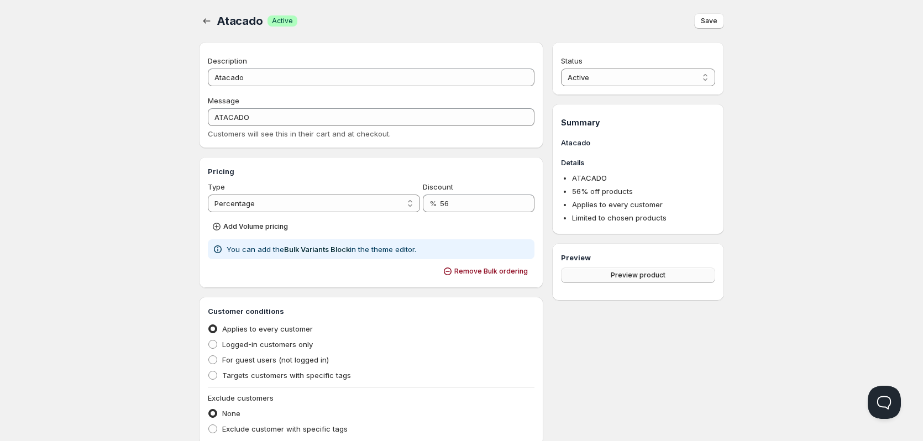
click at [596, 279] on button "Preview product" at bounding box center [638, 275] width 154 height 15
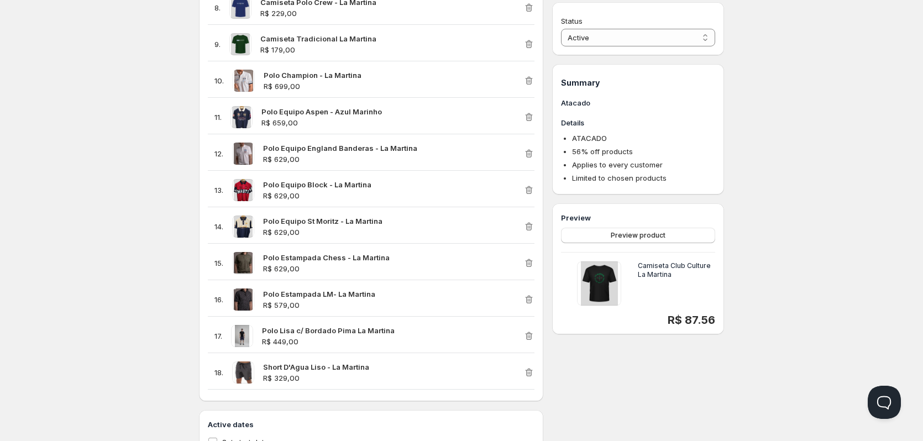
scroll to position [893, 0]
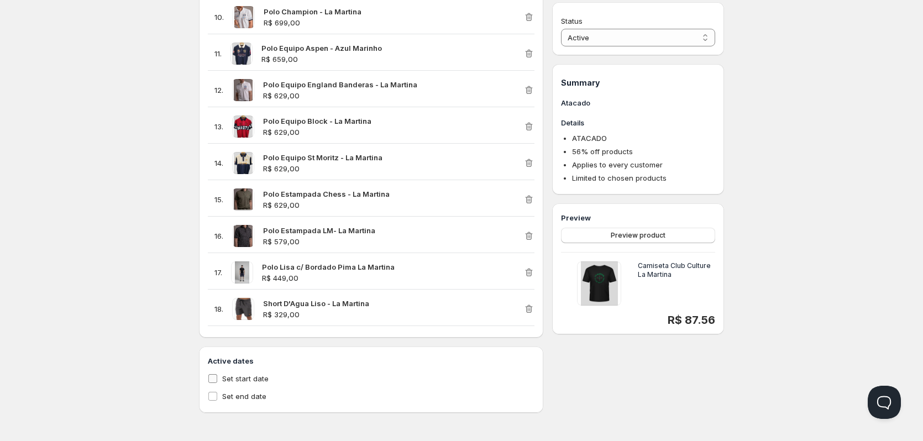
click at [215, 380] on input "Set start date" at bounding box center [212, 378] width 9 height 9
checkbox input "true"
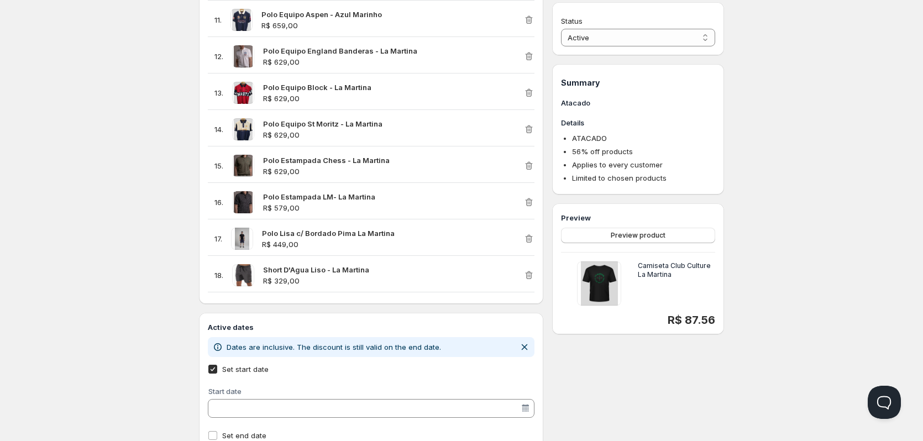
scroll to position [966, 0]
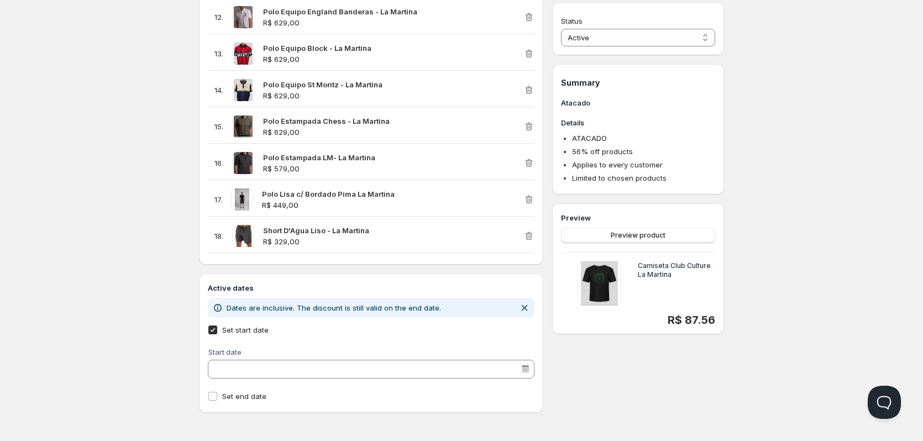
click at [311, 370] on input "Start date" at bounding box center [366, 369] width 310 height 18
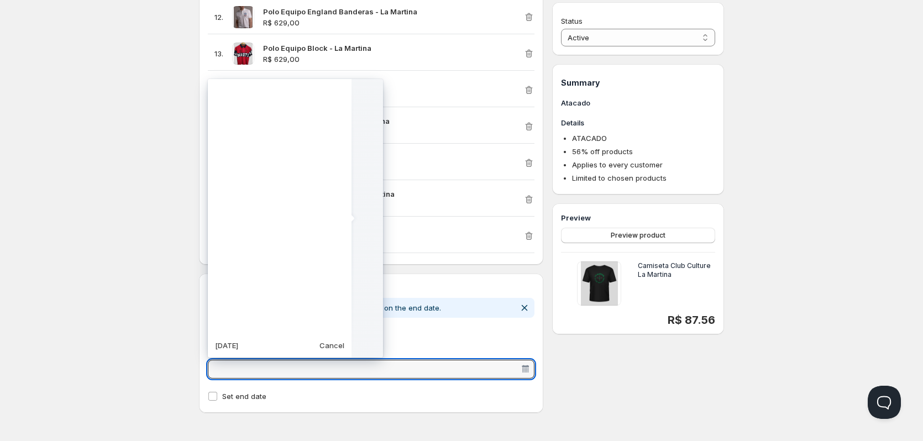
scroll to position [276466, 0]
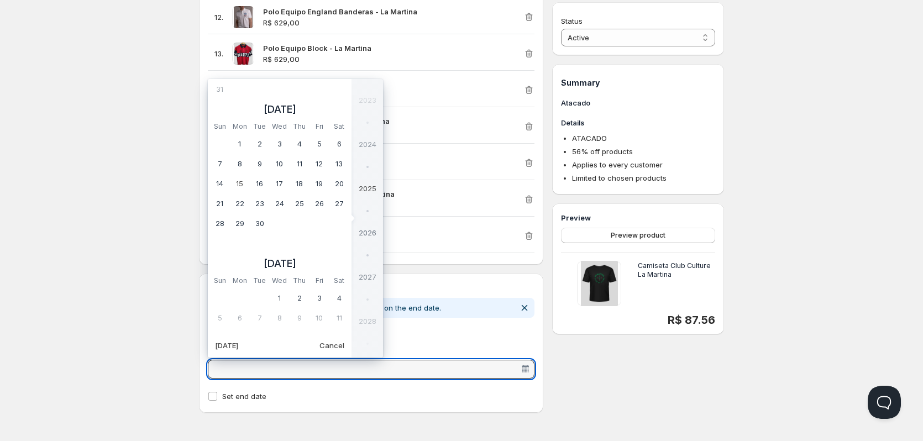
click at [0, 0] on slot "[DATE]" at bounding box center [0, 0] width 0 height 0
type vaadin-date-picker "[DATE]"
type input "[DATE]"
